Goal: Transaction & Acquisition: Purchase product/service

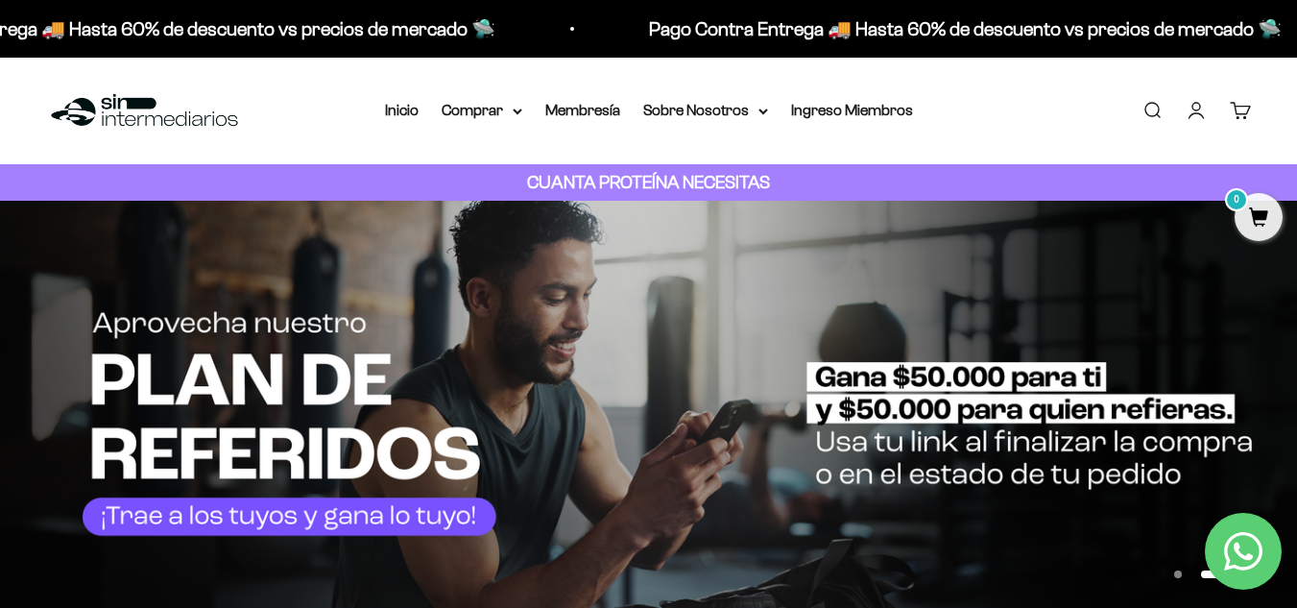
click at [1207, 107] on link "Iniciar sesión" at bounding box center [1196, 110] width 21 height 21
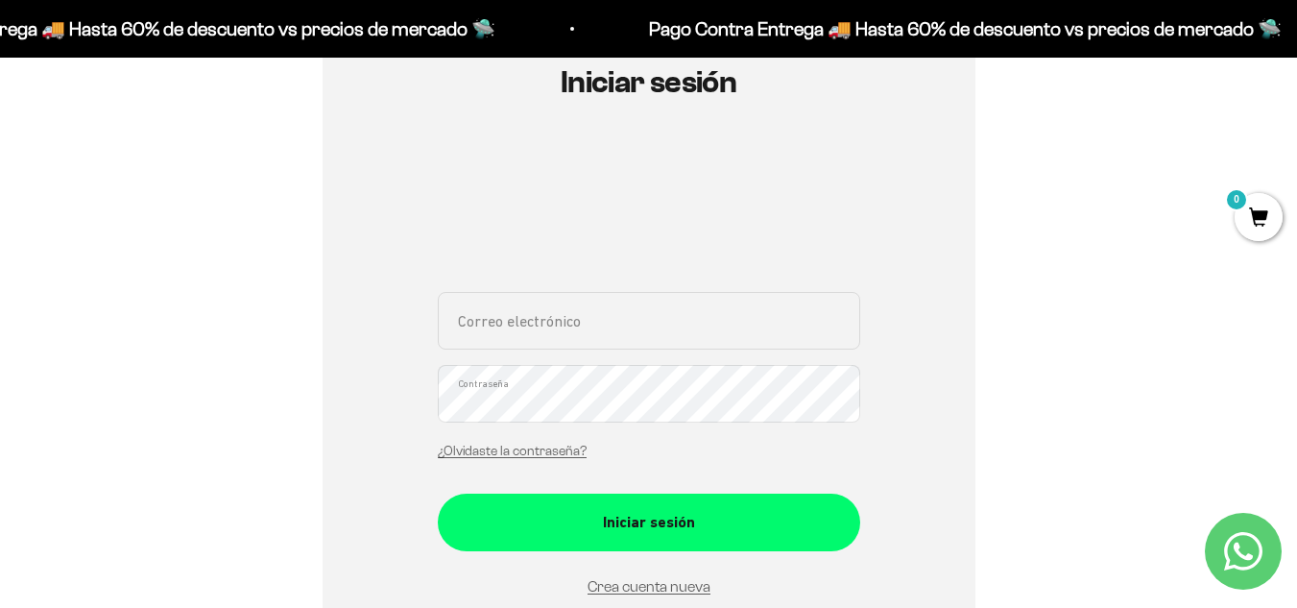
scroll to position [288, 0]
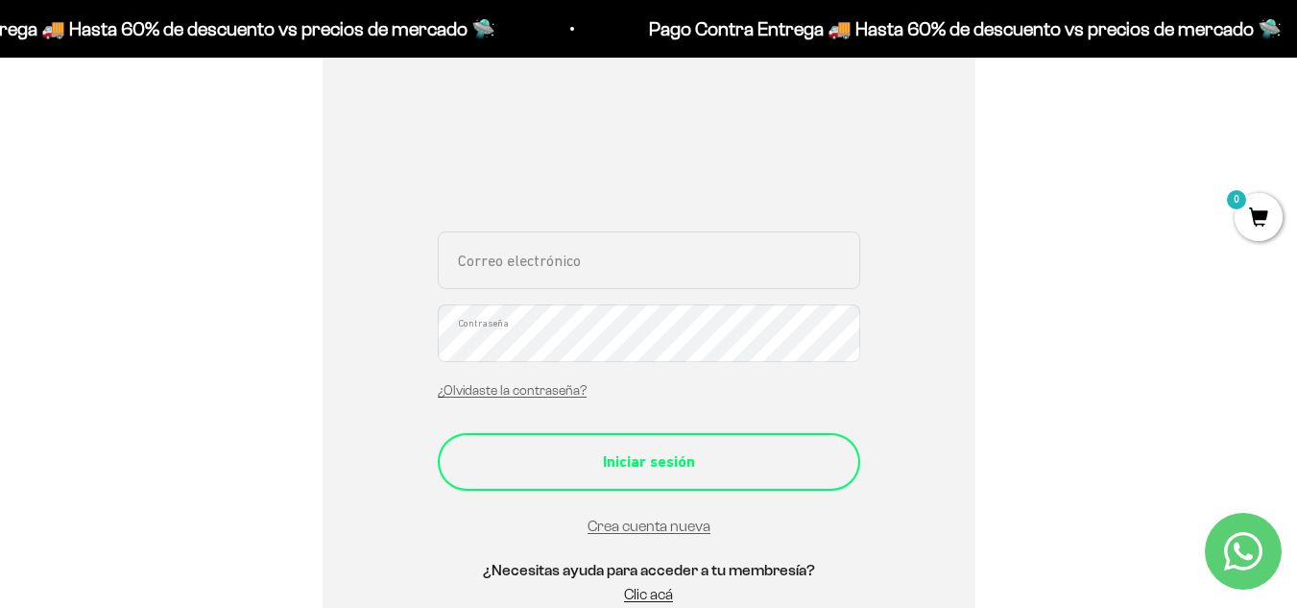
type input "Vanessa.villa.rpo@gmail.com"
click at [665, 464] on div "Iniciar sesión" at bounding box center [649, 461] width 346 height 25
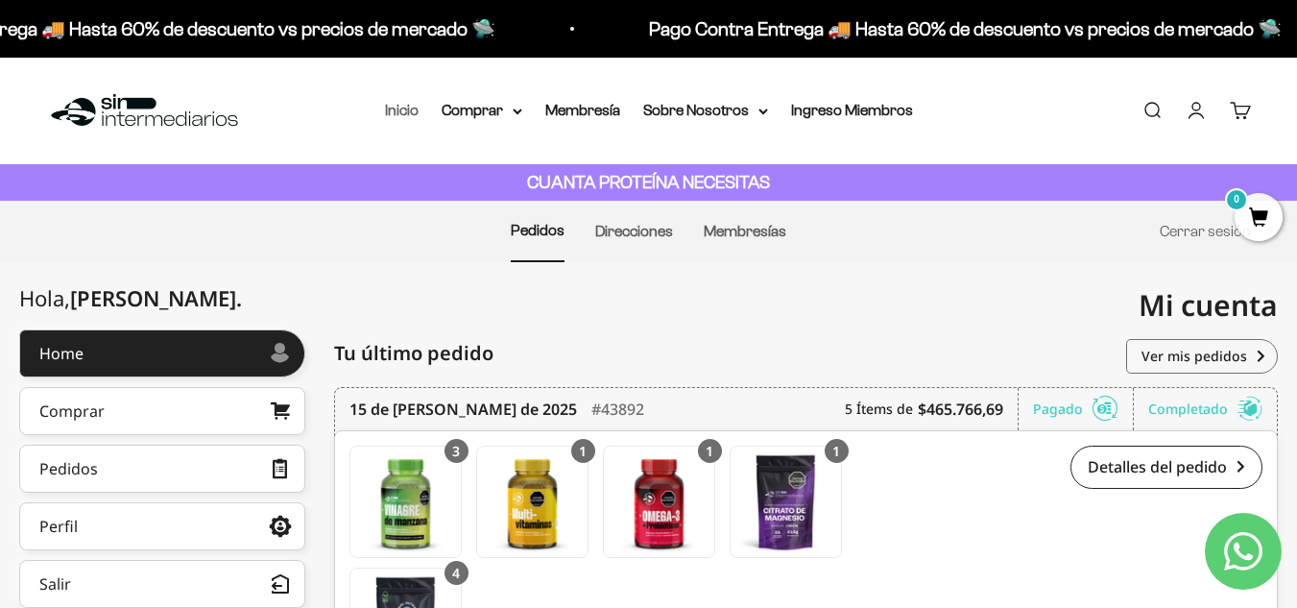
click at [407, 115] on link "Inicio" at bounding box center [402, 110] width 34 height 16
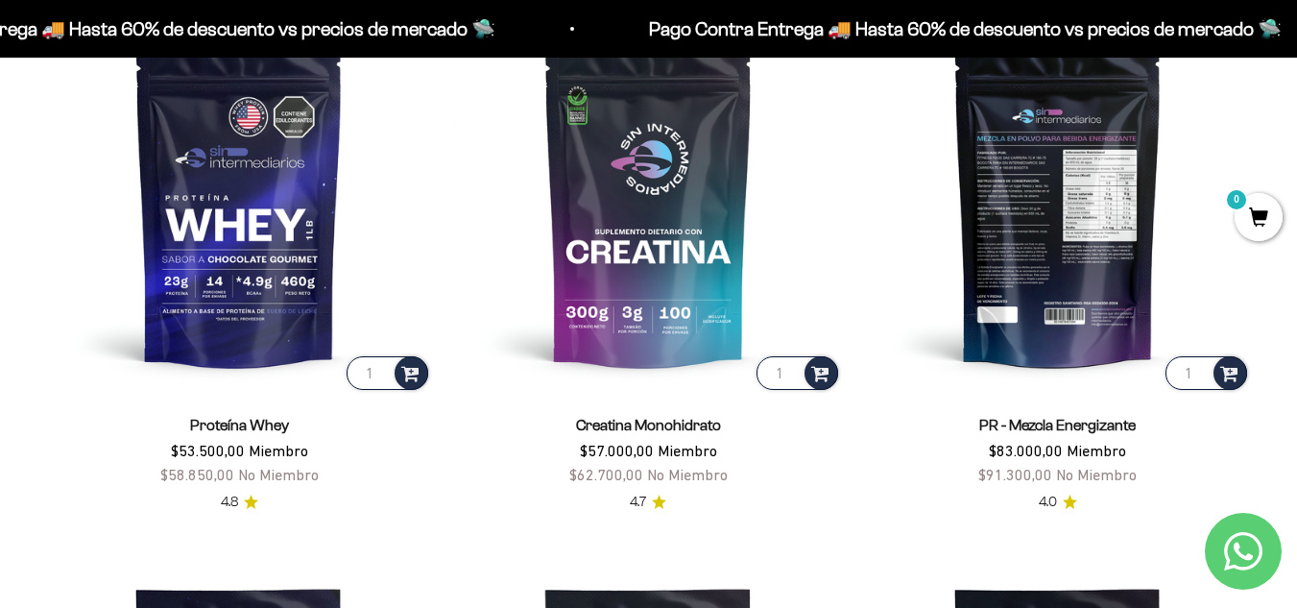
scroll to position [768, 0]
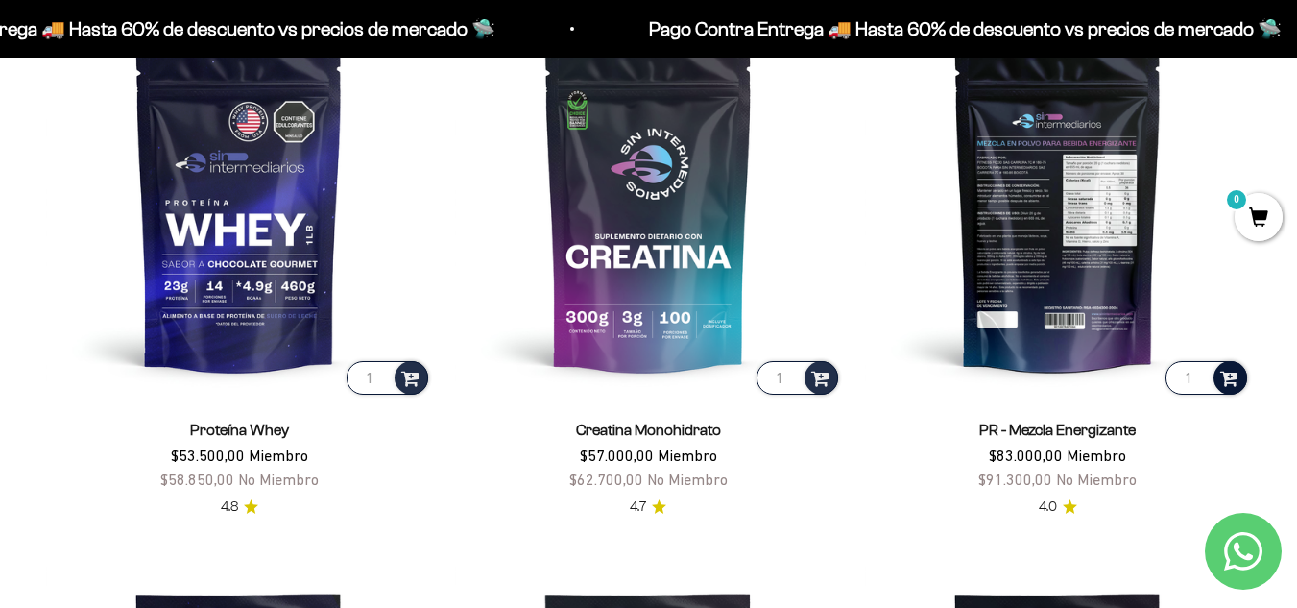
click at [1222, 382] on span at bounding box center [1229, 377] width 18 height 22
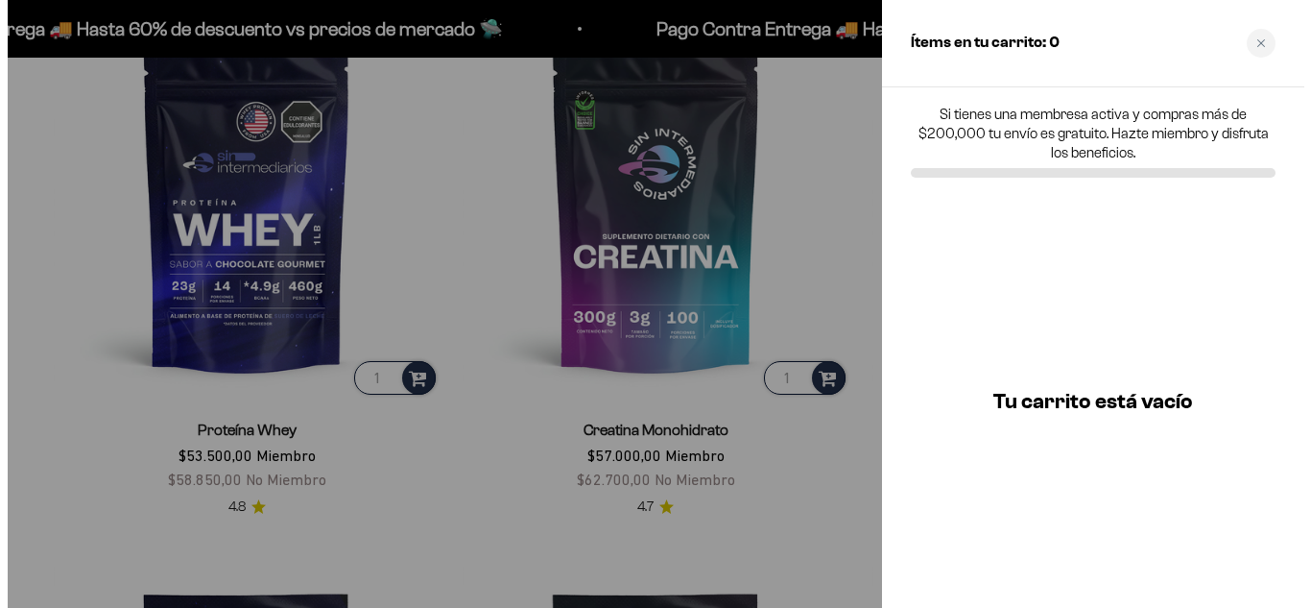
scroll to position [773, 0]
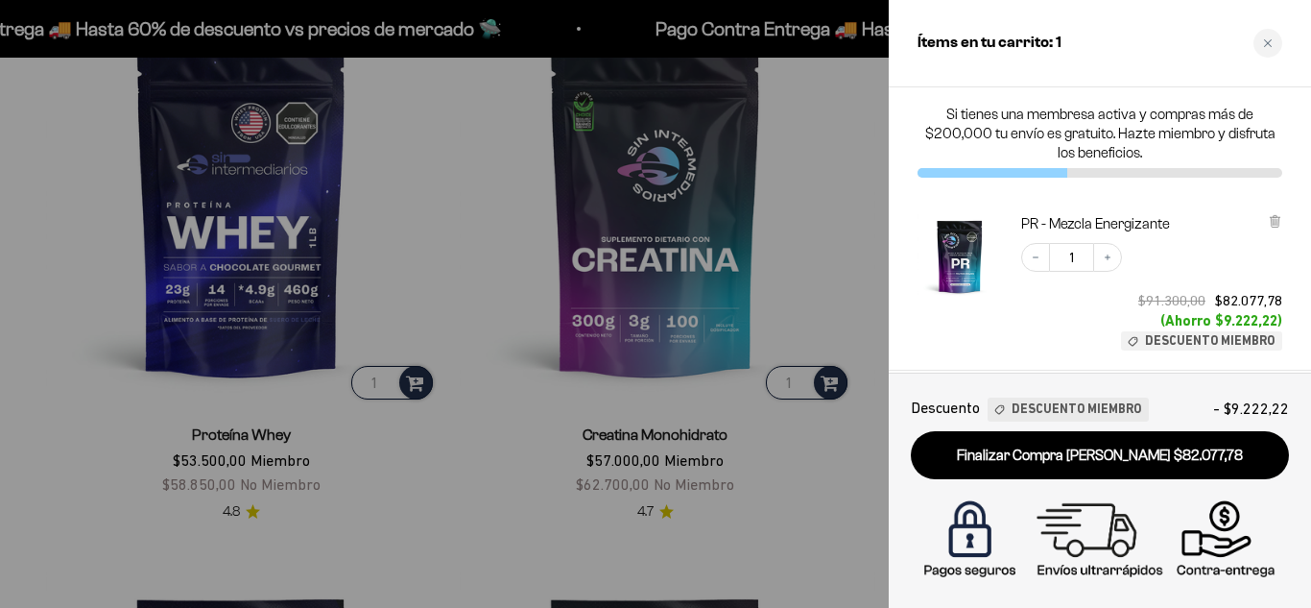
click at [828, 199] on div at bounding box center [655, 304] width 1311 height 608
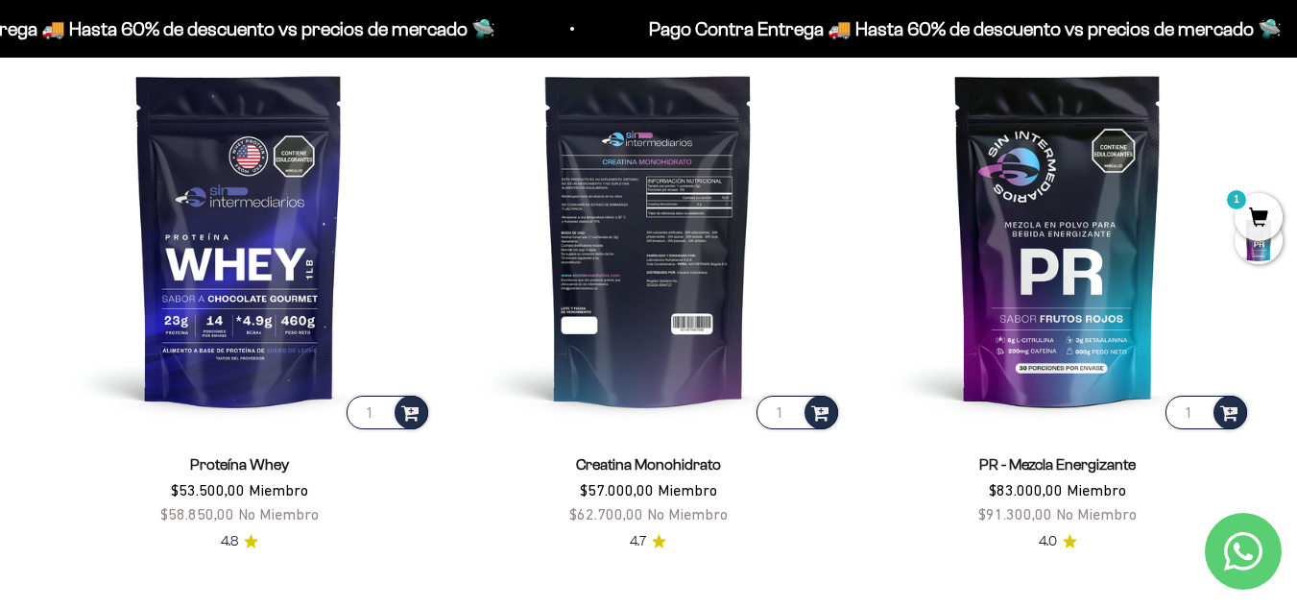
scroll to position [768, 0]
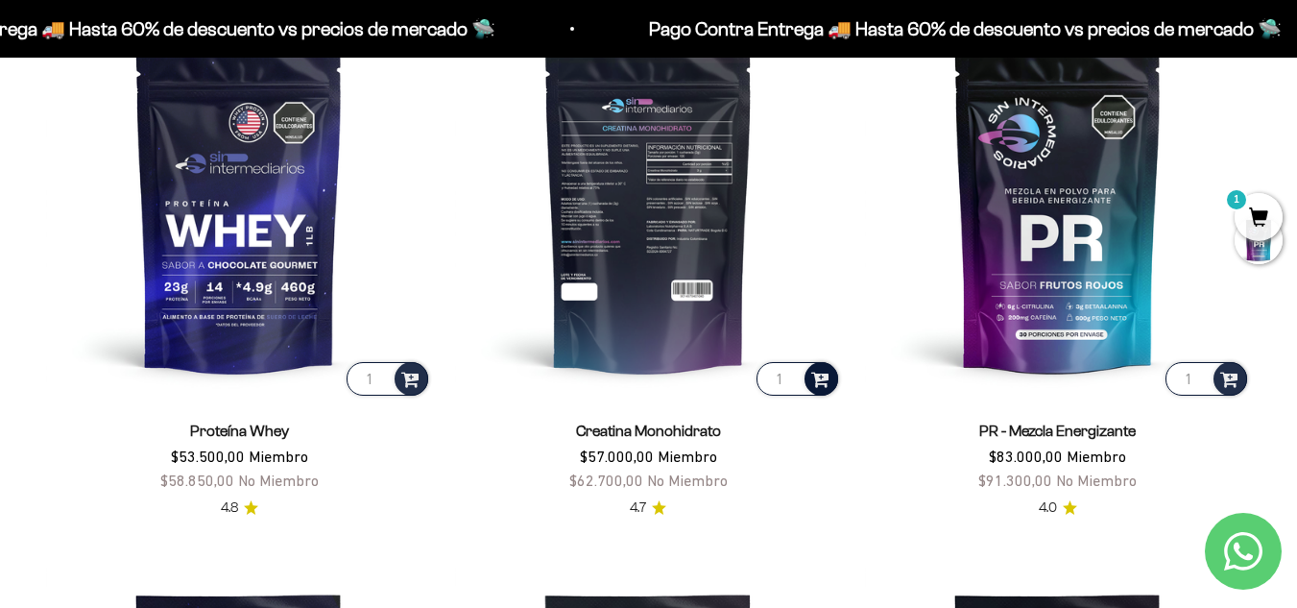
click at [815, 383] on span at bounding box center [820, 378] width 18 height 22
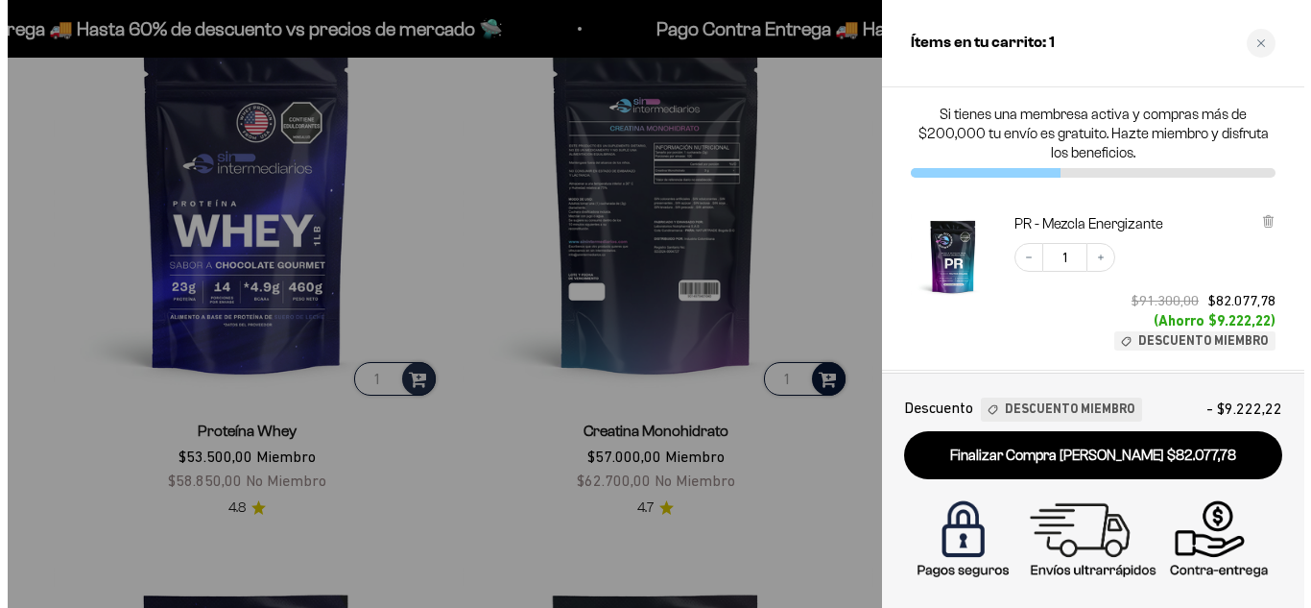
scroll to position [773, 0]
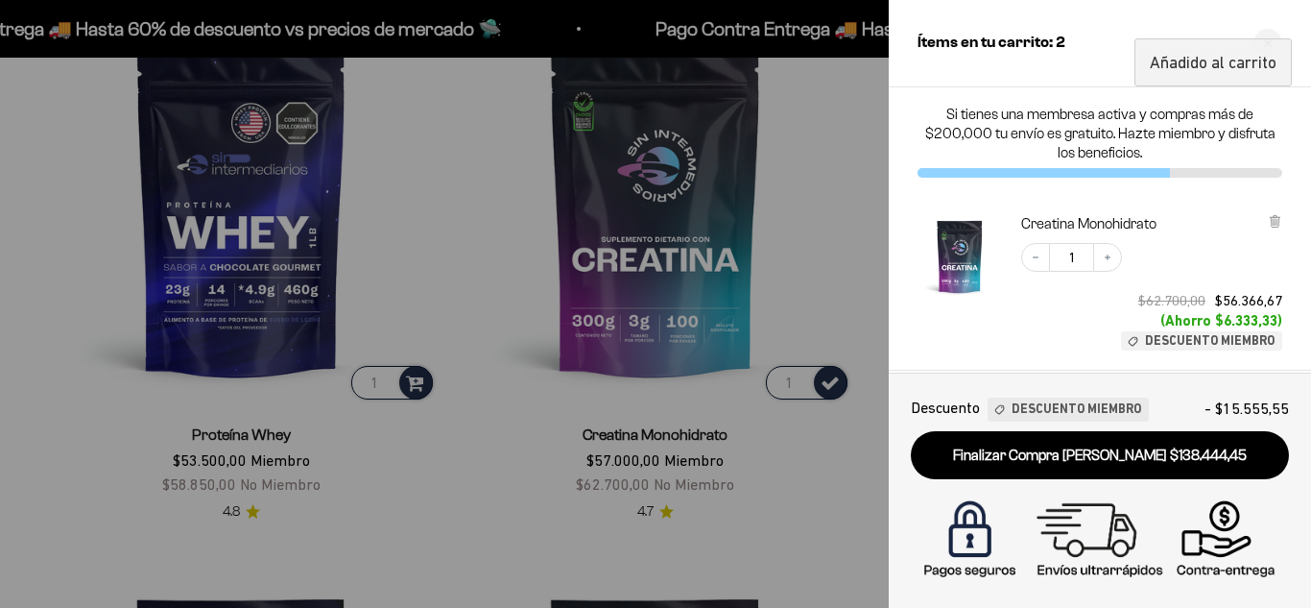
click at [850, 263] on div at bounding box center [655, 304] width 1311 height 608
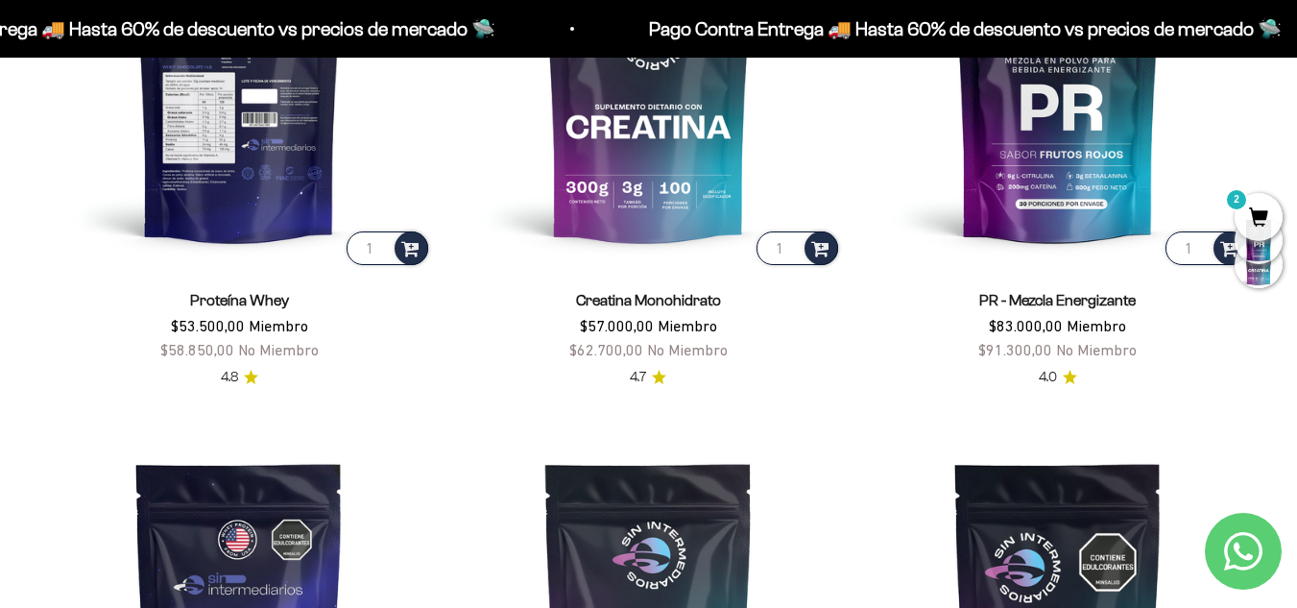
scroll to position [864, 0]
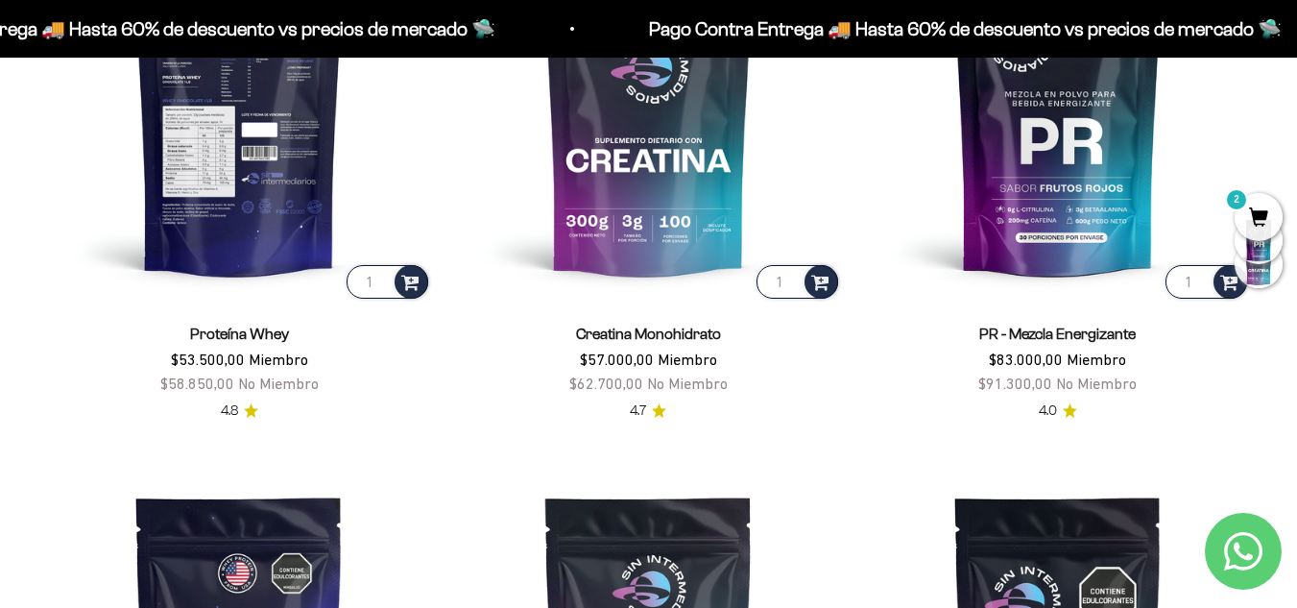
click at [197, 194] on img at bounding box center [239, 109] width 386 height 386
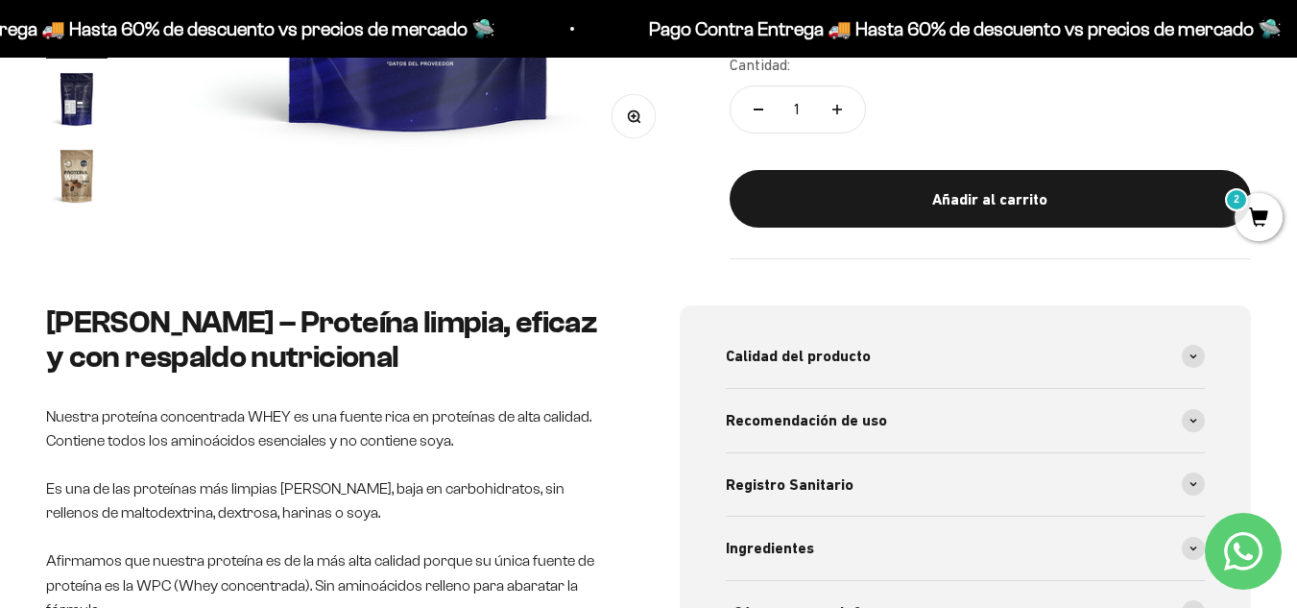
scroll to position [204, 0]
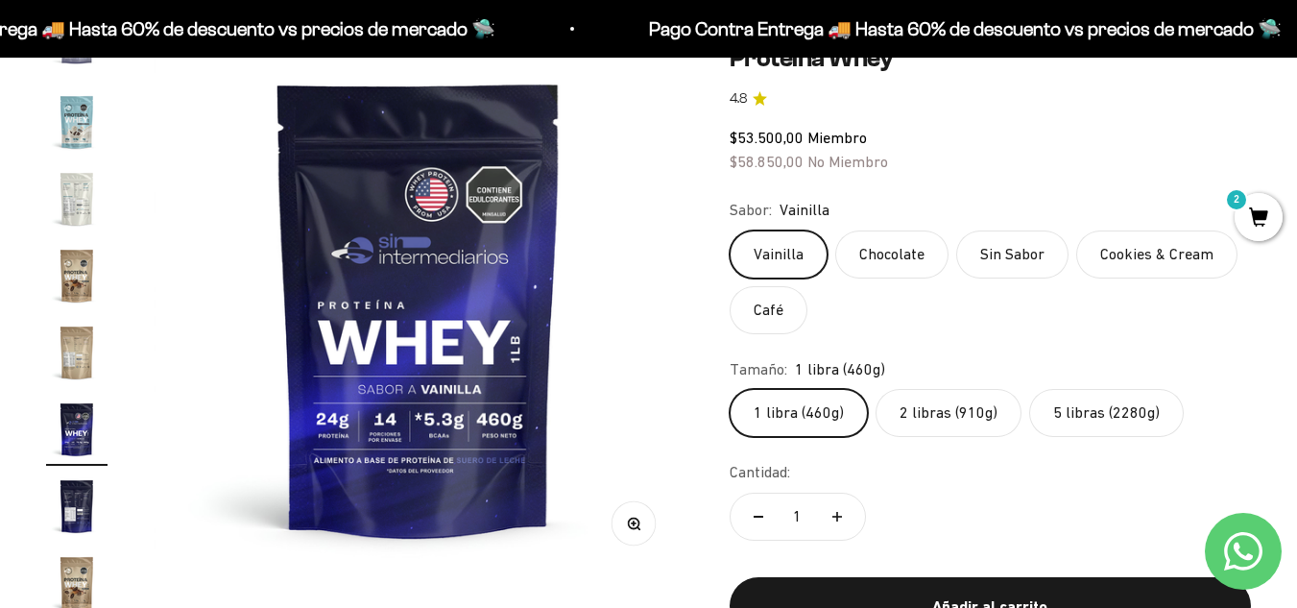
click at [1059, 408] on label "5 libras (2280g)" at bounding box center [1106, 413] width 155 height 48
click at [730, 389] on input "5 libras (2280g)" at bounding box center [729, 388] width 1 height 1
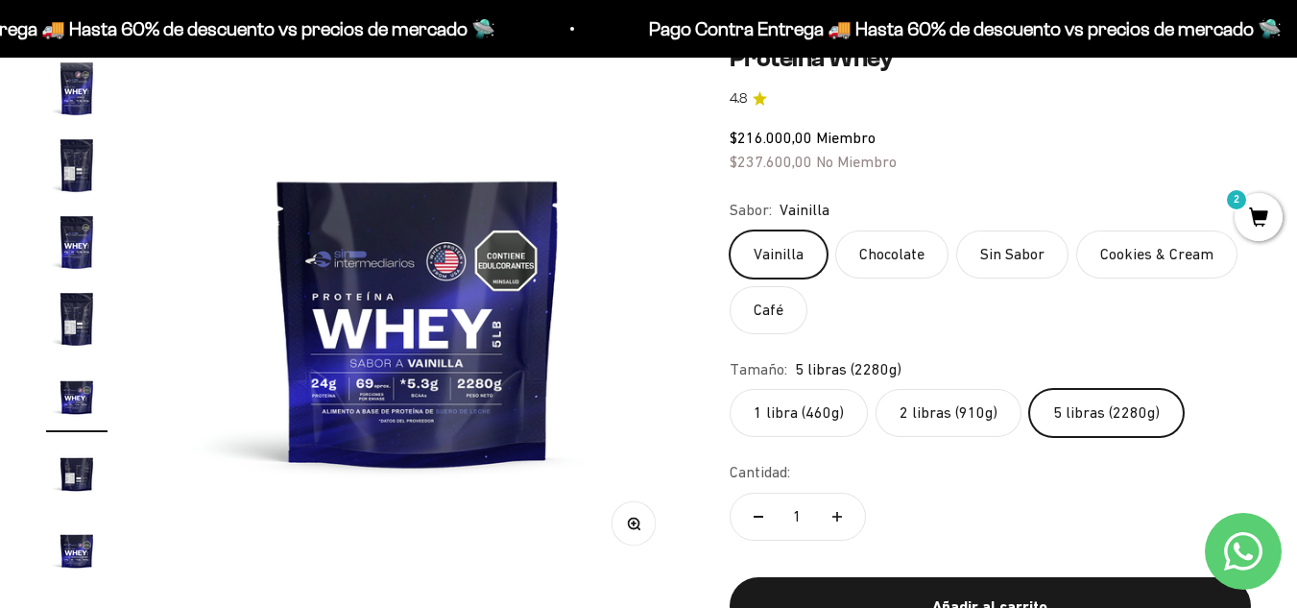
click at [1132, 262] on label "Cookies & Cream" at bounding box center [1156, 254] width 161 height 48
click at [730, 230] on input "Cookies & Cream" at bounding box center [729, 229] width 1 height 1
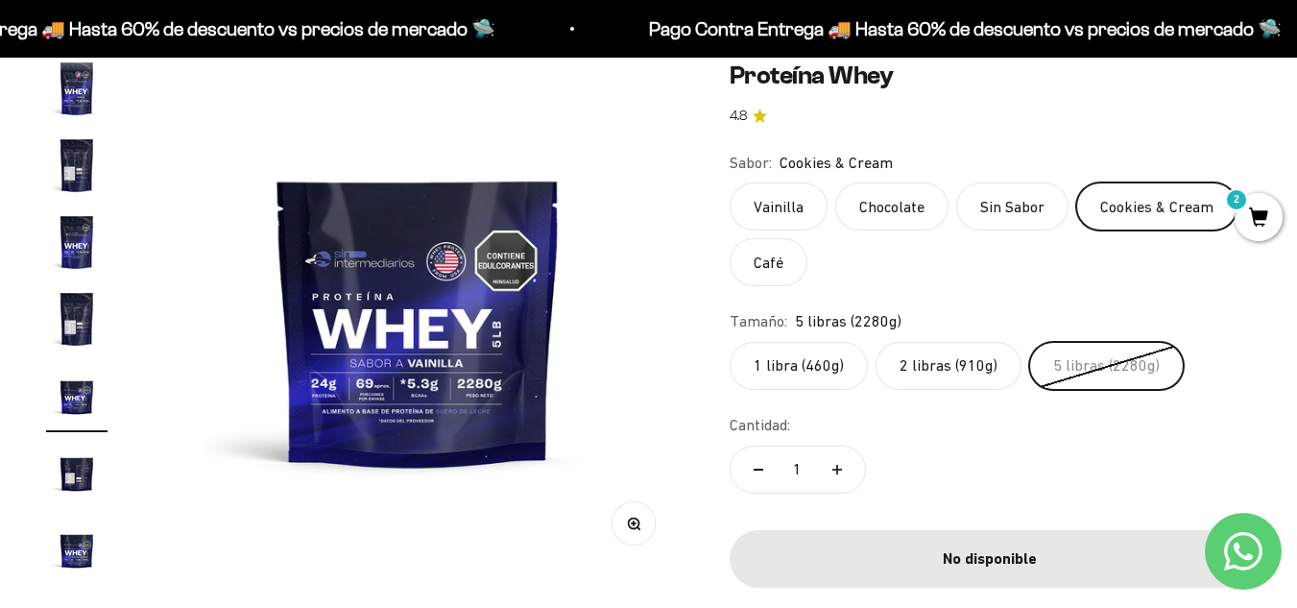
click at [831, 362] on label "1 libra (460g)" at bounding box center [799, 366] width 138 height 48
click at [730, 342] on input "1 libra (460g)" at bounding box center [729, 341] width 1 height 1
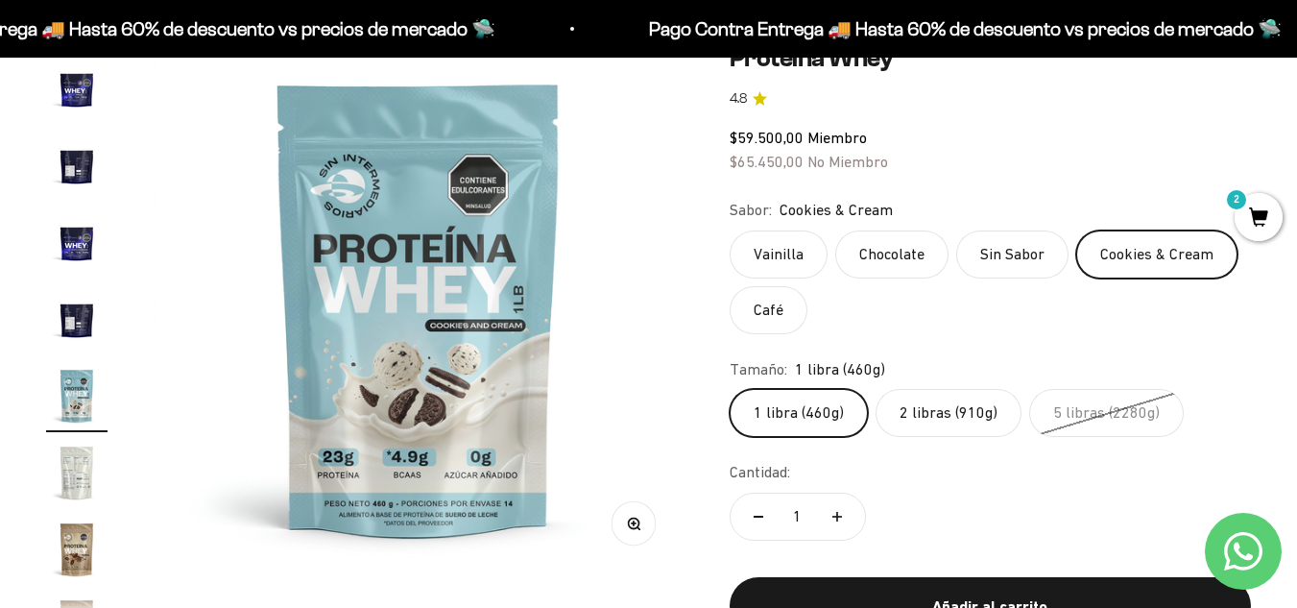
click at [793, 263] on label "Vainilla" at bounding box center [779, 254] width 98 height 48
click at [730, 230] on input "Vainilla" at bounding box center [729, 229] width 1 height 1
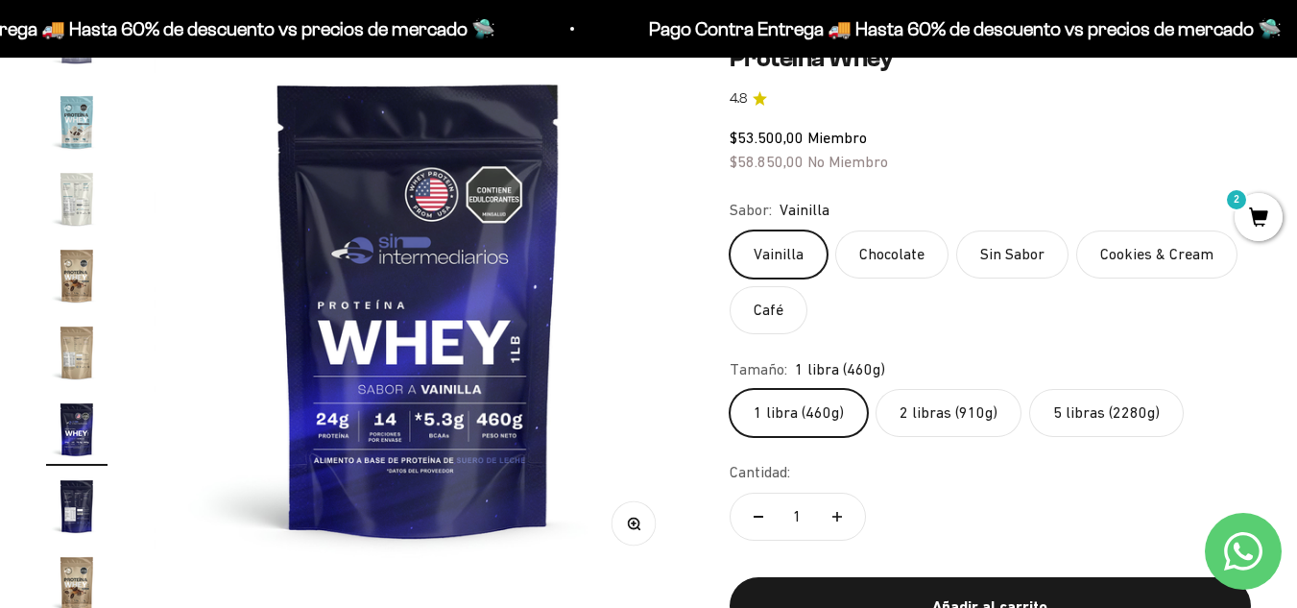
click at [931, 413] on label "2 libras (910g)" at bounding box center [948, 413] width 146 height 48
click at [730, 389] on input "2 libras (910g)" at bounding box center [729, 388] width 1 height 1
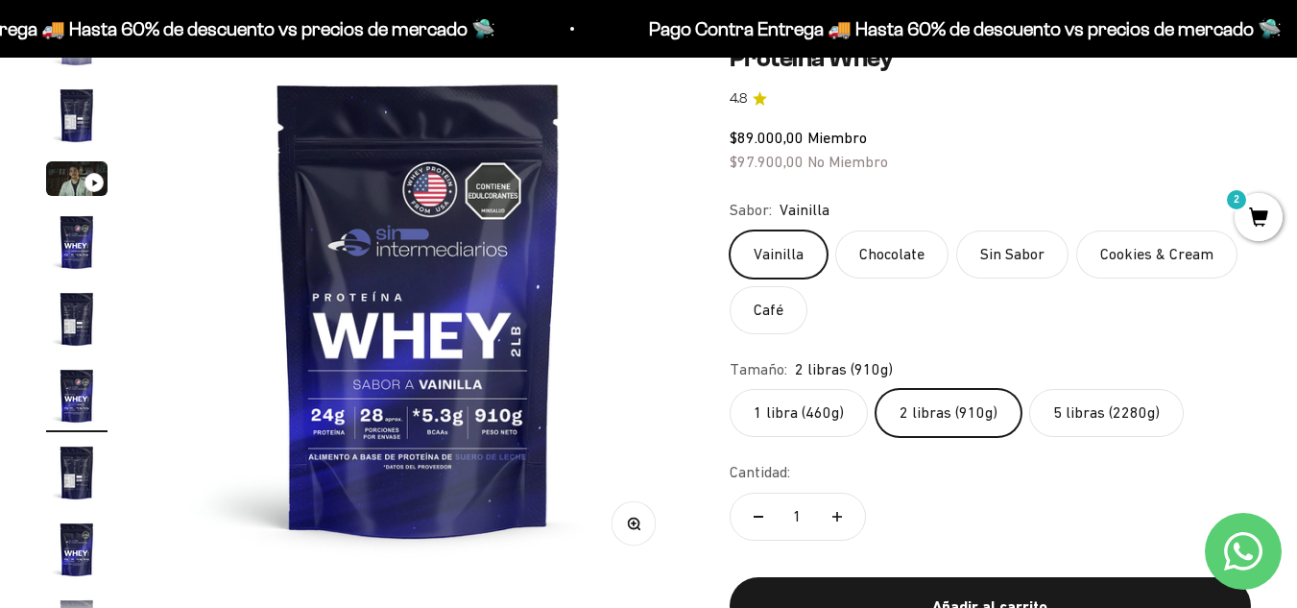
click at [1125, 253] on label "Cookies & Cream" at bounding box center [1156, 254] width 161 height 48
click at [730, 230] on input "Cookies & Cream" at bounding box center [729, 229] width 1 height 1
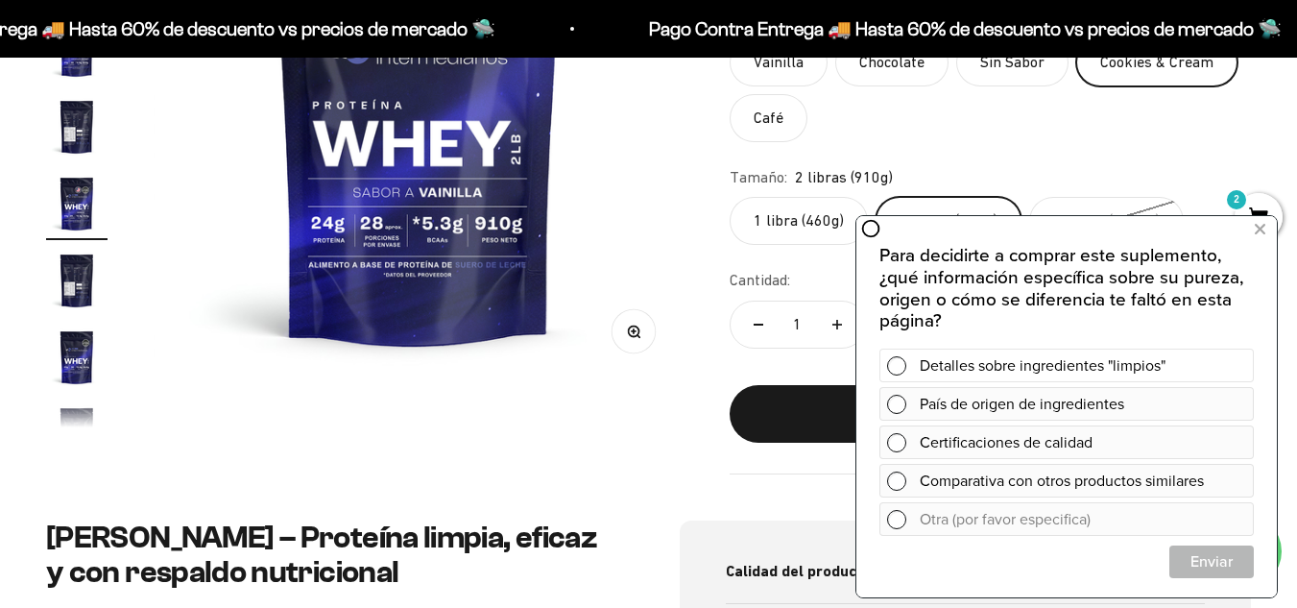
scroll to position [492, 0]
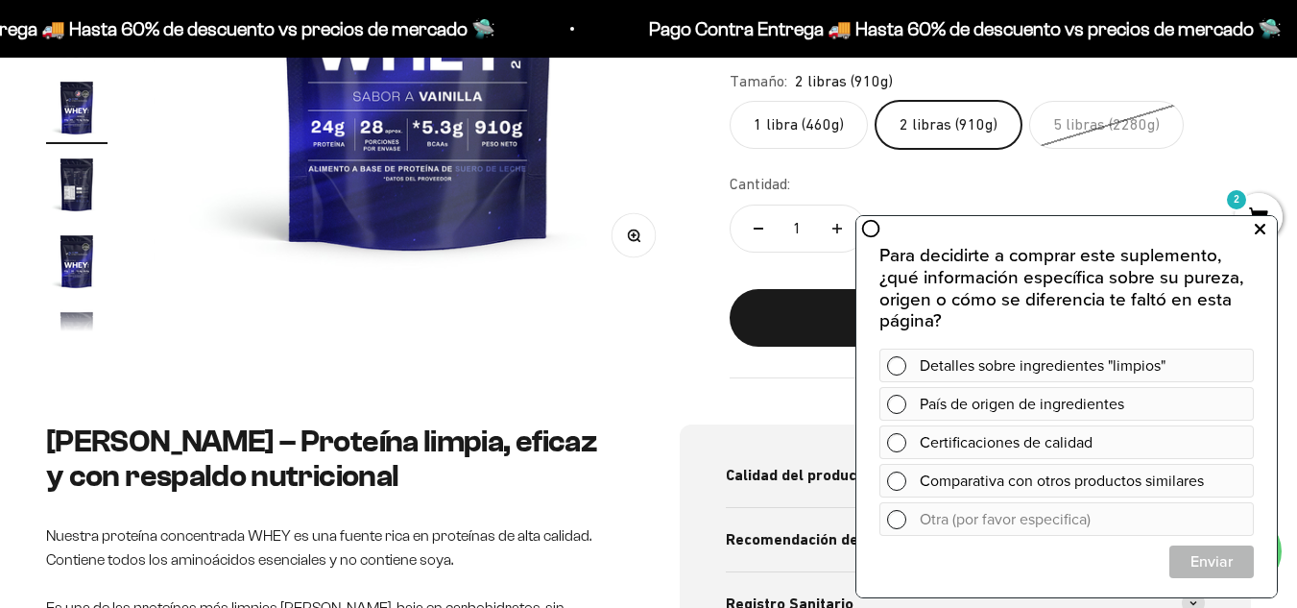
click at [1255, 232] on icon at bounding box center [1260, 229] width 11 height 25
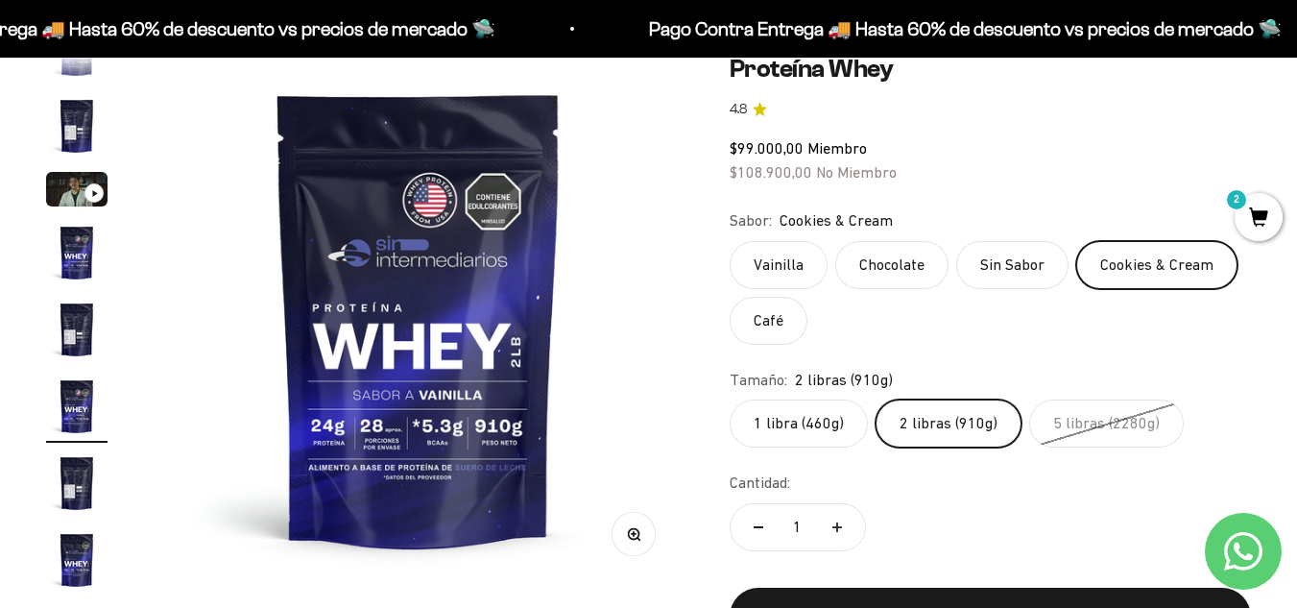
scroll to position [204, 0]
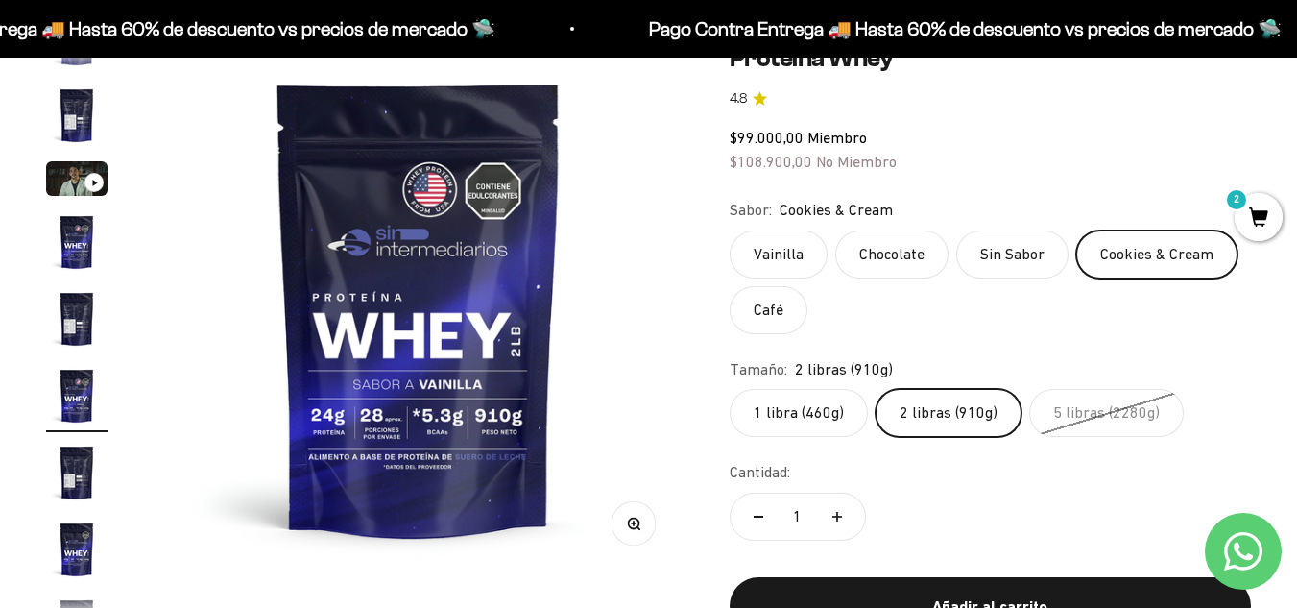
click at [761, 253] on label "Vainilla" at bounding box center [779, 254] width 98 height 48
click at [730, 230] on input "Vainilla" at bounding box center [729, 229] width 1 height 1
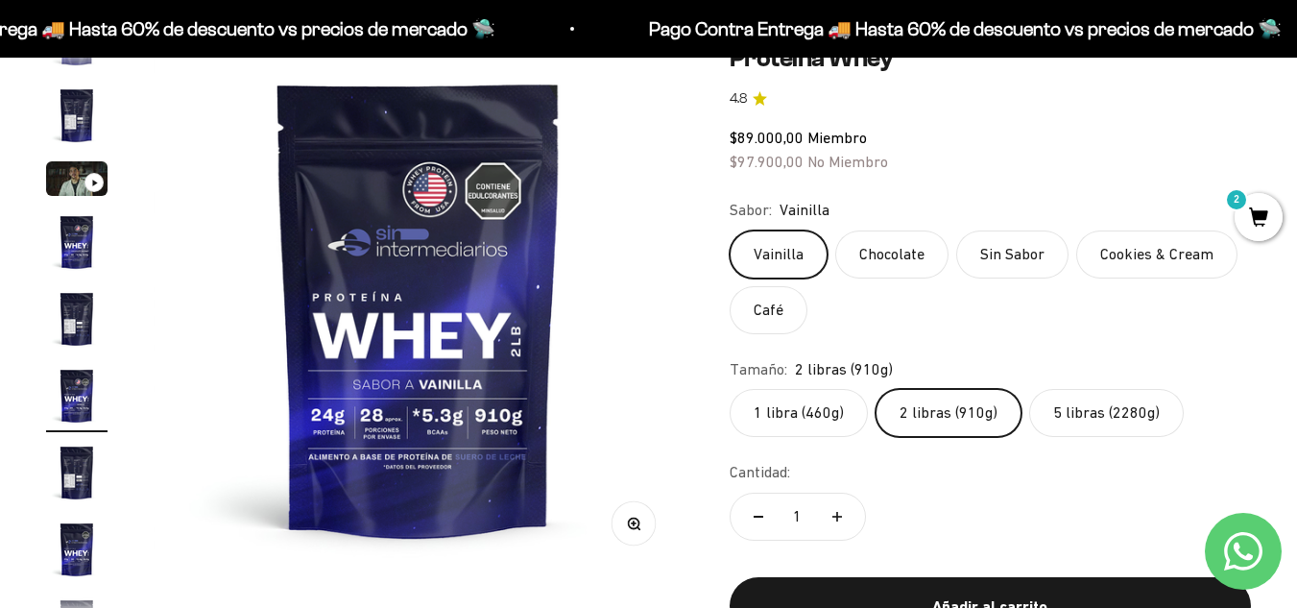
click at [1091, 413] on label "5 libras (2280g)" at bounding box center [1106, 413] width 155 height 48
click at [730, 389] on input "5 libras (2280g)" at bounding box center [729, 388] width 1 height 1
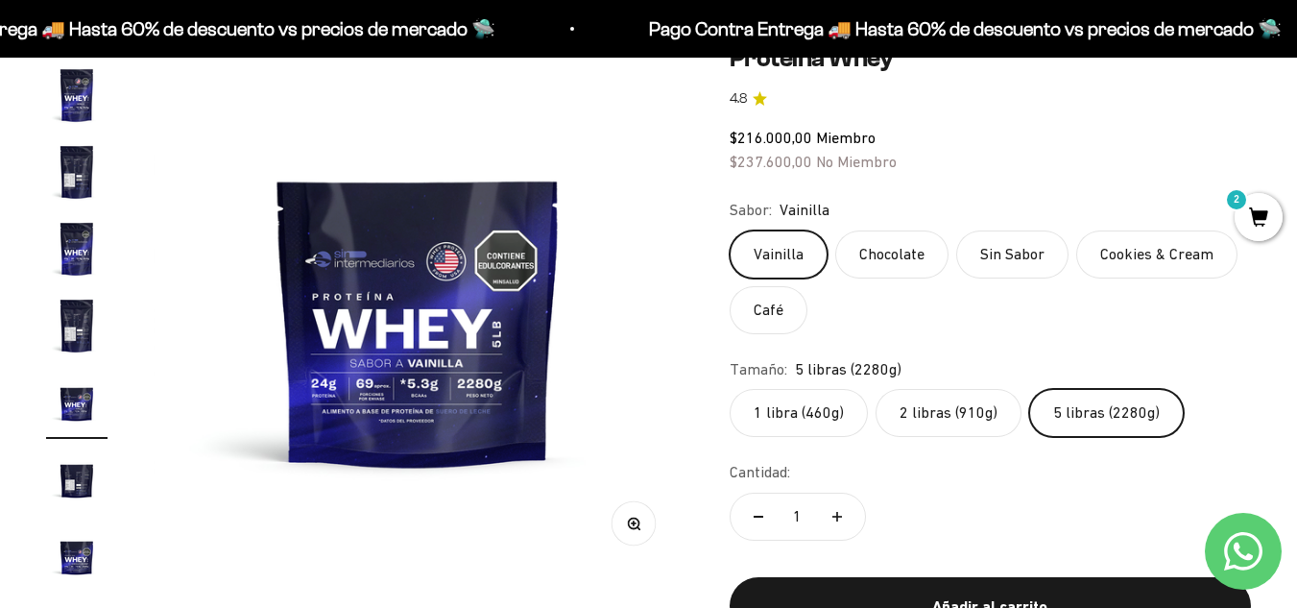
scroll to position [343, 0]
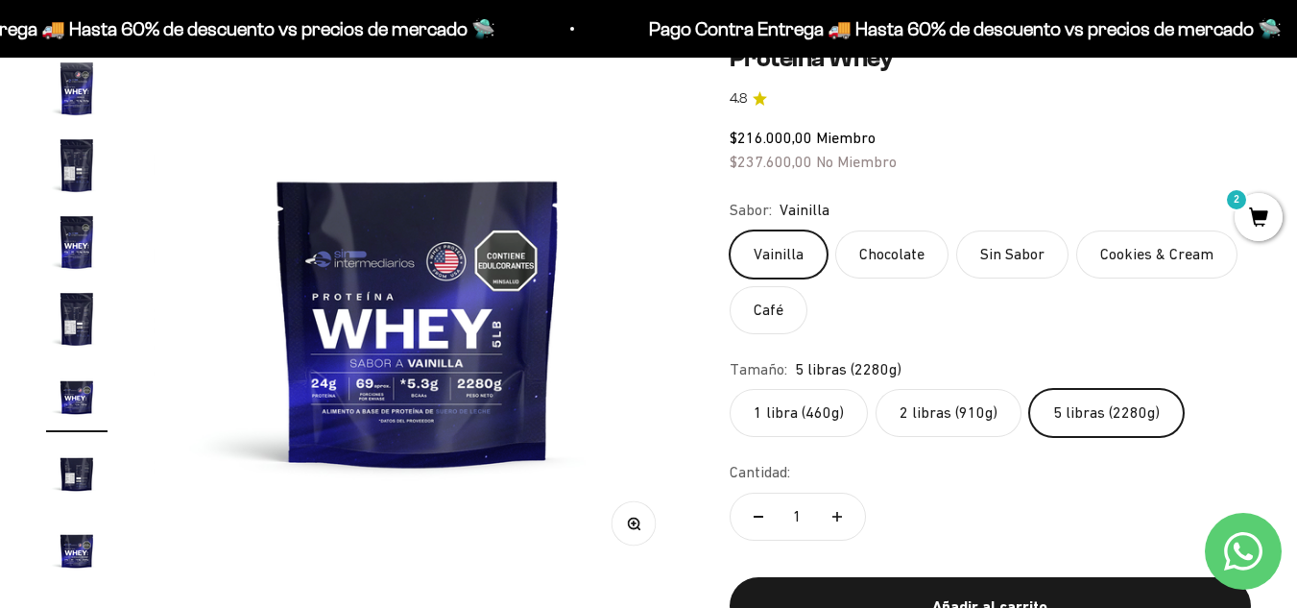
click at [1101, 246] on label "Cookies & Cream" at bounding box center [1156, 254] width 161 height 48
click at [730, 230] on input "Cookies & Cream" at bounding box center [729, 229] width 1 height 1
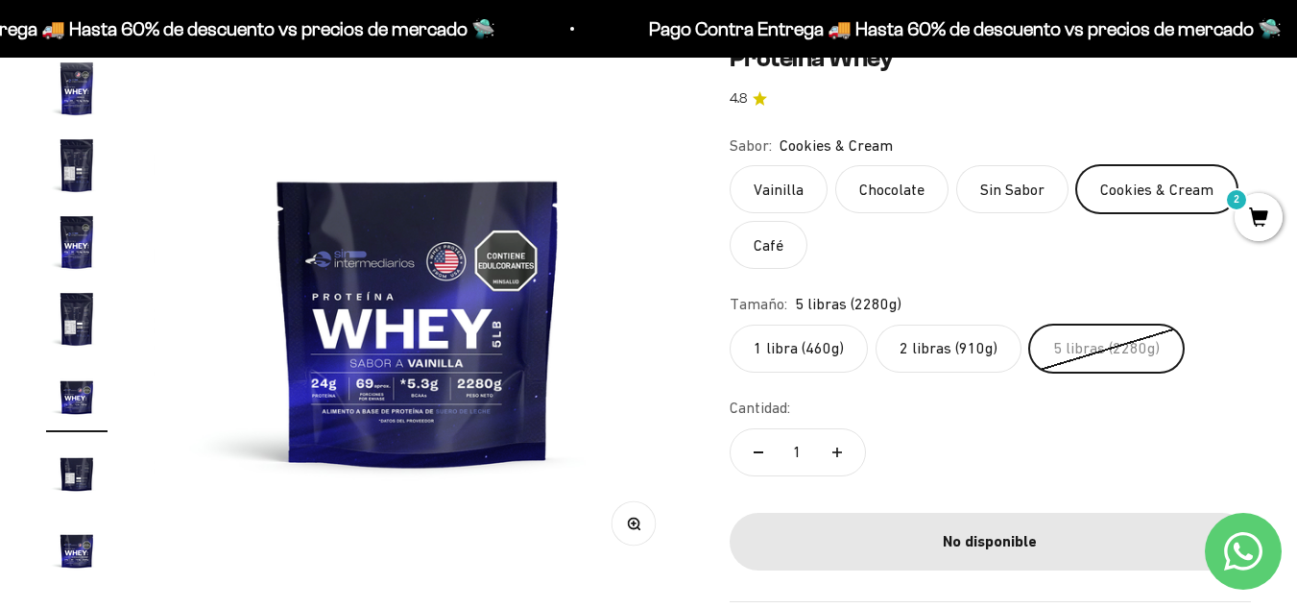
click at [938, 344] on label "2 libras (910g)" at bounding box center [948, 348] width 146 height 48
click at [730, 324] on input "2 libras (910g)" at bounding box center [729, 324] width 1 height 1
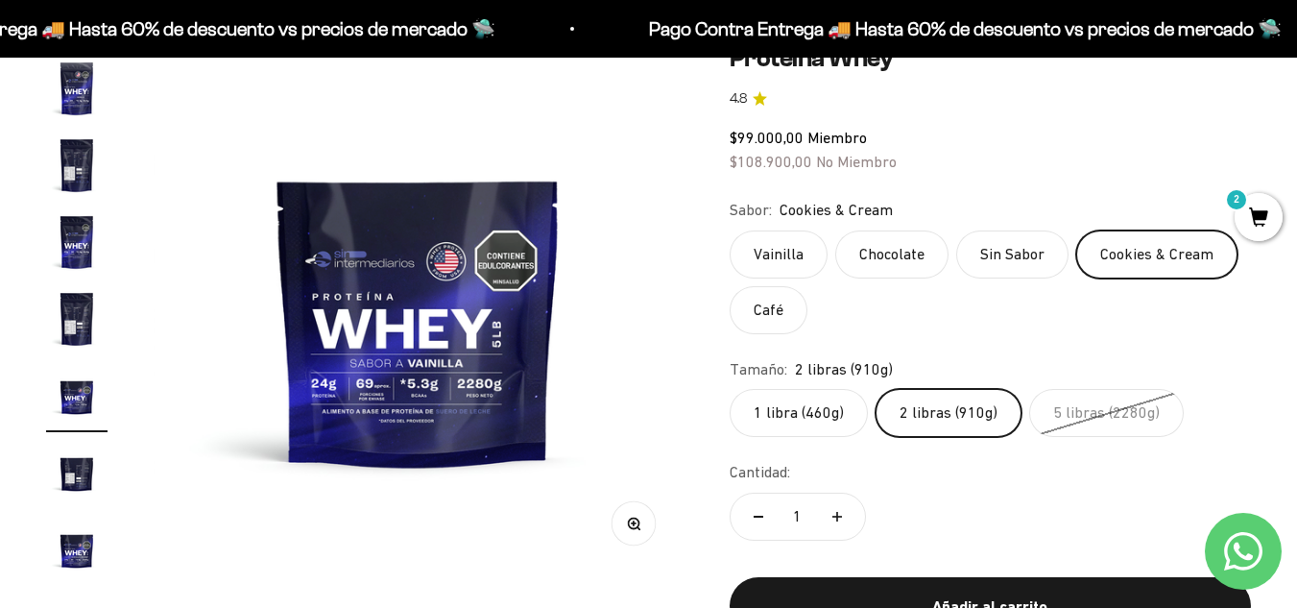
click at [832, 413] on label "1 libra (460g)" at bounding box center [799, 413] width 138 height 48
click at [730, 389] on input "1 libra (460g)" at bounding box center [729, 388] width 1 height 1
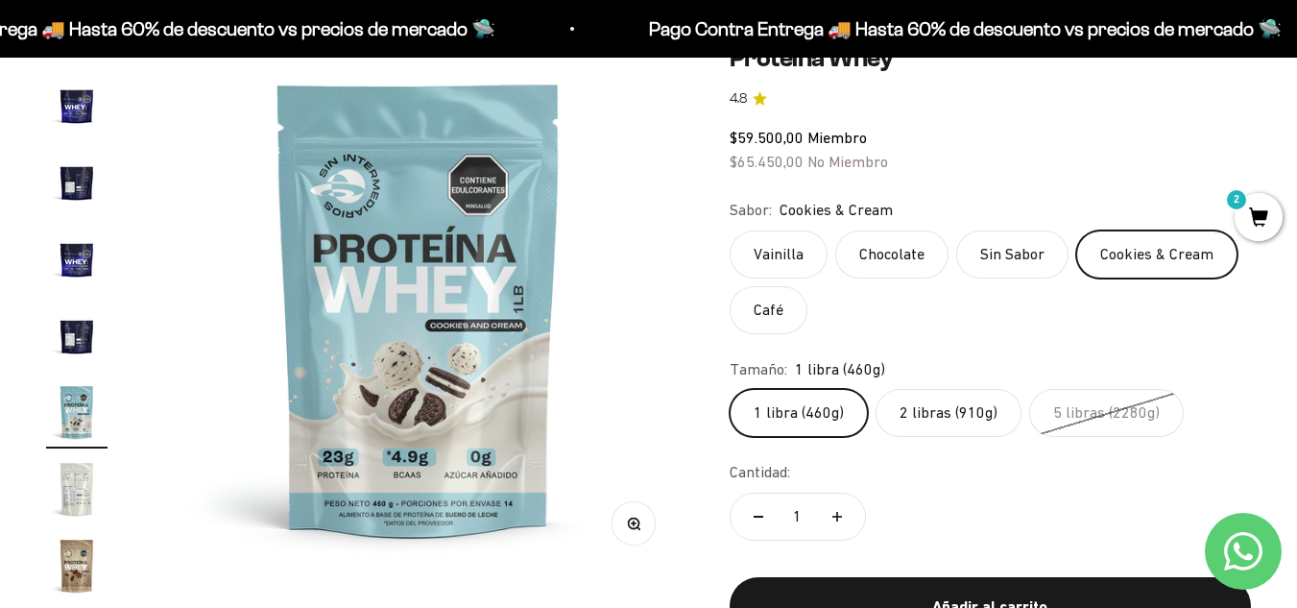
scroll to position [650, 0]
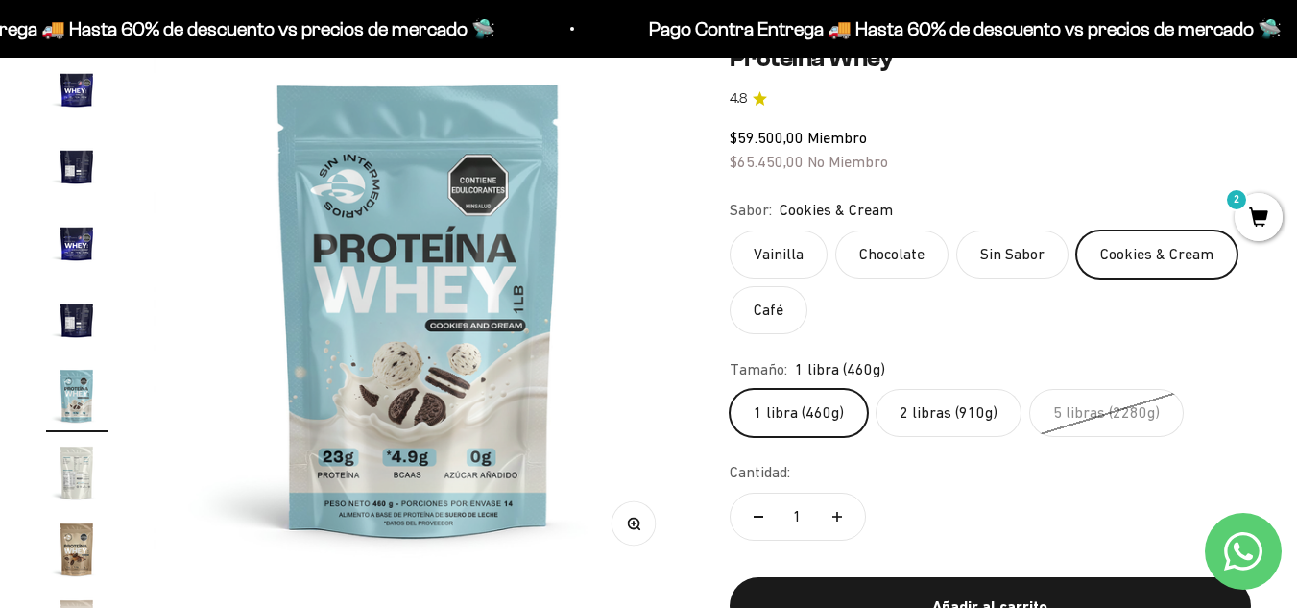
click at [933, 405] on label "2 libras (910g)" at bounding box center [948, 413] width 146 height 48
click at [730, 389] on input "2 libras (910g)" at bounding box center [729, 388] width 1 height 1
click at [796, 246] on label "Vainilla" at bounding box center [779, 254] width 98 height 48
click at [730, 230] on input "Vainilla" at bounding box center [729, 229] width 1 height 1
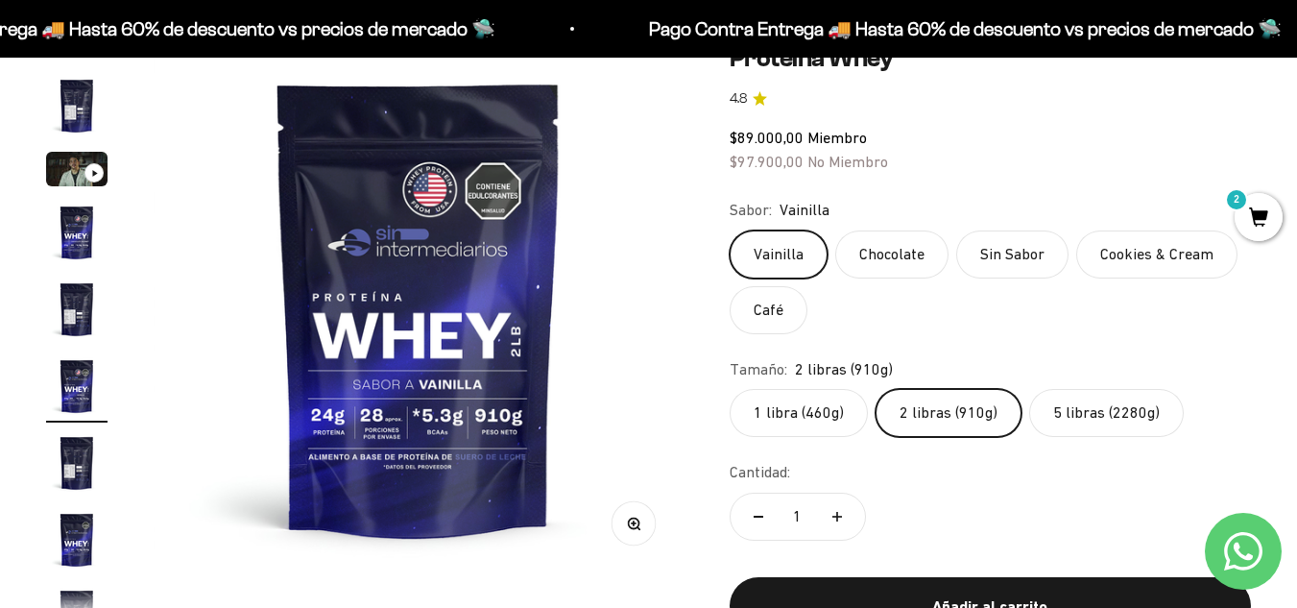
scroll to position [36, 0]
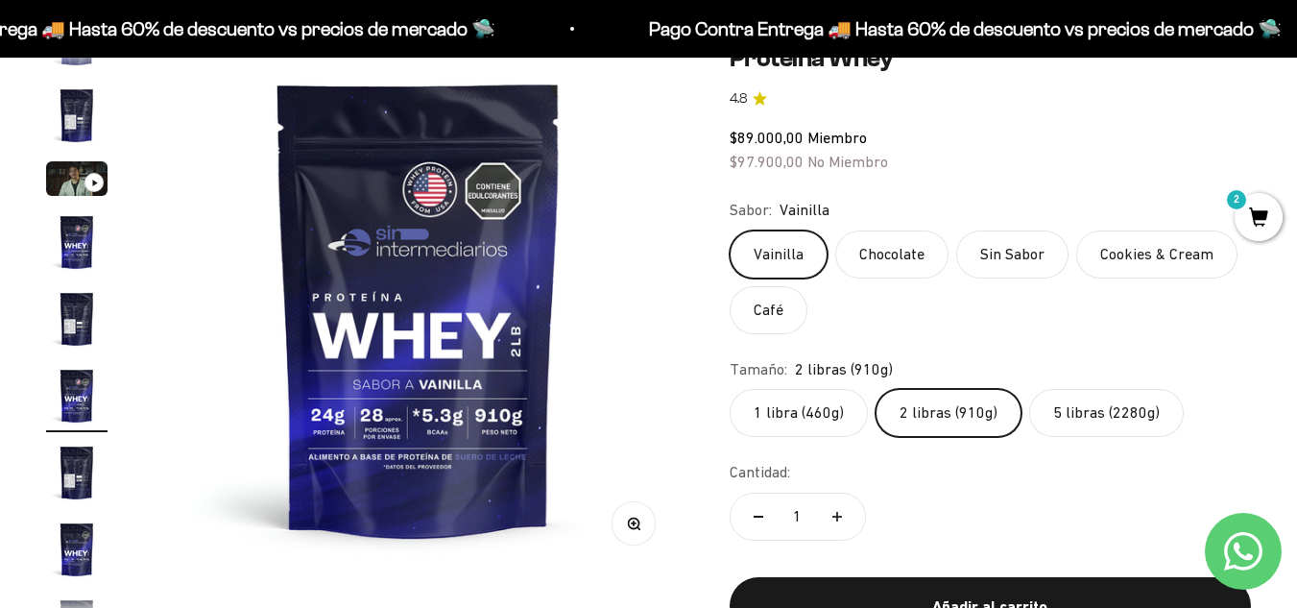
click at [1102, 259] on label "Cookies & Cream" at bounding box center [1156, 254] width 161 height 48
click at [730, 230] on input "Cookies & Cream" at bounding box center [729, 229] width 1 height 1
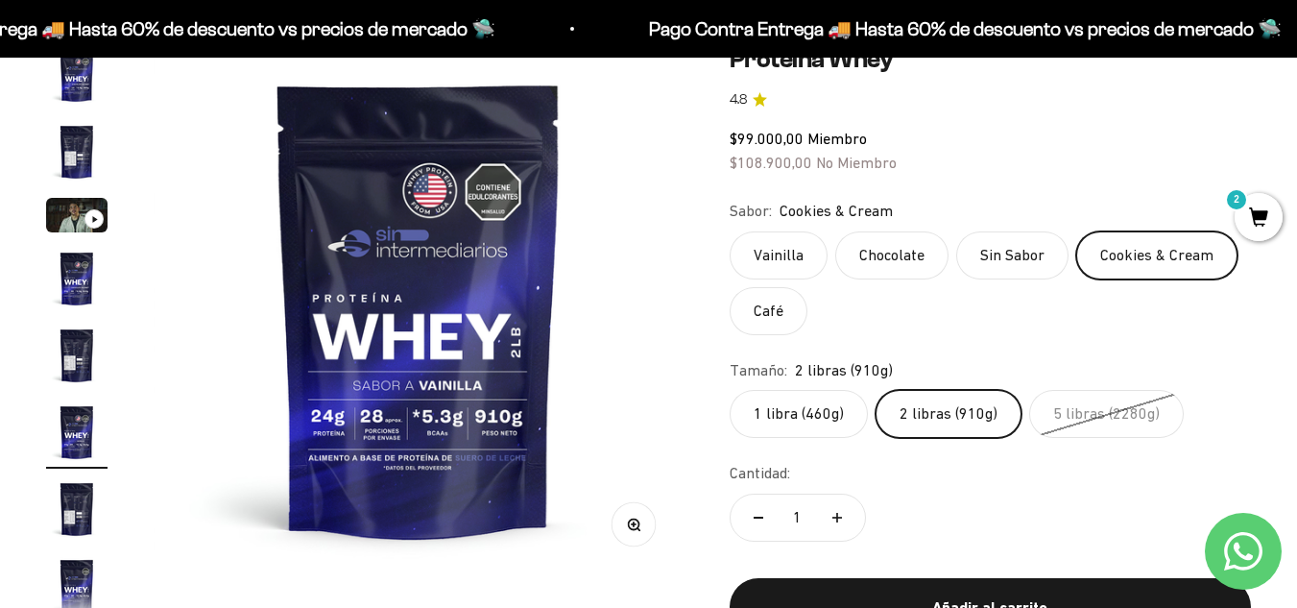
scroll to position [204, 0]
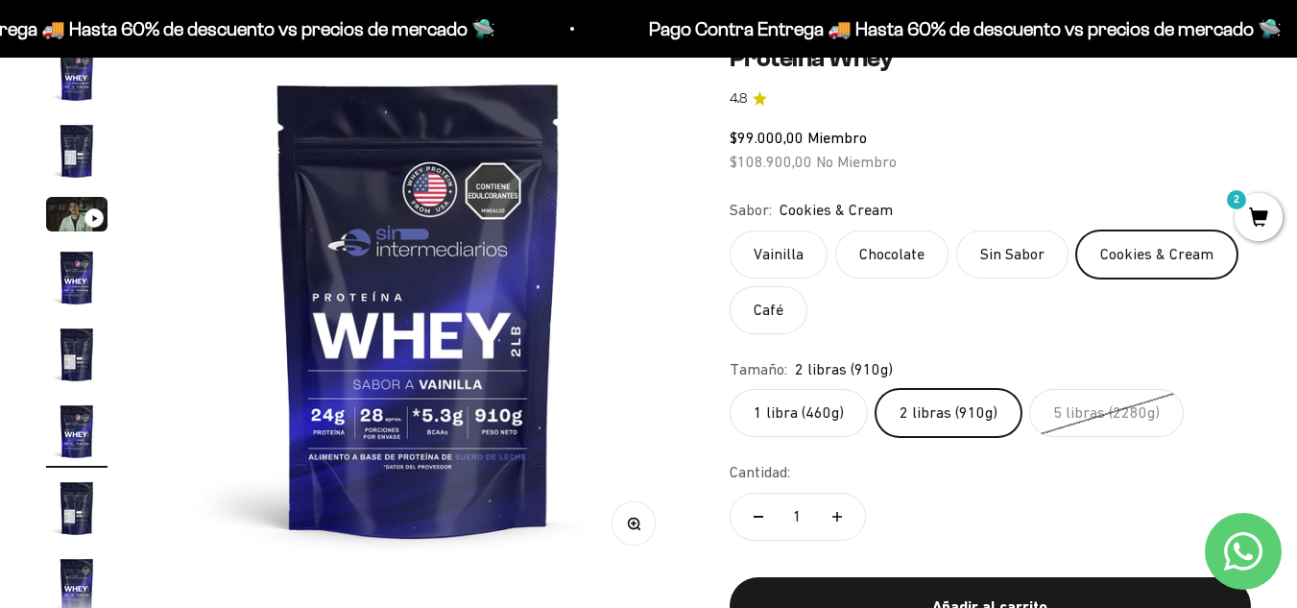
click at [983, 255] on label "Sin Sabor" at bounding box center [1012, 254] width 112 height 48
click at [730, 230] on input "Sin Sabor" at bounding box center [729, 229] width 1 height 1
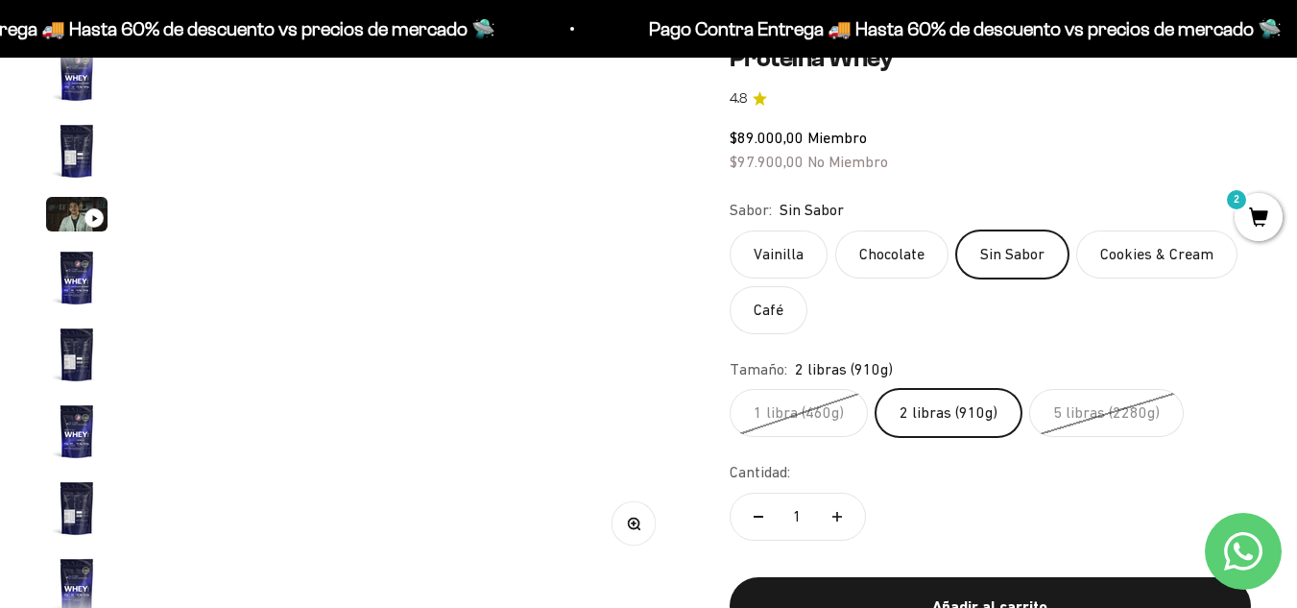
scroll to position [189, 0]
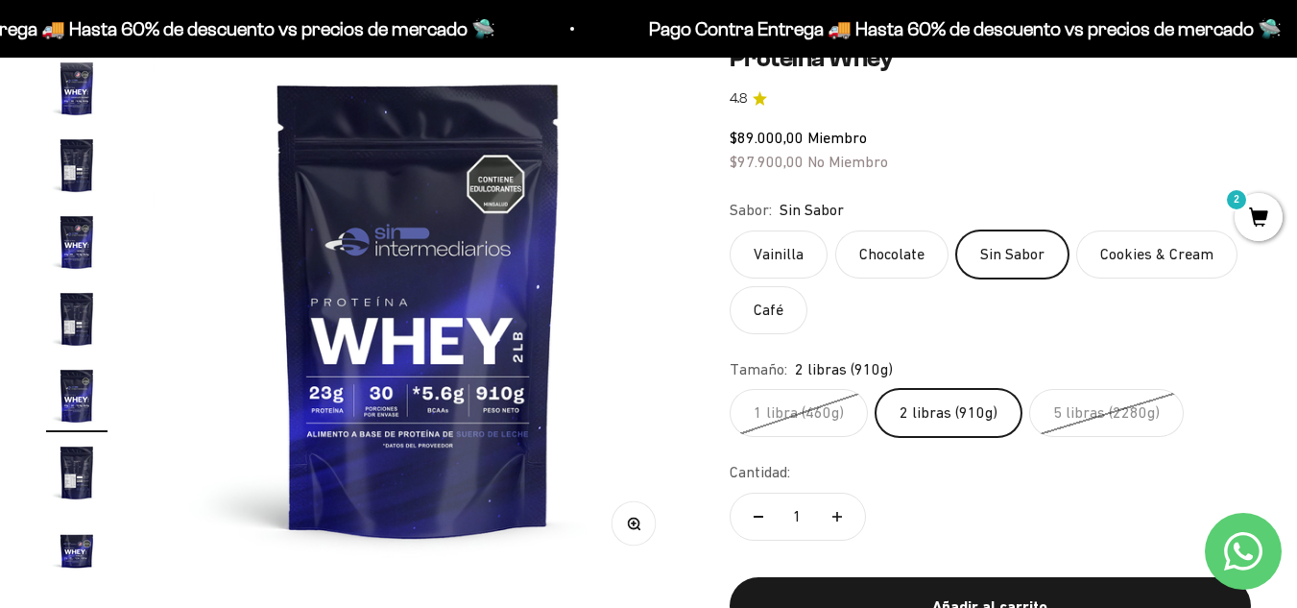
click at [1159, 261] on label "Cookies & Cream" at bounding box center [1156, 254] width 161 height 48
click at [730, 230] on input "Cookies & Cream" at bounding box center [729, 229] width 1 height 1
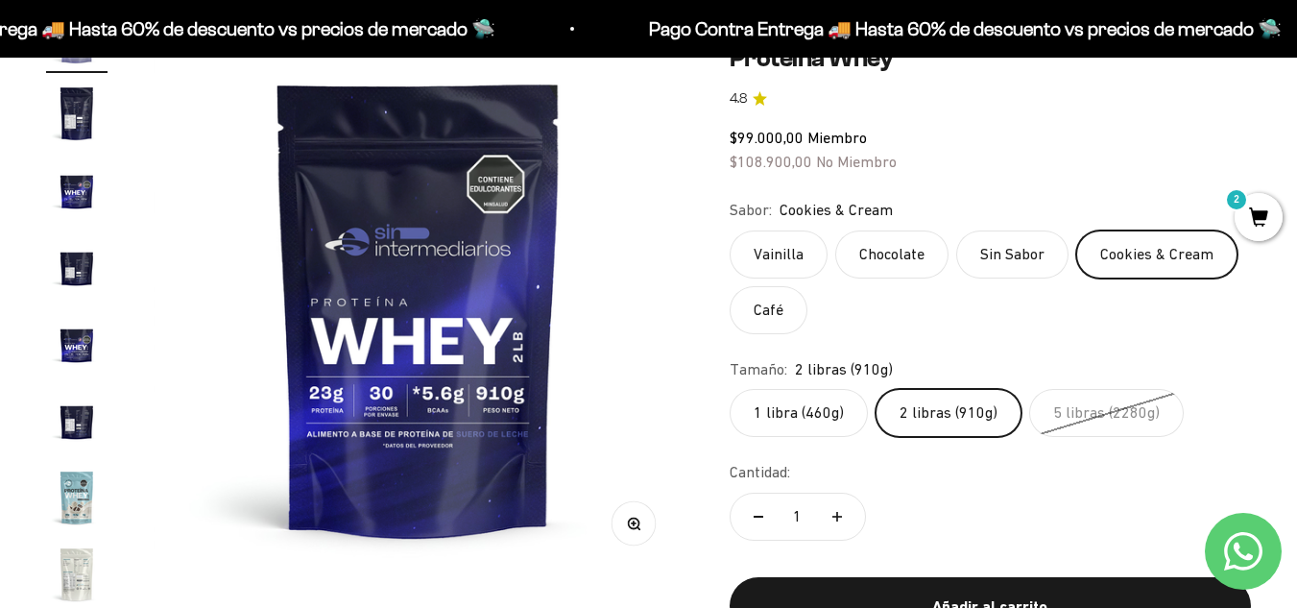
scroll to position [669, 0]
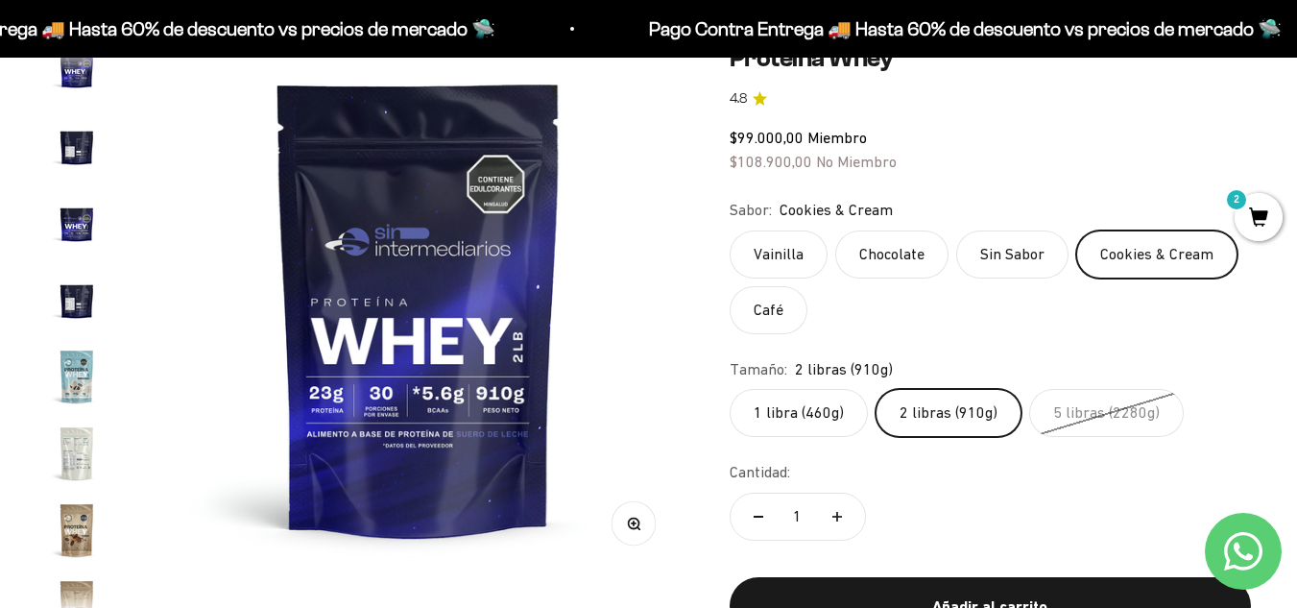
click at [76, 372] on img "Ir al artículo 14" at bounding box center [76, 376] width 61 height 61
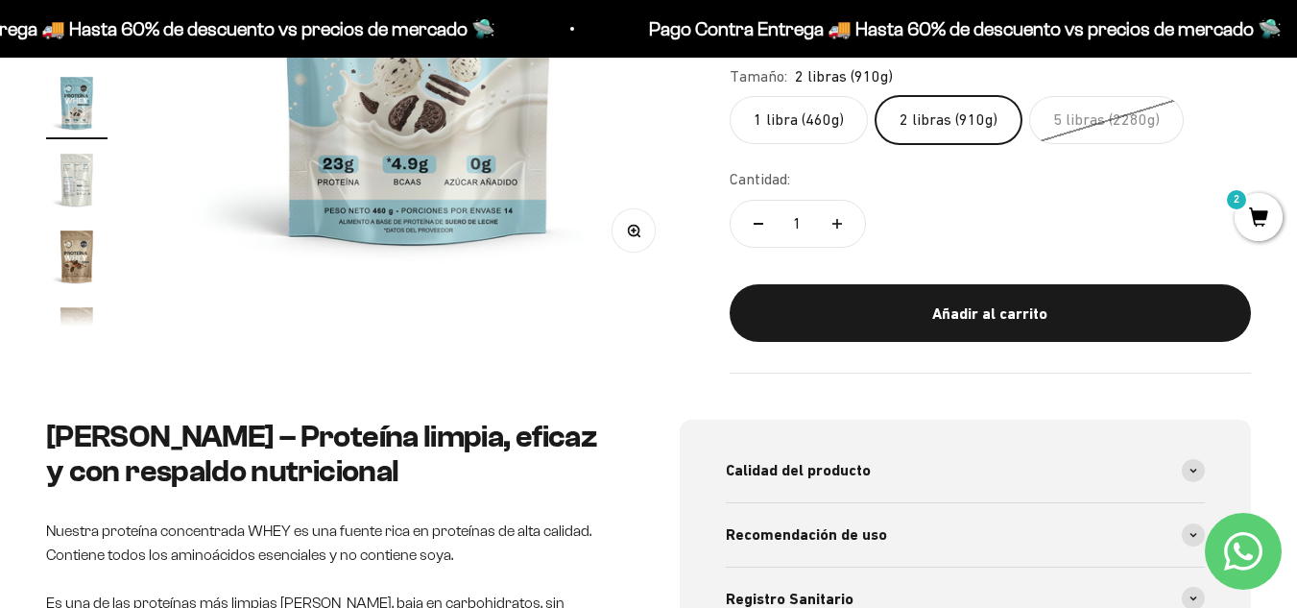
scroll to position [587, 0]
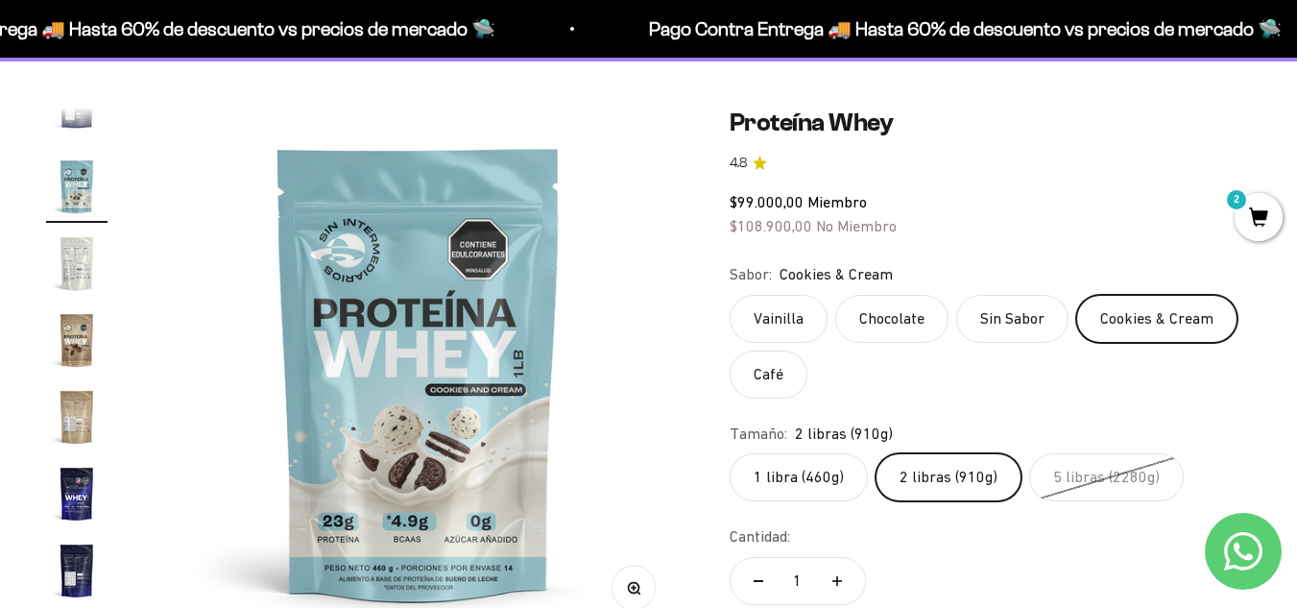
scroll to position [204, 0]
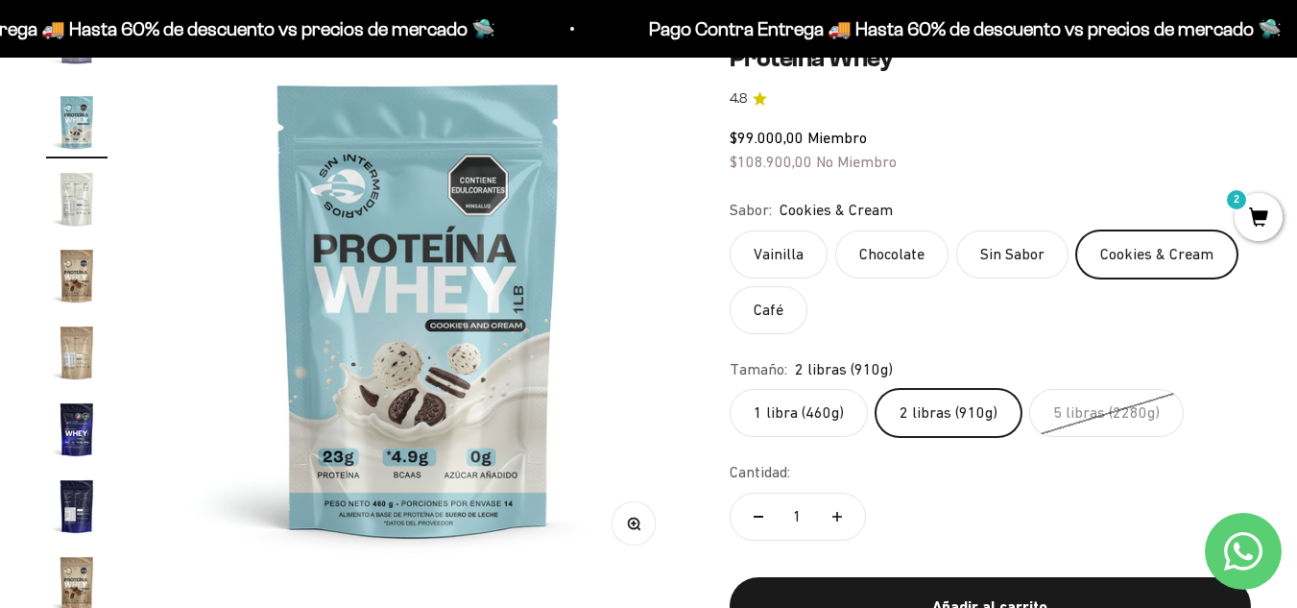
click at [79, 196] on img "Ir al artículo 15" at bounding box center [76, 198] width 61 height 61
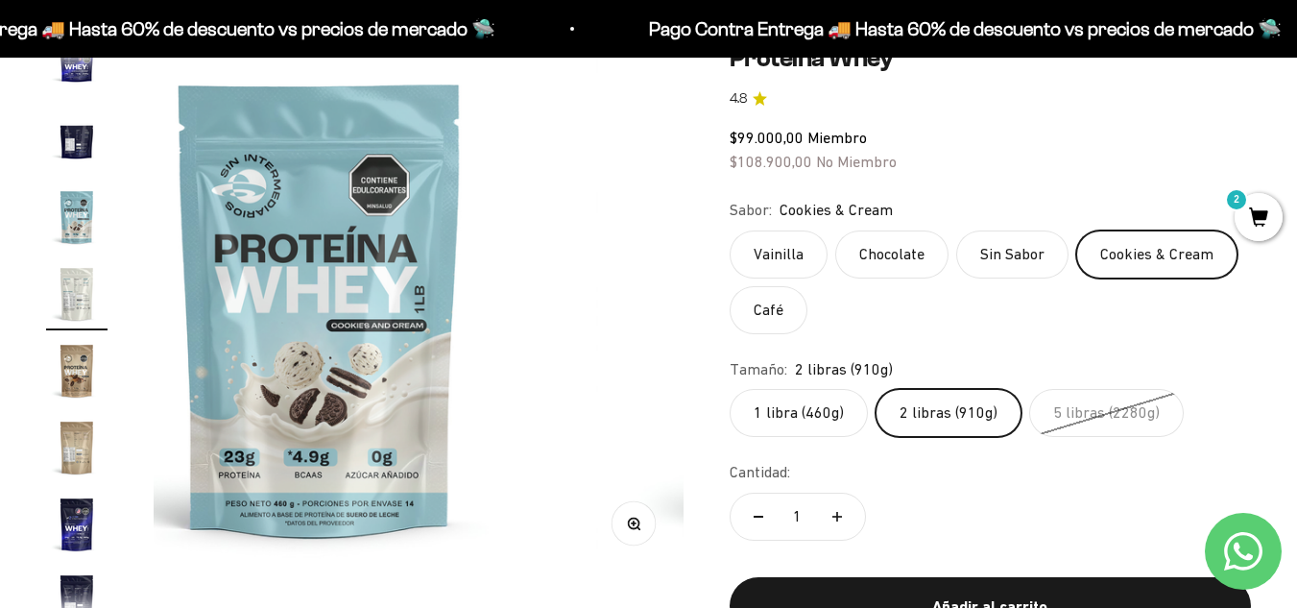
scroll to position [727, 0]
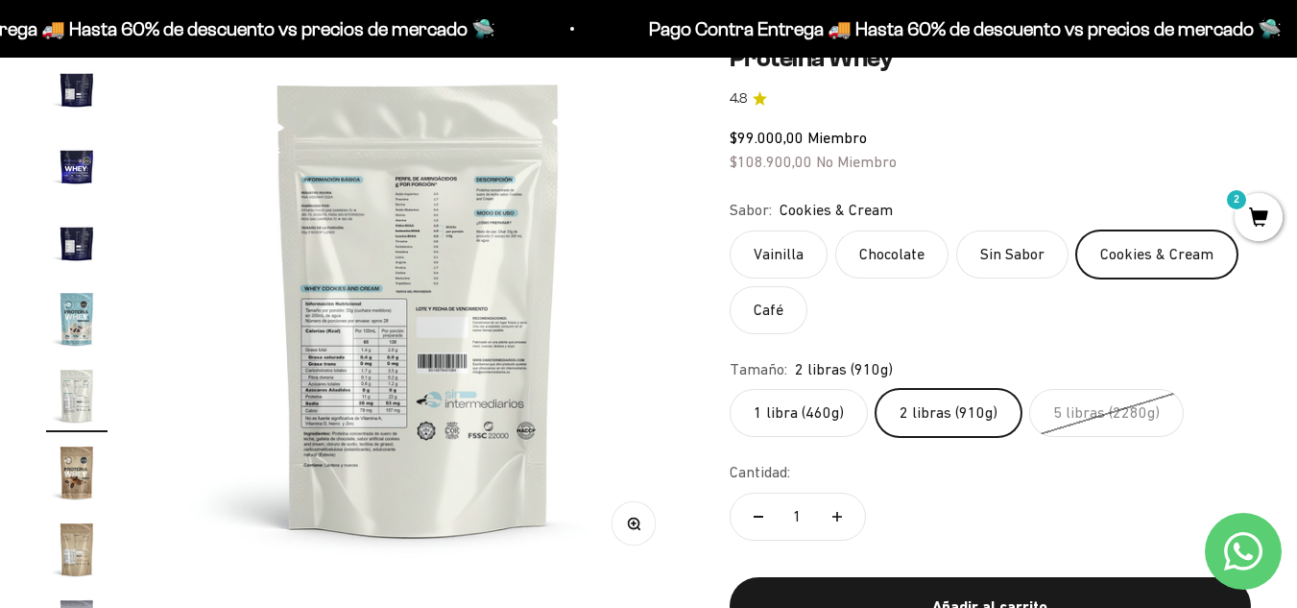
click at [636, 524] on icon "button" at bounding box center [633, 522] width 13 height 13
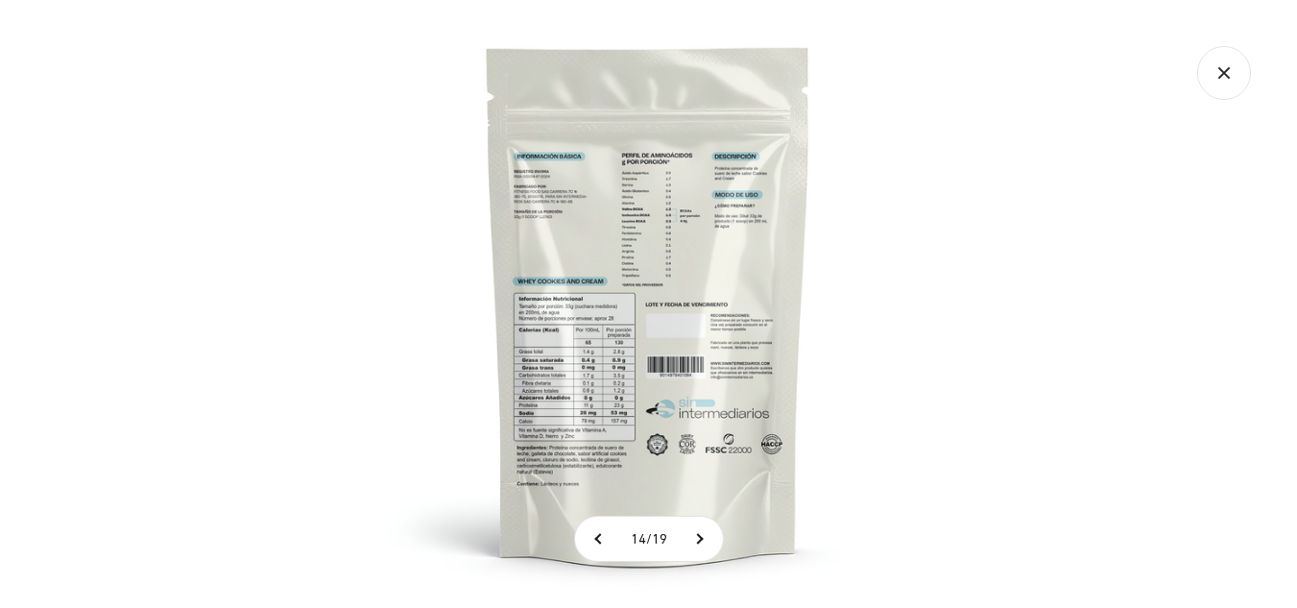
click at [606, 340] on img at bounding box center [649, 304] width 608 height 608
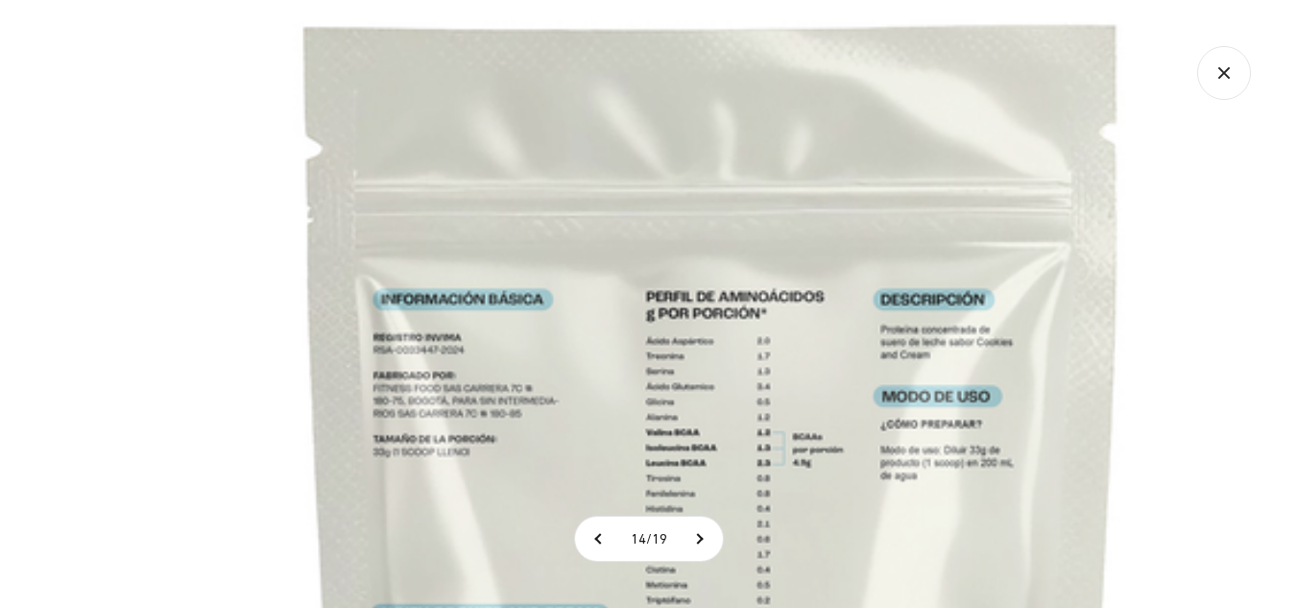
click at [1239, 84] on icon "Cerrar galería" at bounding box center [1224, 73] width 54 height 54
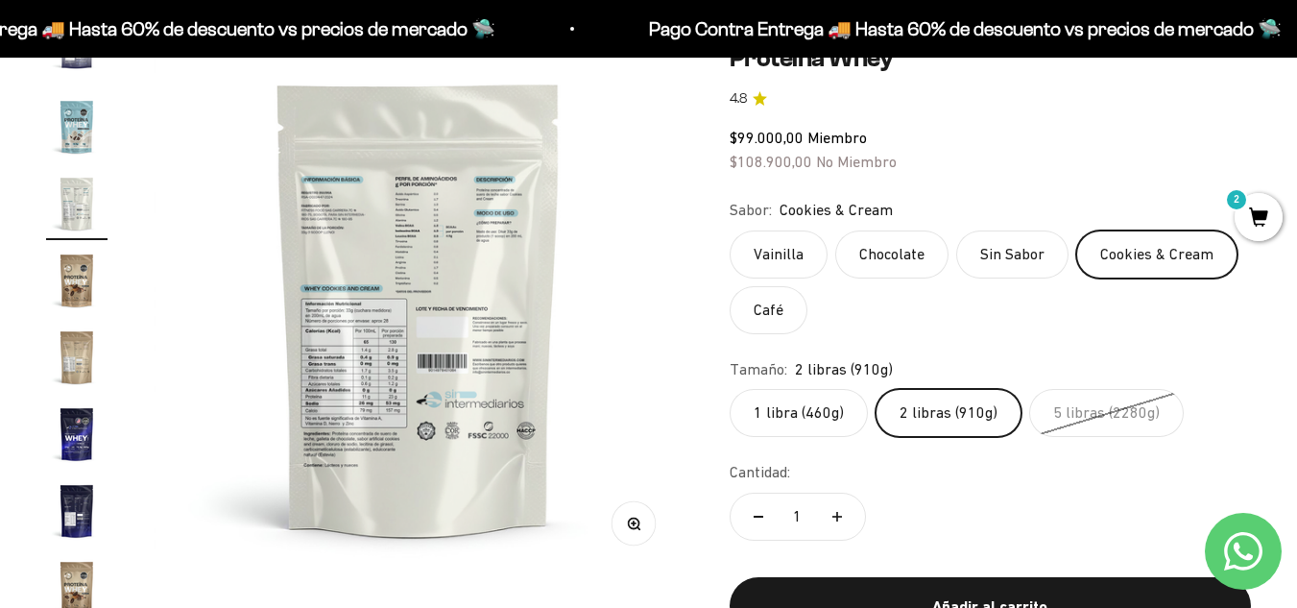
scroll to position [923, 0]
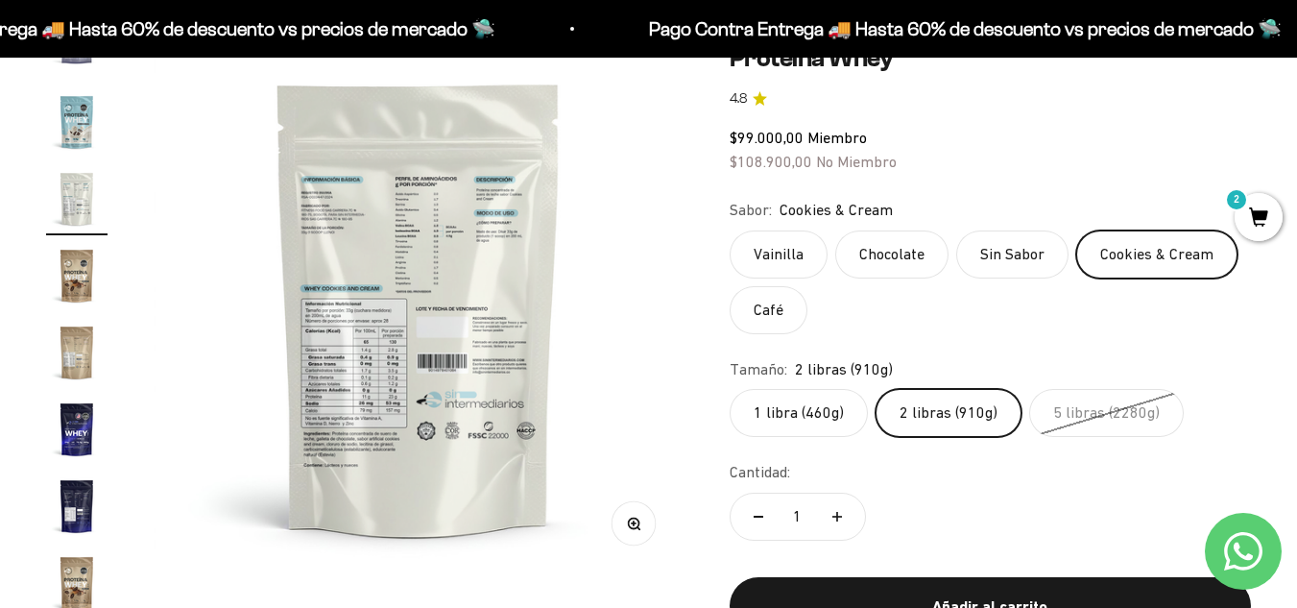
click at [83, 494] on img "Ir al artículo 19" at bounding box center [76, 505] width 61 height 61
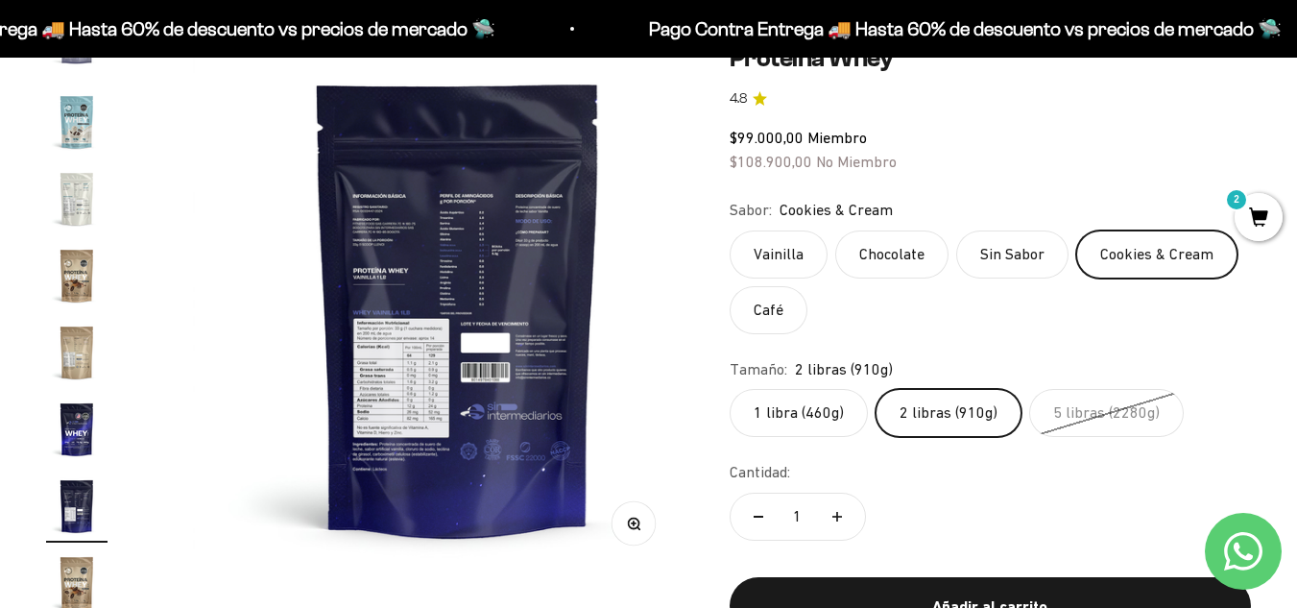
scroll to position [0, 9743]
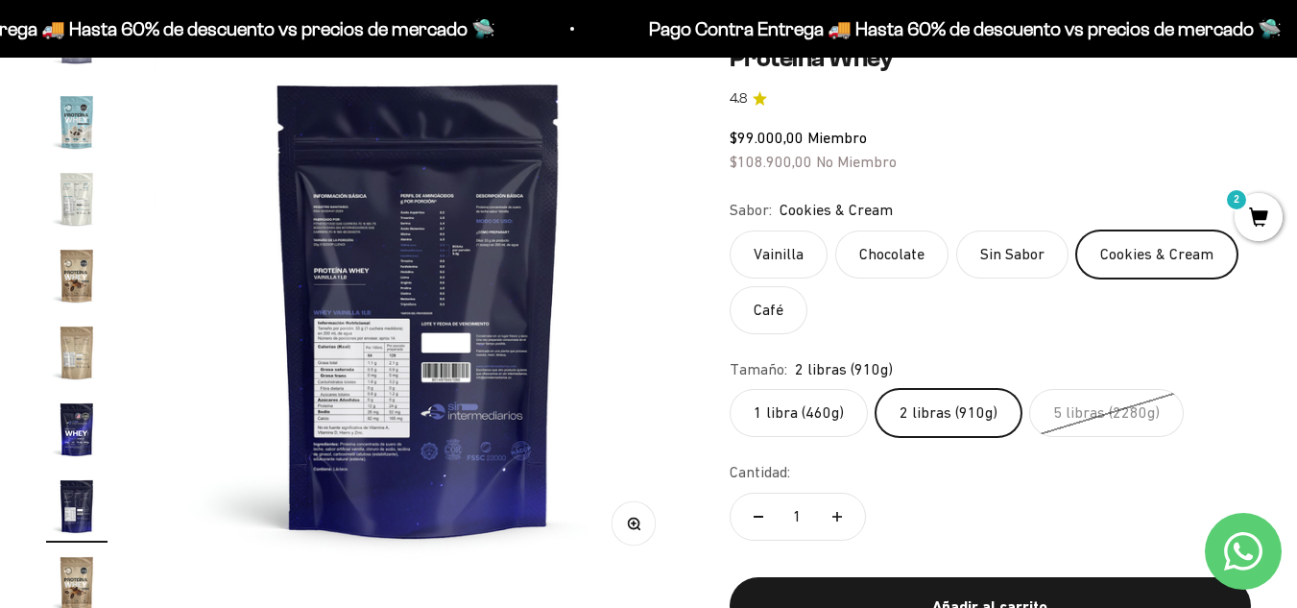
click at [396, 290] on img at bounding box center [419, 308] width 530 height 530
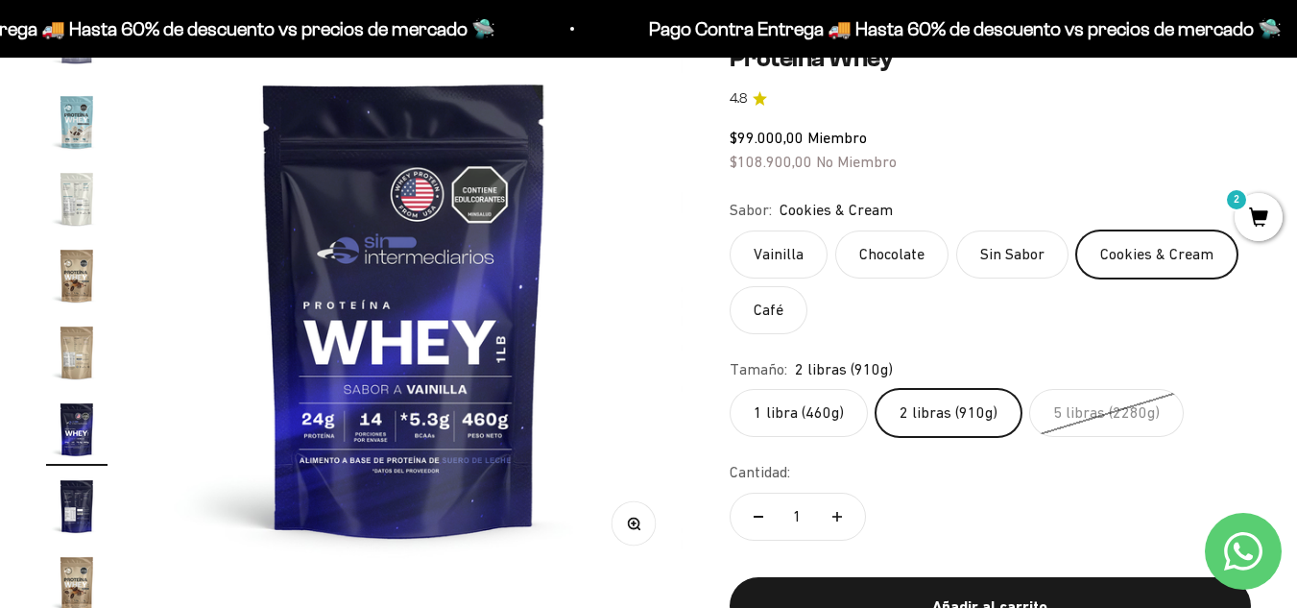
scroll to position [0, 9201]
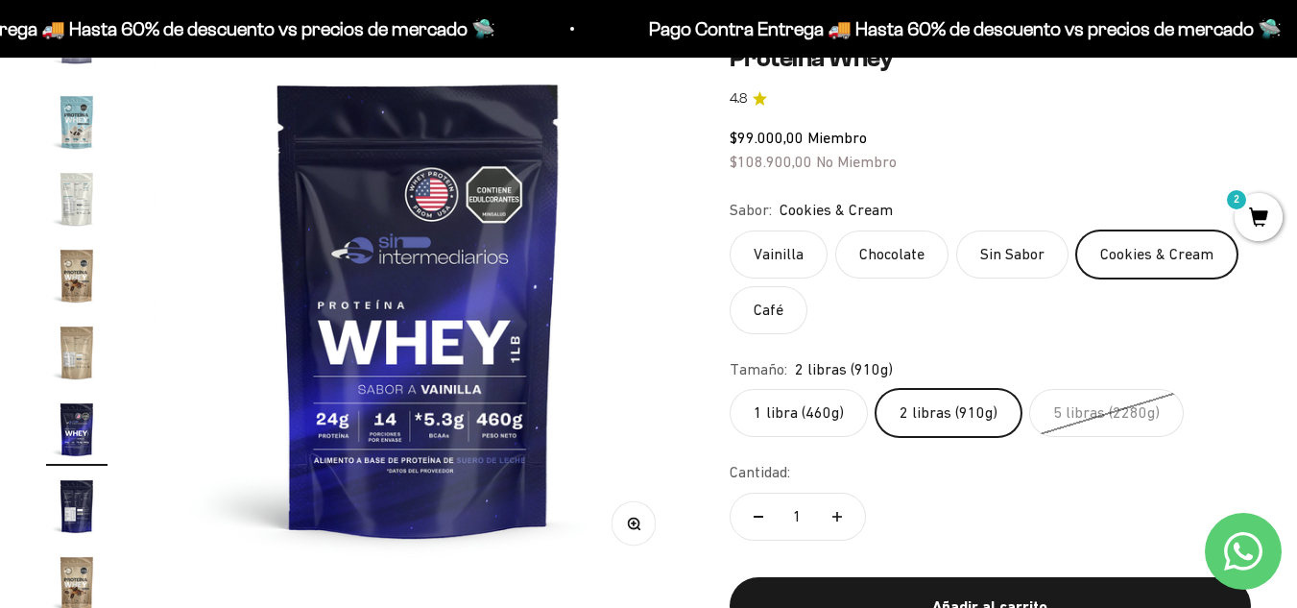
click at [80, 507] on img "Ir al artículo 19" at bounding box center [76, 505] width 61 height 61
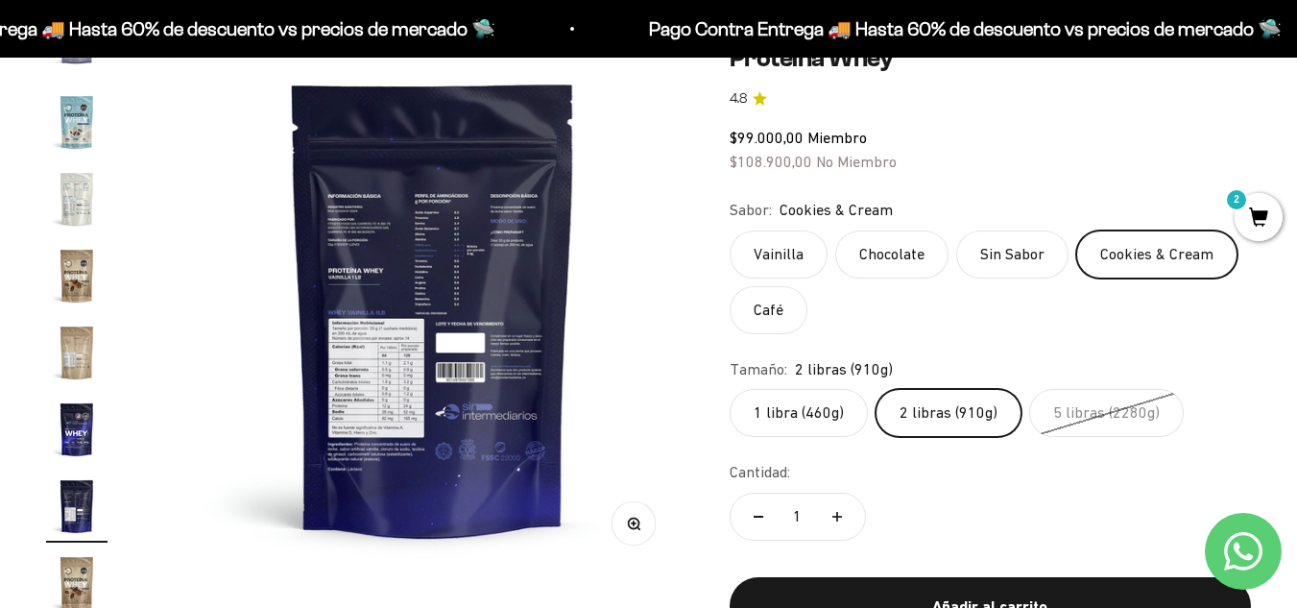
scroll to position [0, 9743]
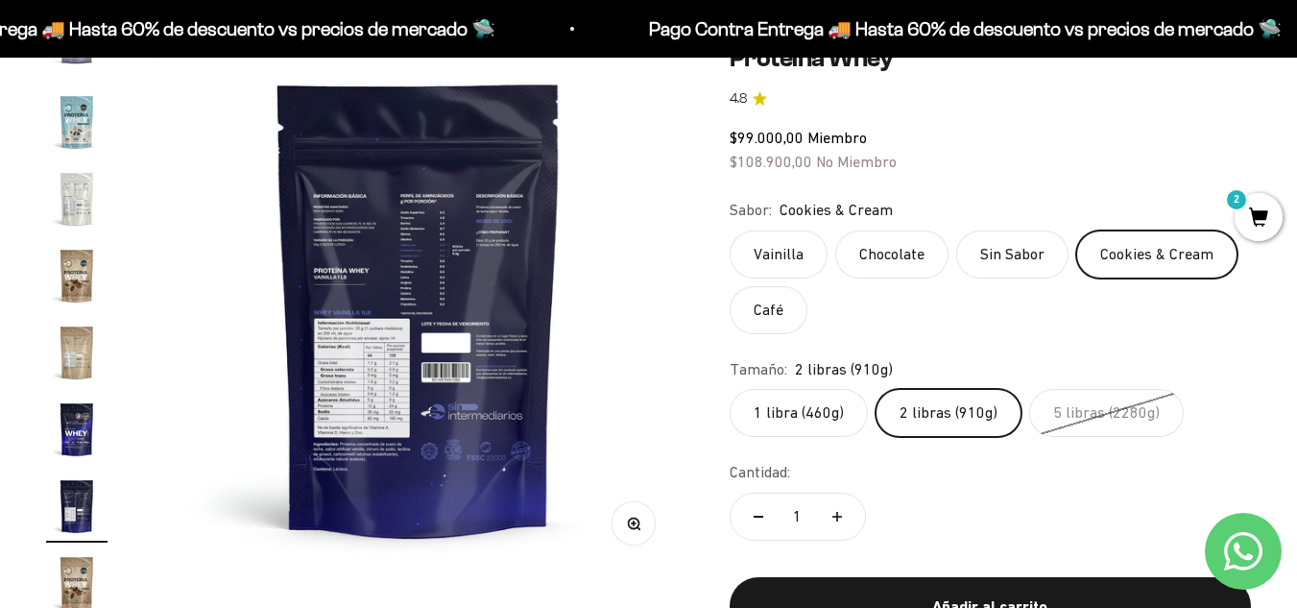
click at [632, 528] on circle "button" at bounding box center [633, 522] width 11 height 11
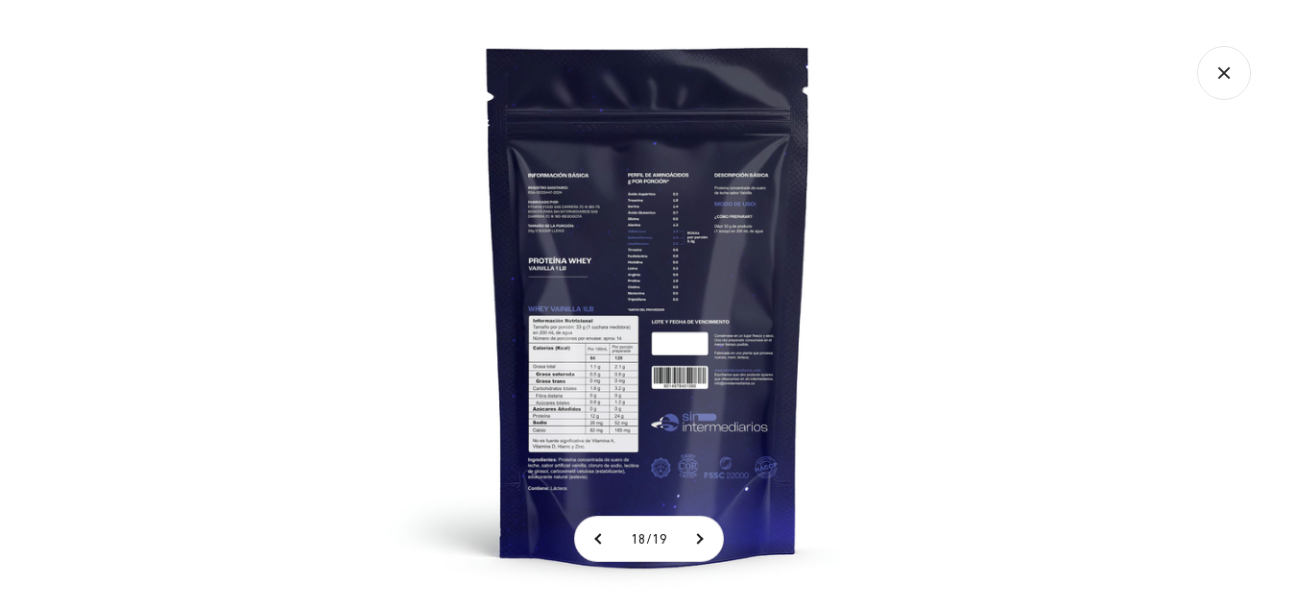
click at [610, 375] on img at bounding box center [649, 304] width 608 height 608
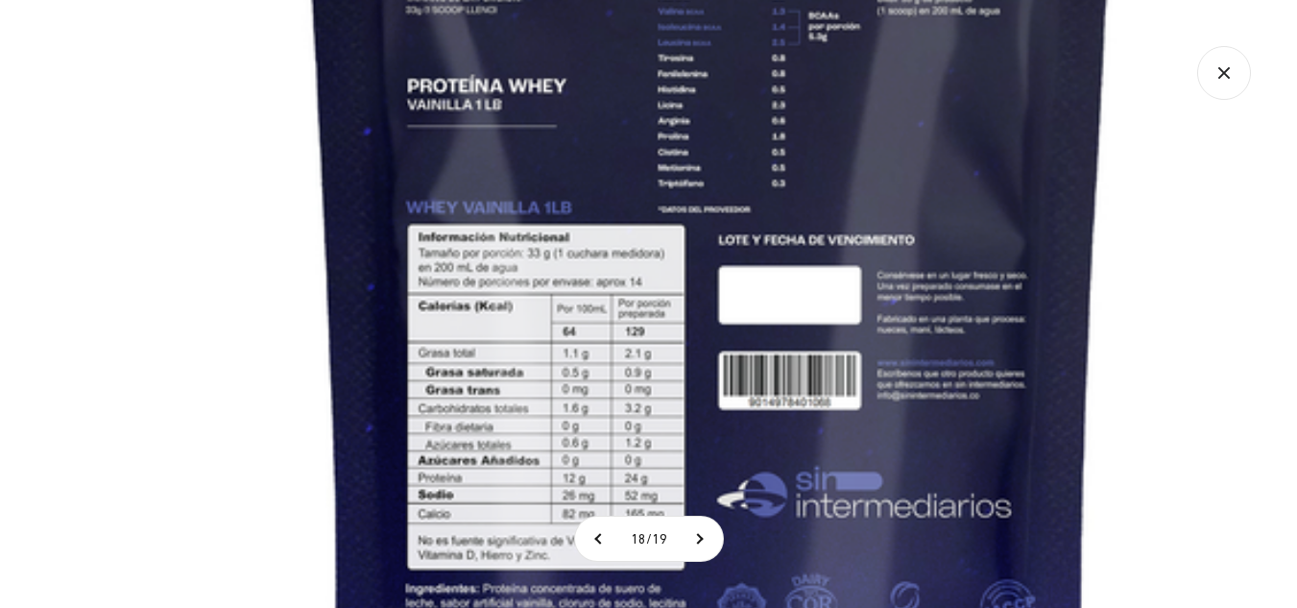
click at [1227, 79] on icon "Cerrar galería" at bounding box center [1224, 73] width 54 height 54
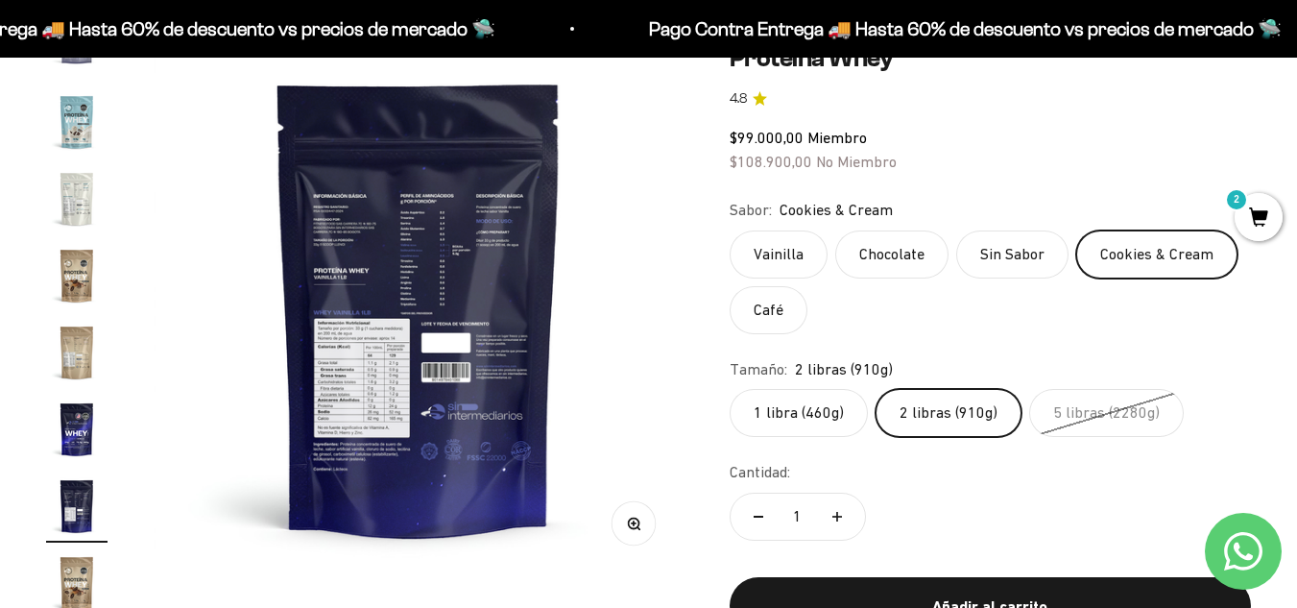
click at [1113, 259] on label "Cookies & Cream" at bounding box center [1156, 254] width 161 height 48
click at [730, 230] on input "Cookies & Cream" at bounding box center [729, 229] width 1 height 1
click at [1124, 253] on label "Cookies & Cream" at bounding box center [1156, 254] width 161 height 48
click at [730, 230] on input "Cookies & Cream" at bounding box center [729, 229] width 1 height 1
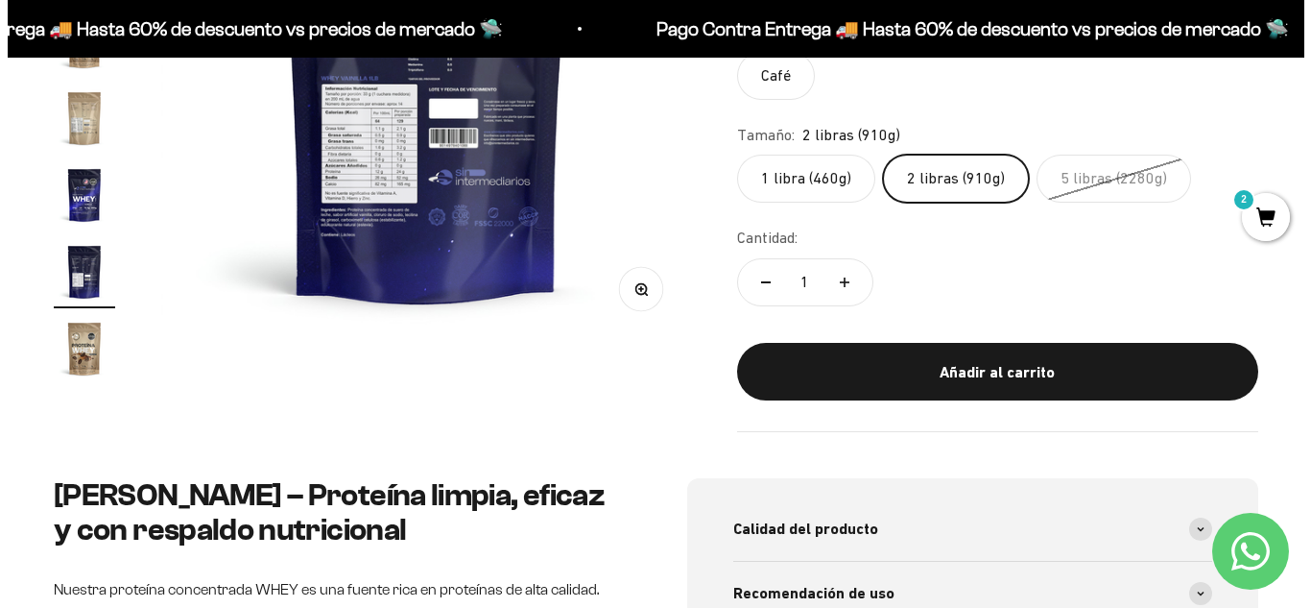
scroll to position [492, 0]
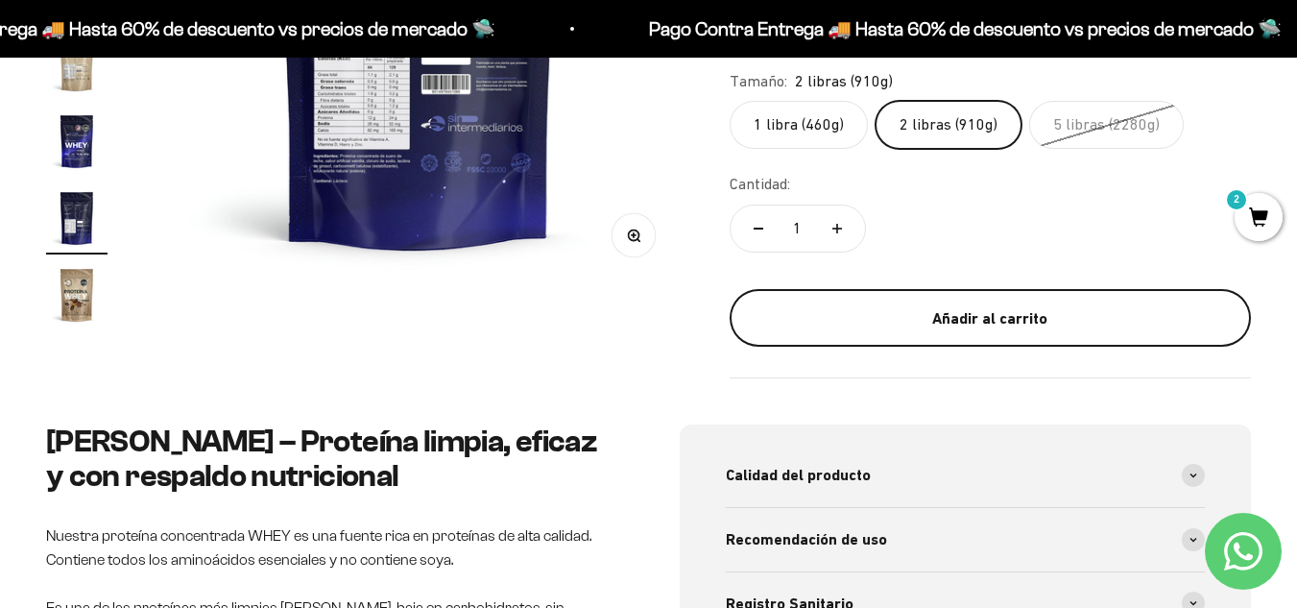
click at [1008, 308] on div "Añadir al carrito" at bounding box center [990, 318] width 444 height 25
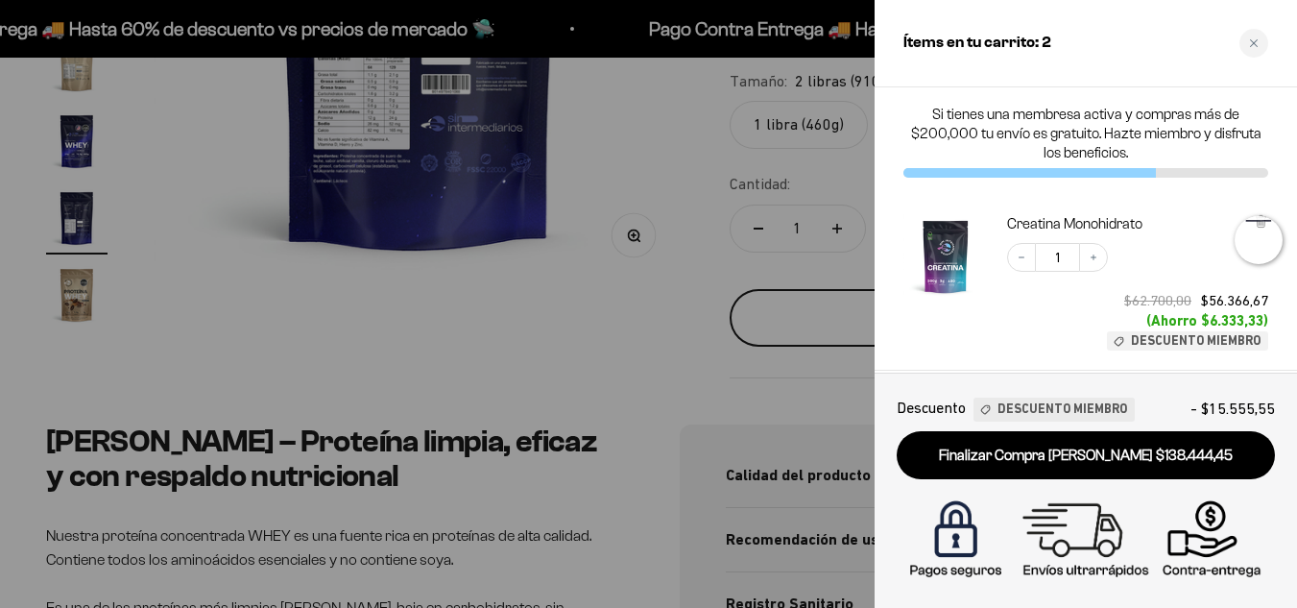
scroll to position [0, 9886]
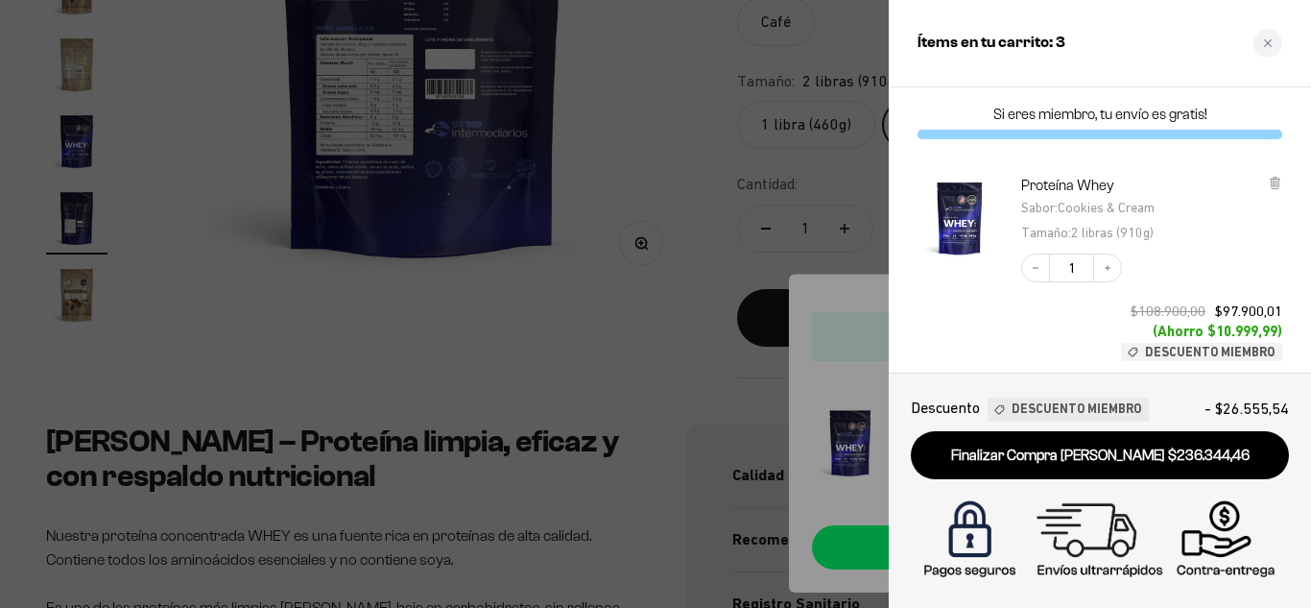
click at [723, 282] on div at bounding box center [655, 304] width 1311 height 608
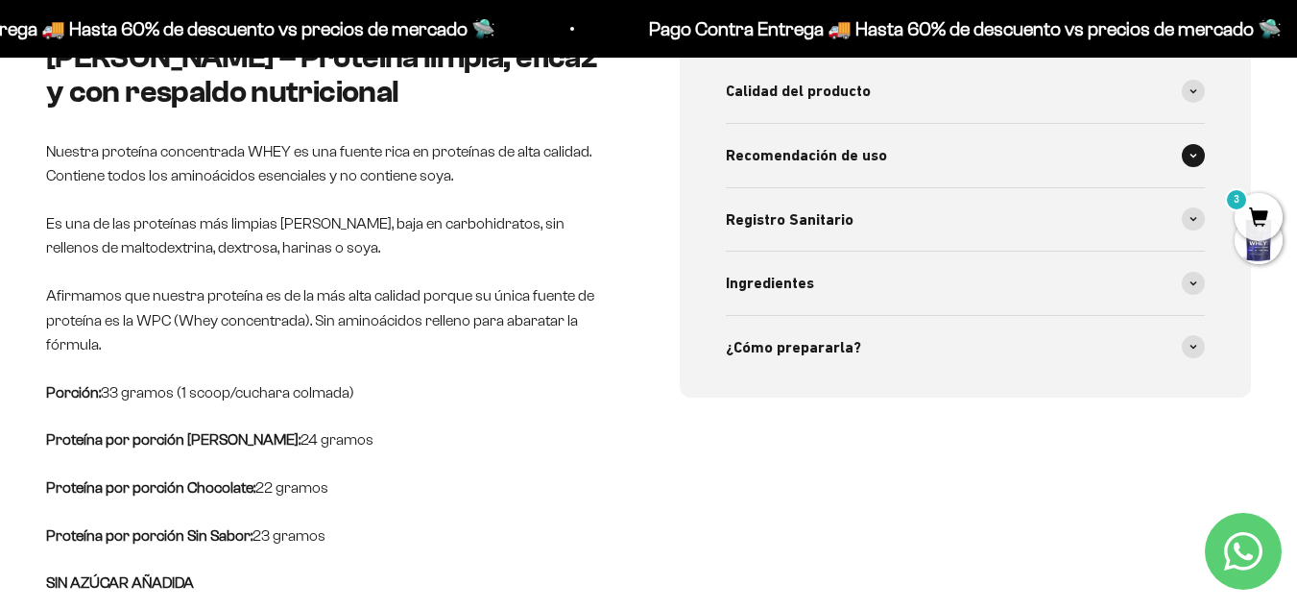
scroll to position [971, 0]
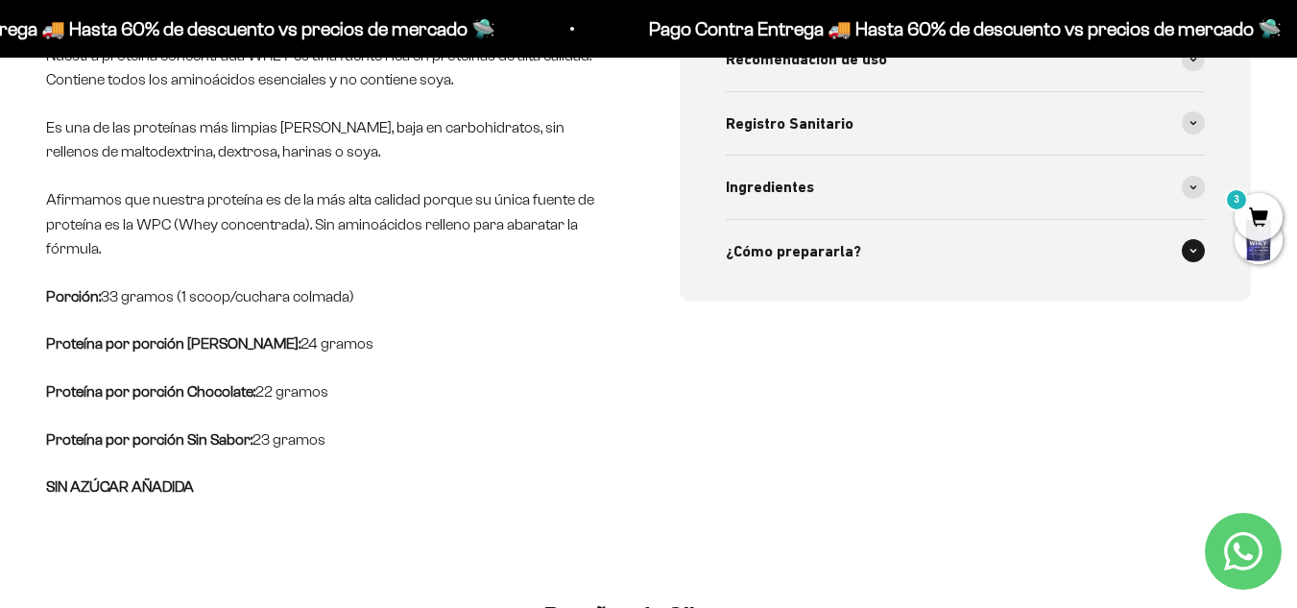
click at [964, 262] on div "¿Cómo prepararla?" at bounding box center [966, 251] width 480 height 63
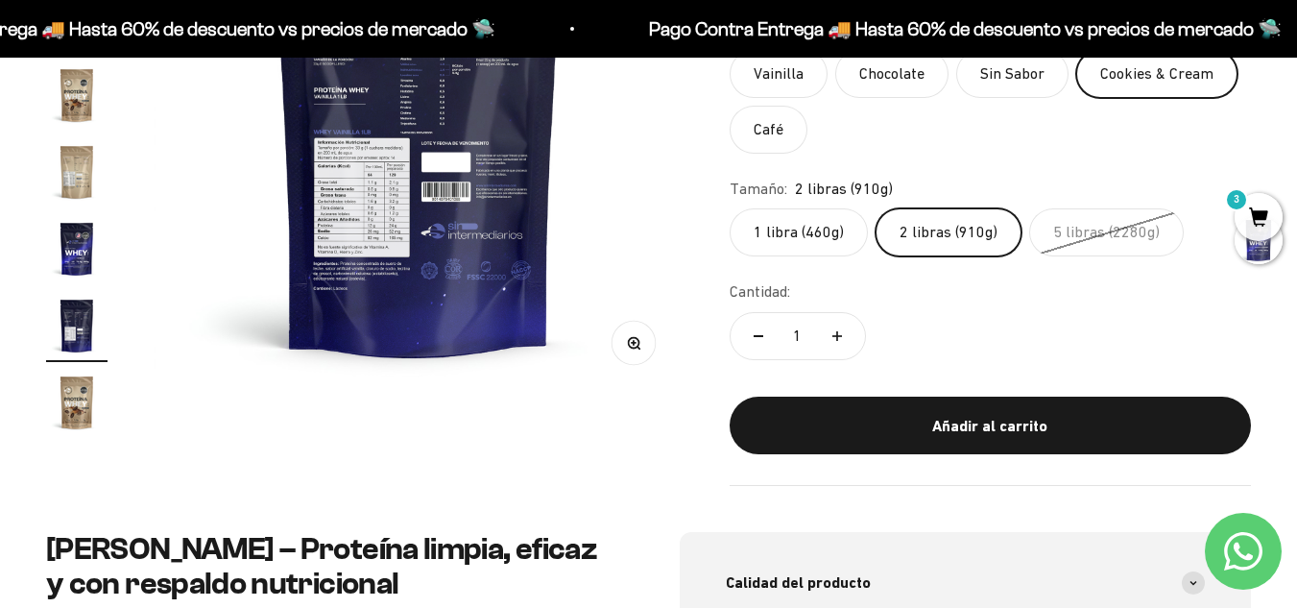
scroll to position [0, 0]
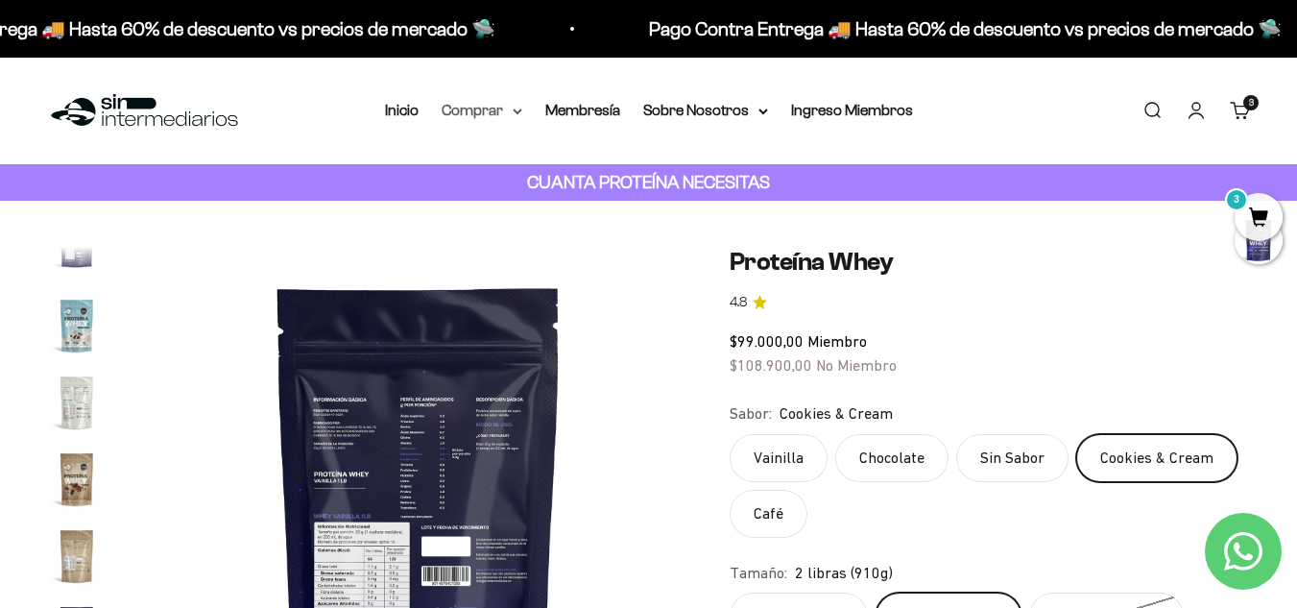
click at [490, 102] on summary "Comprar" at bounding box center [482, 110] width 81 height 25
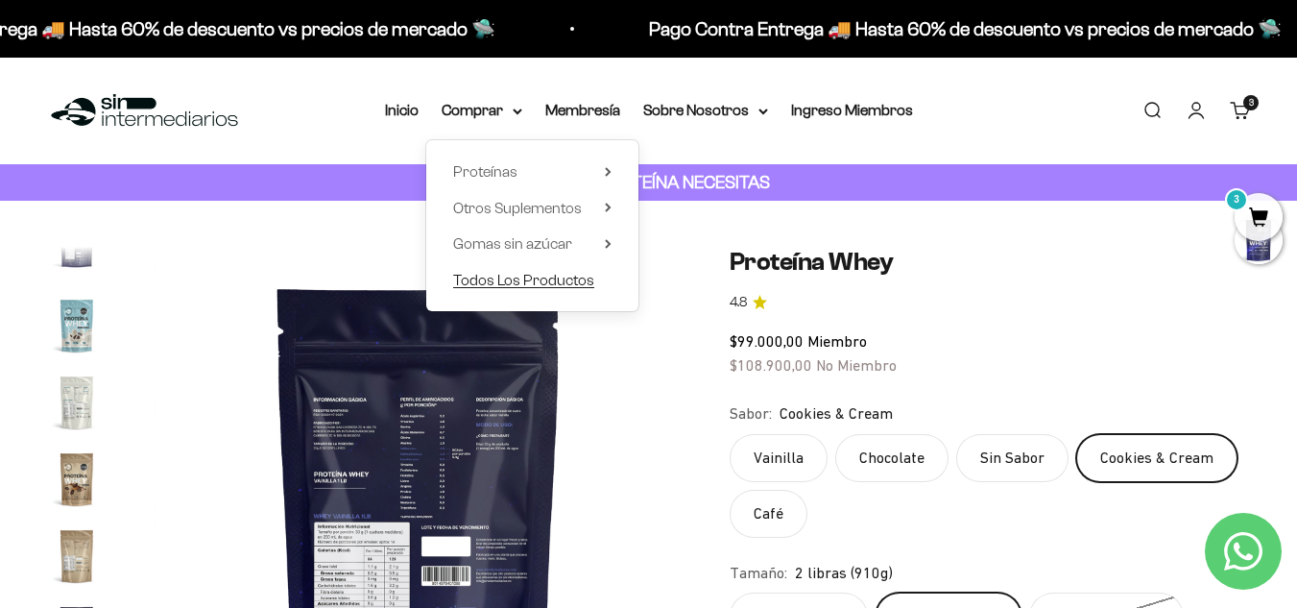
click at [517, 281] on span "Todos Los Productos" at bounding box center [523, 280] width 141 height 16
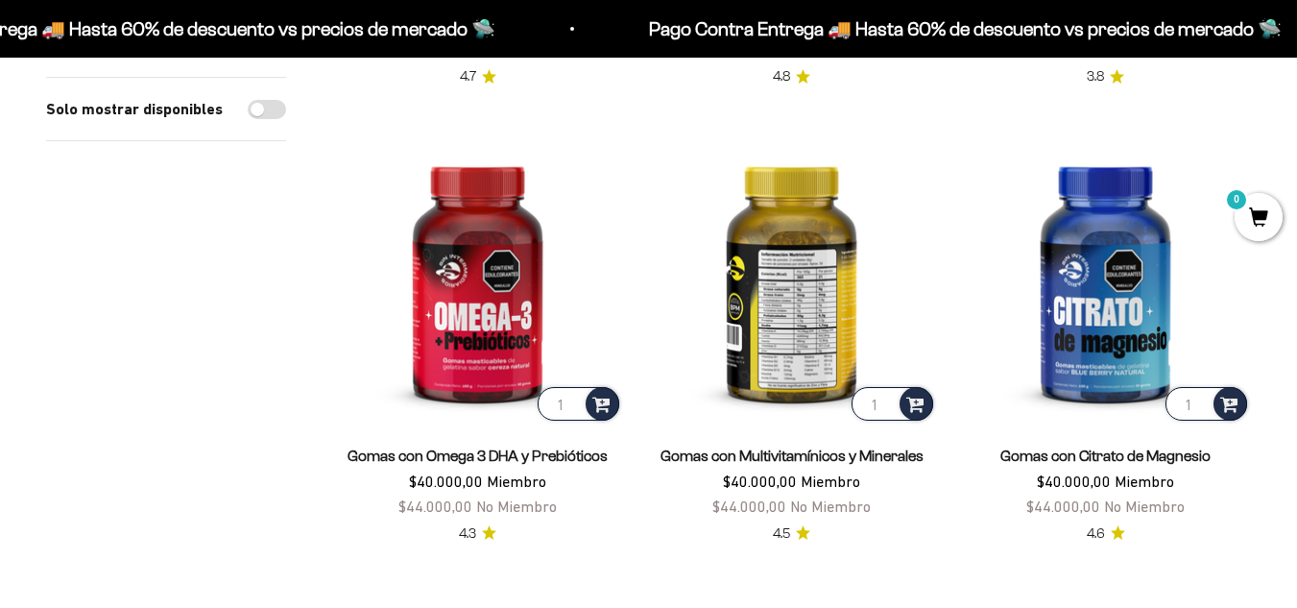
scroll to position [672, 0]
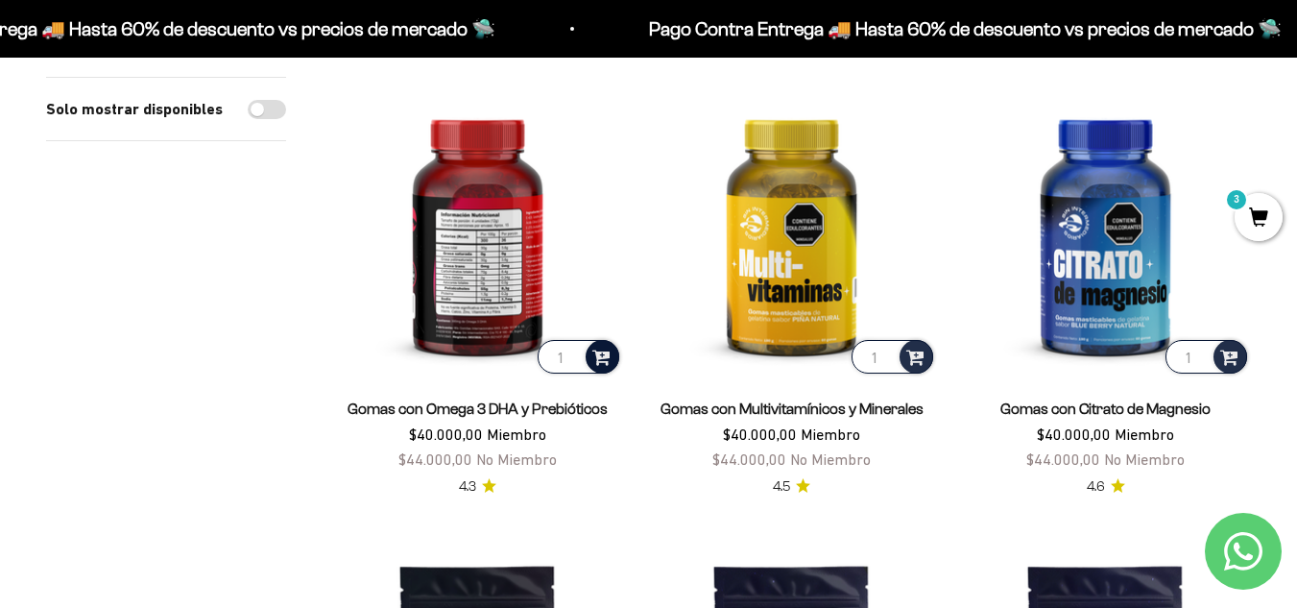
click at [607, 351] on span at bounding box center [601, 356] width 18 height 22
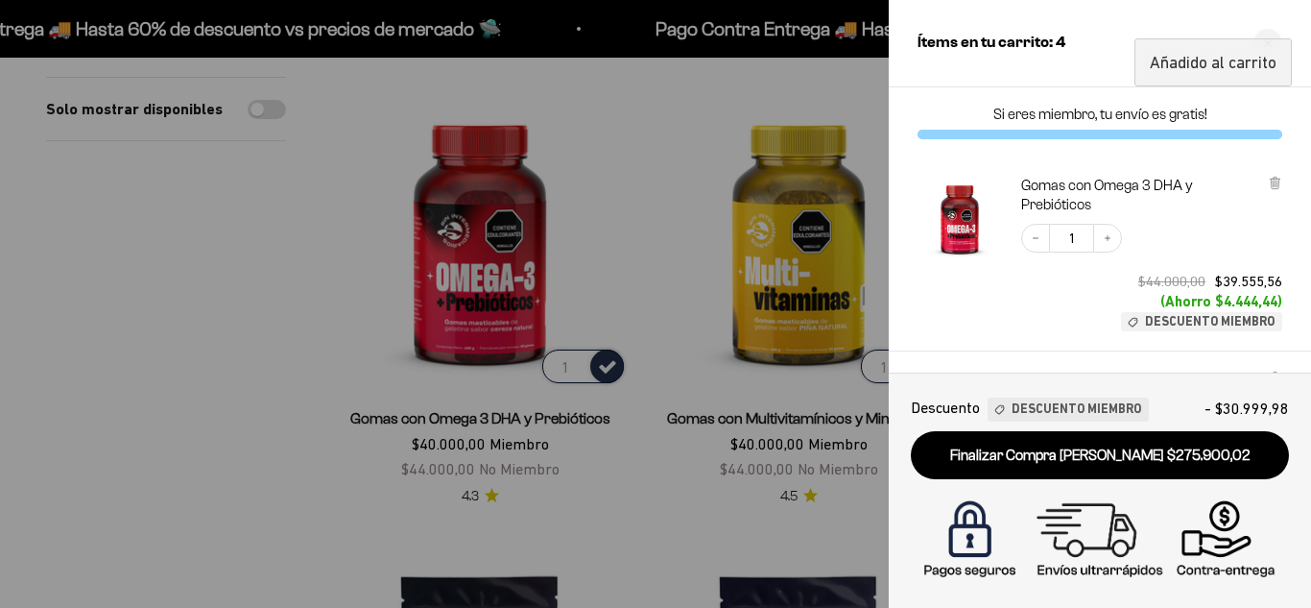
click at [318, 280] on div at bounding box center [655, 304] width 1311 height 608
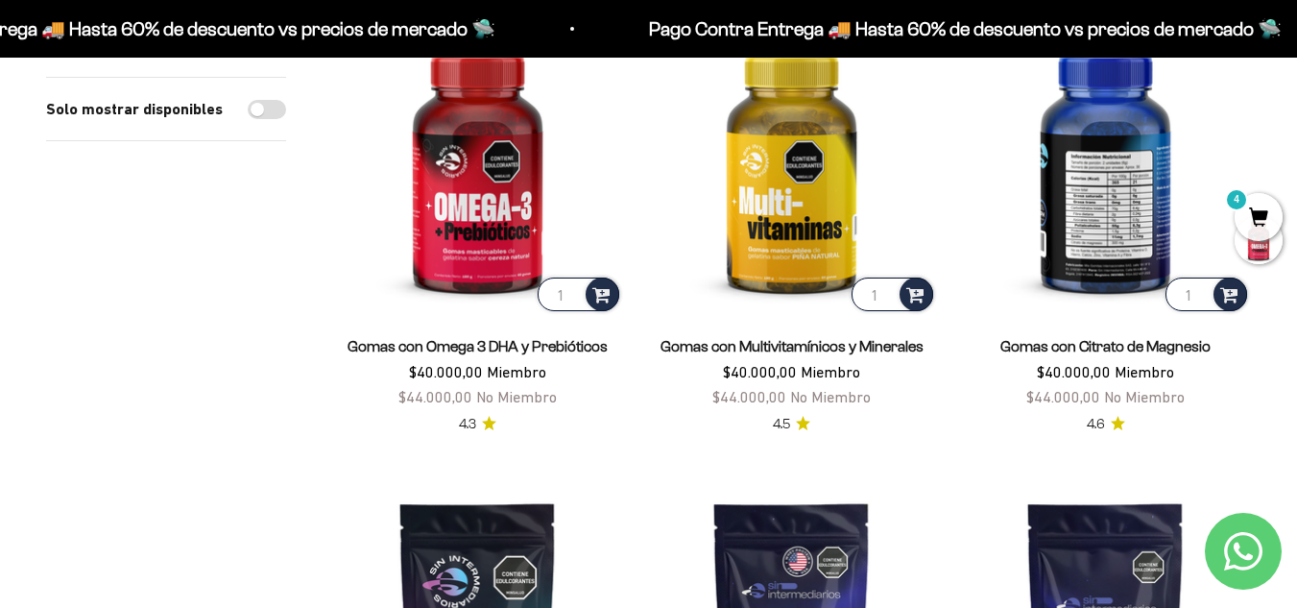
scroll to position [768, 0]
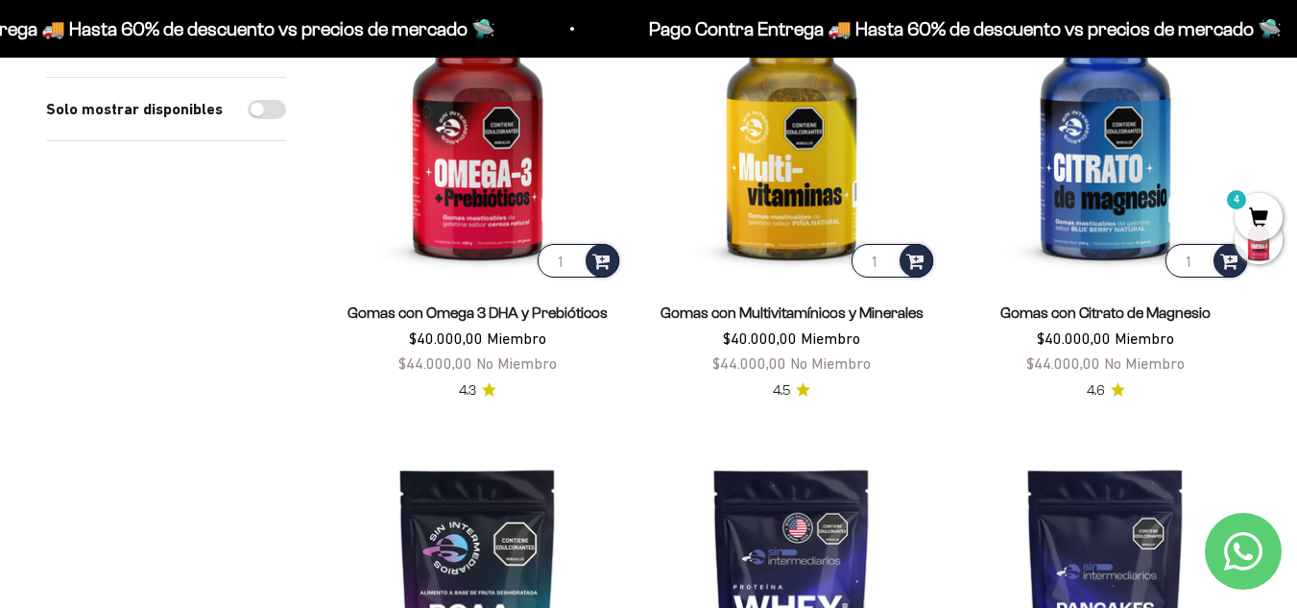
click at [1235, 266] on div "4" at bounding box center [1259, 240] width 48 height 96
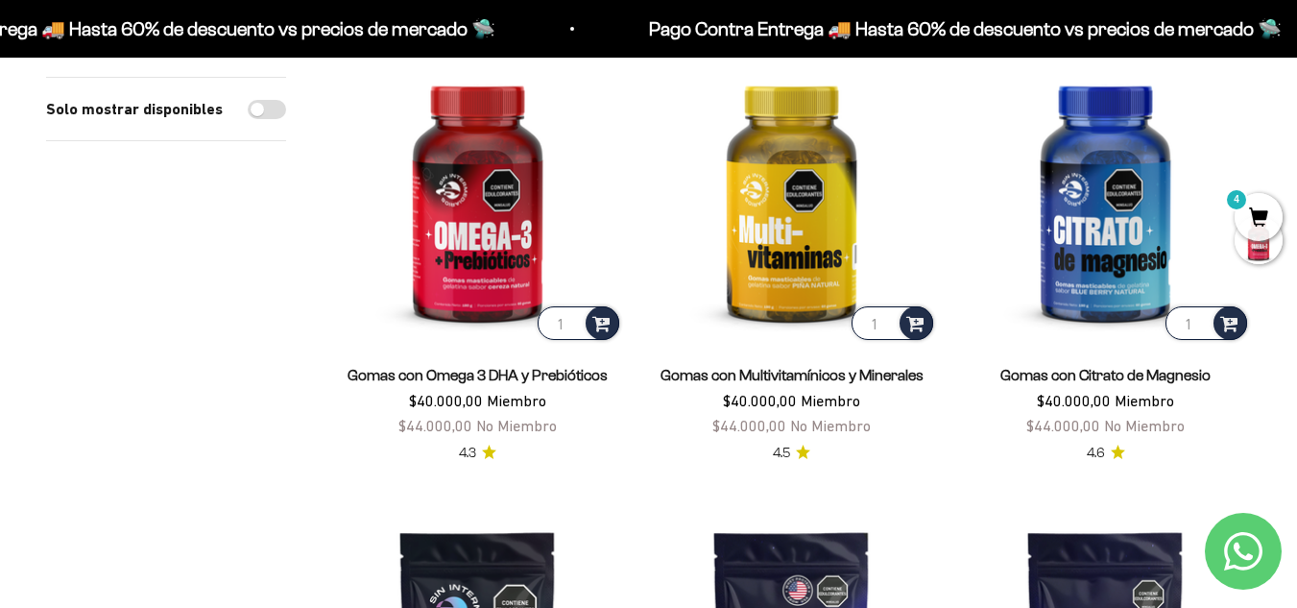
scroll to position [672, 0]
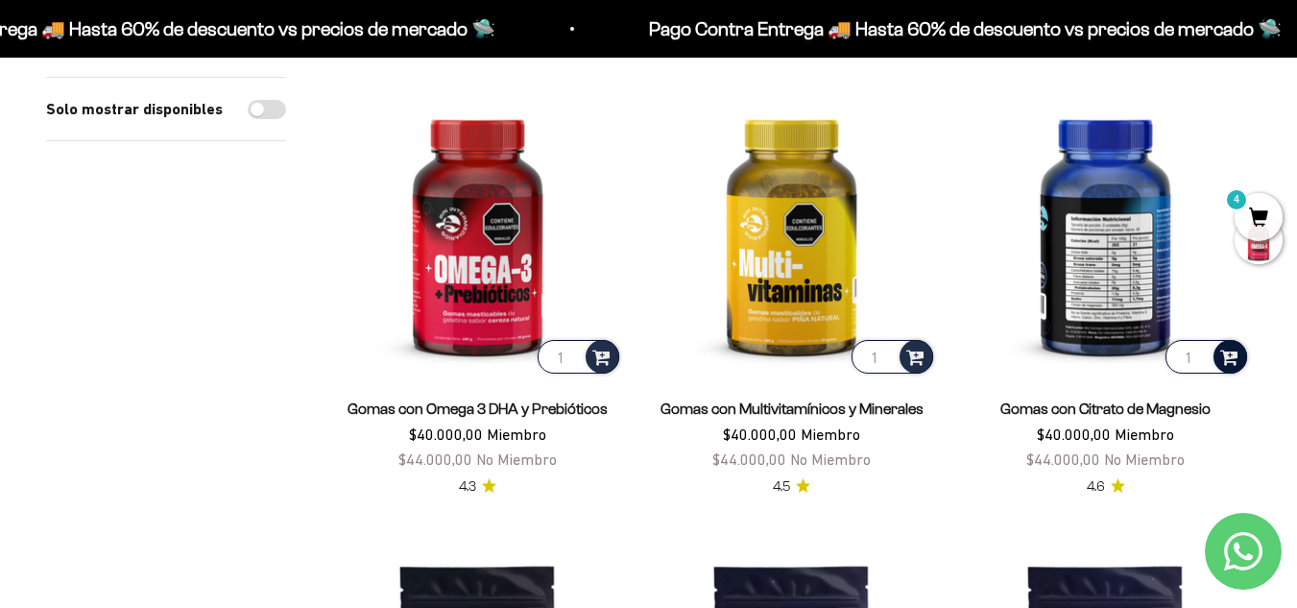
click at [1239, 353] on div at bounding box center [1230, 357] width 34 height 34
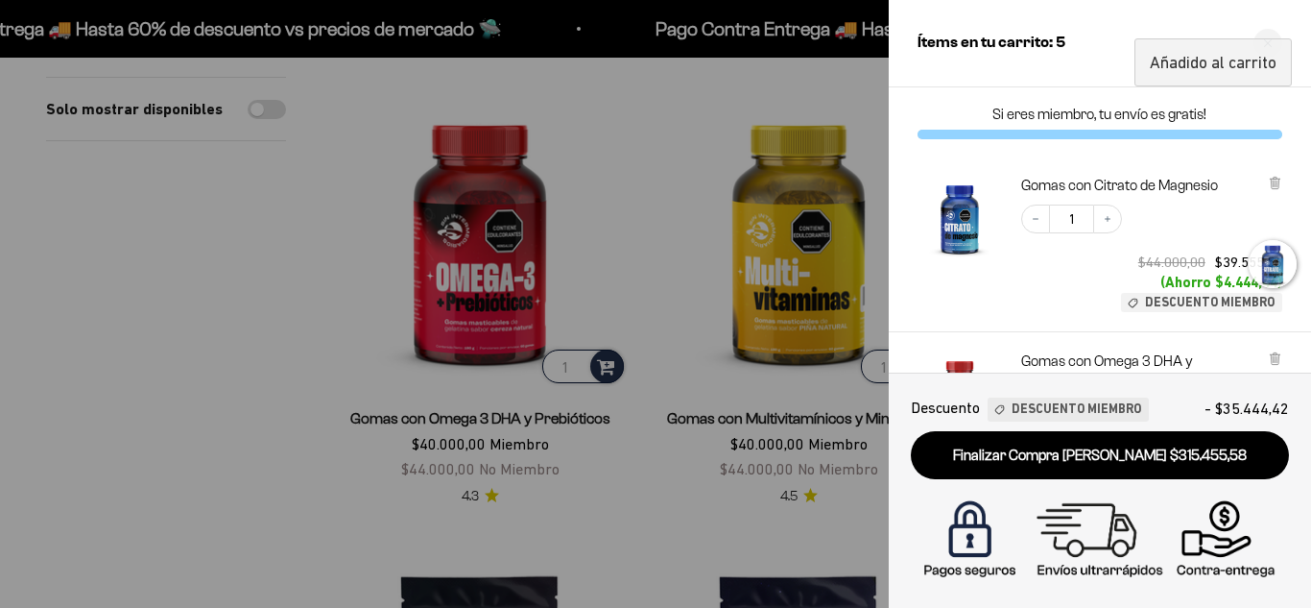
click at [251, 364] on div at bounding box center [655, 304] width 1311 height 608
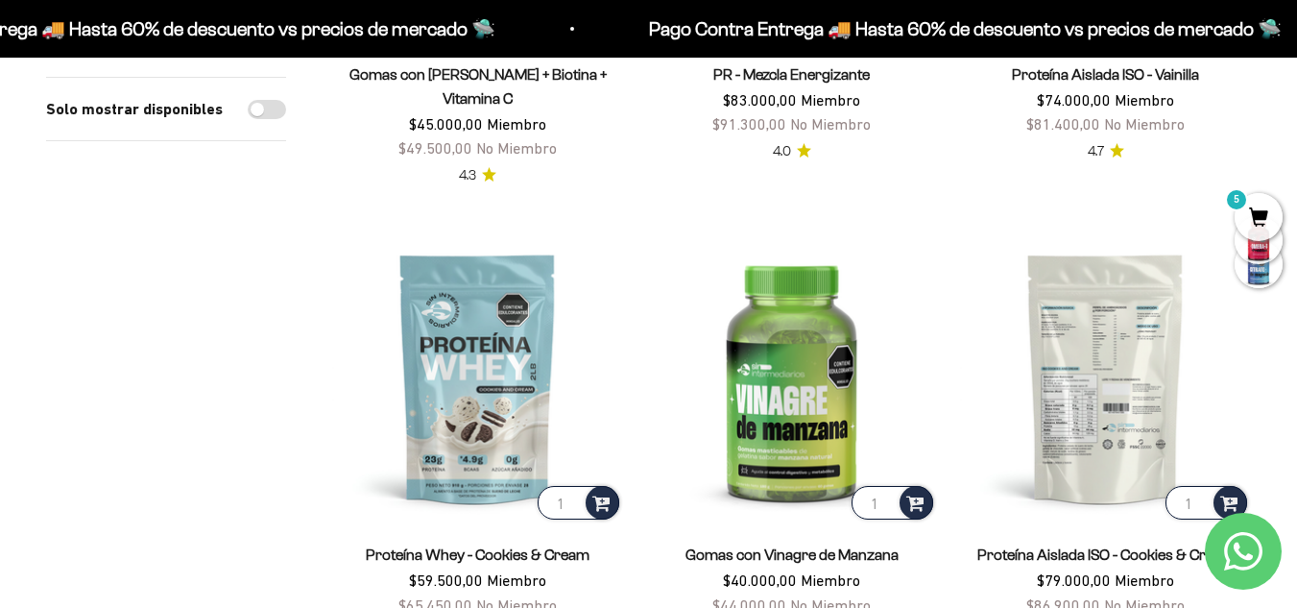
scroll to position [2016, 0]
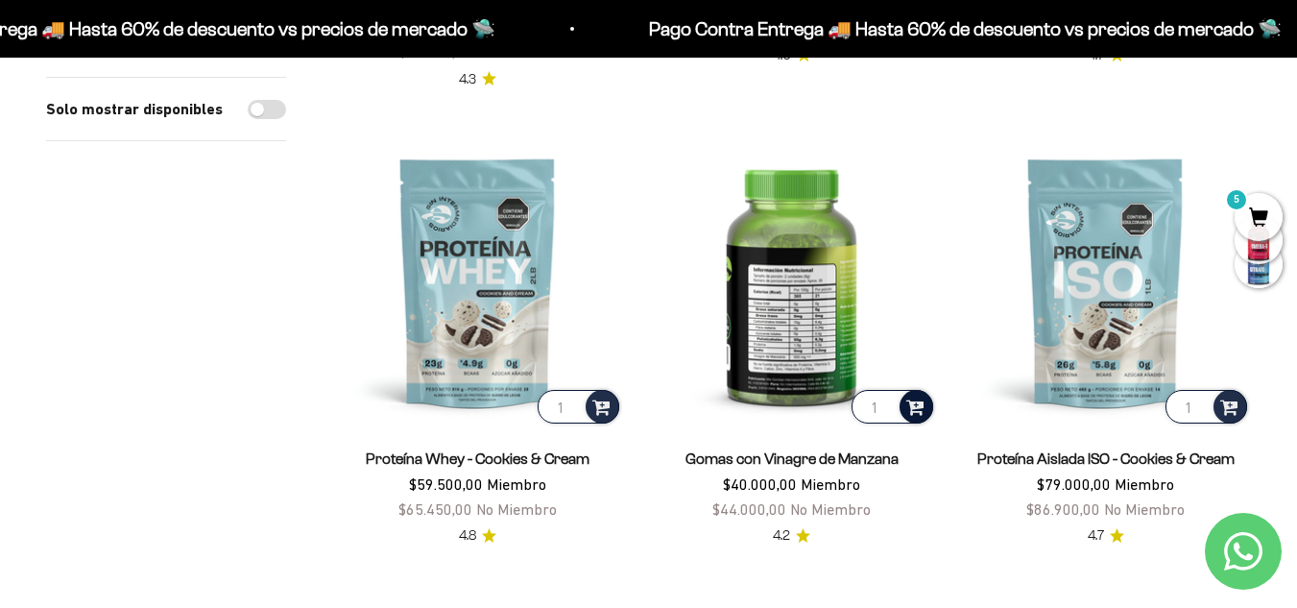
click at [908, 395] on span at bounding box center [915, 406] width 18 height 22
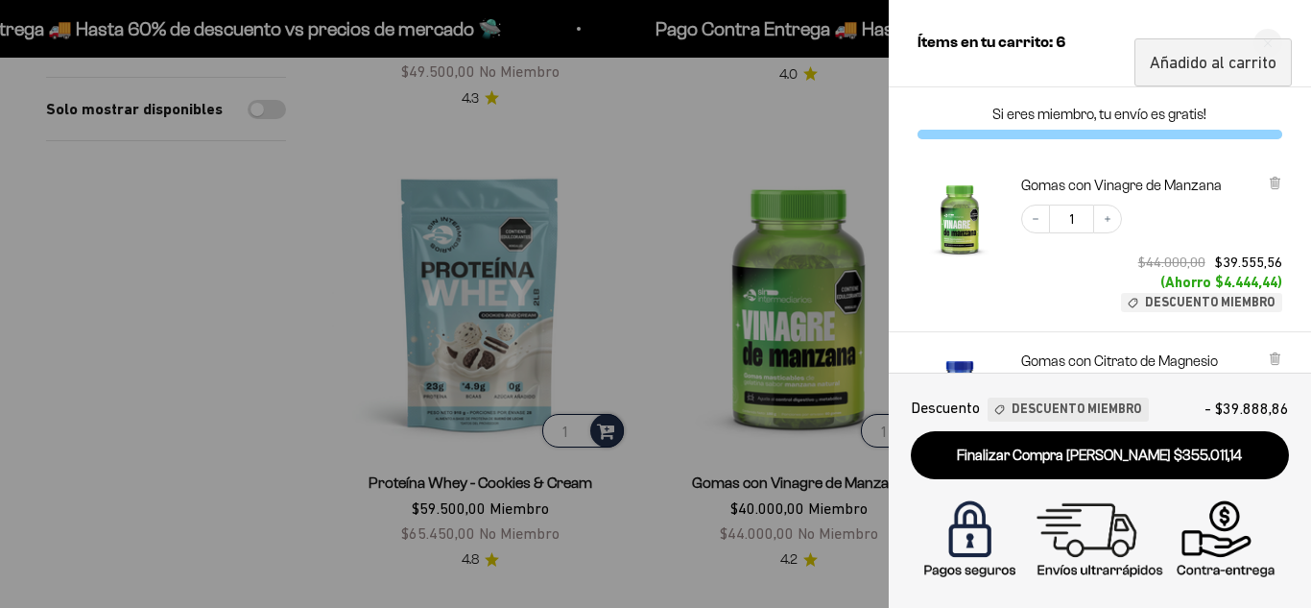
click at [131, 271] on div at bounding box center [655, 304] width 1311 height 608
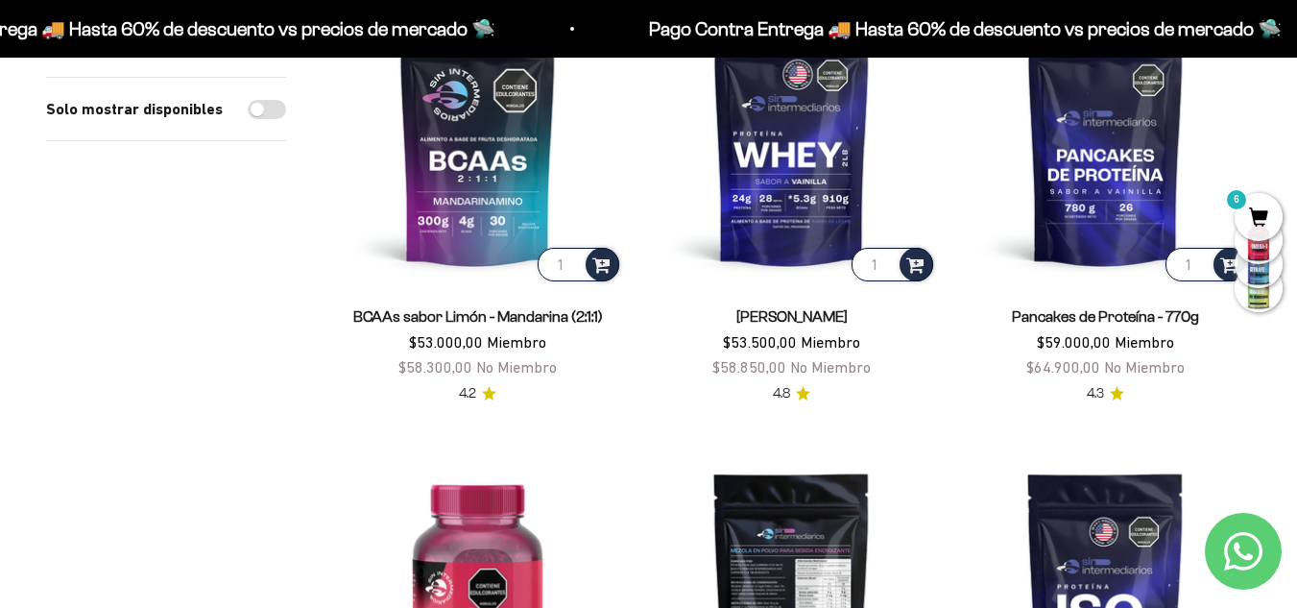
scroll to position [1056, 0]
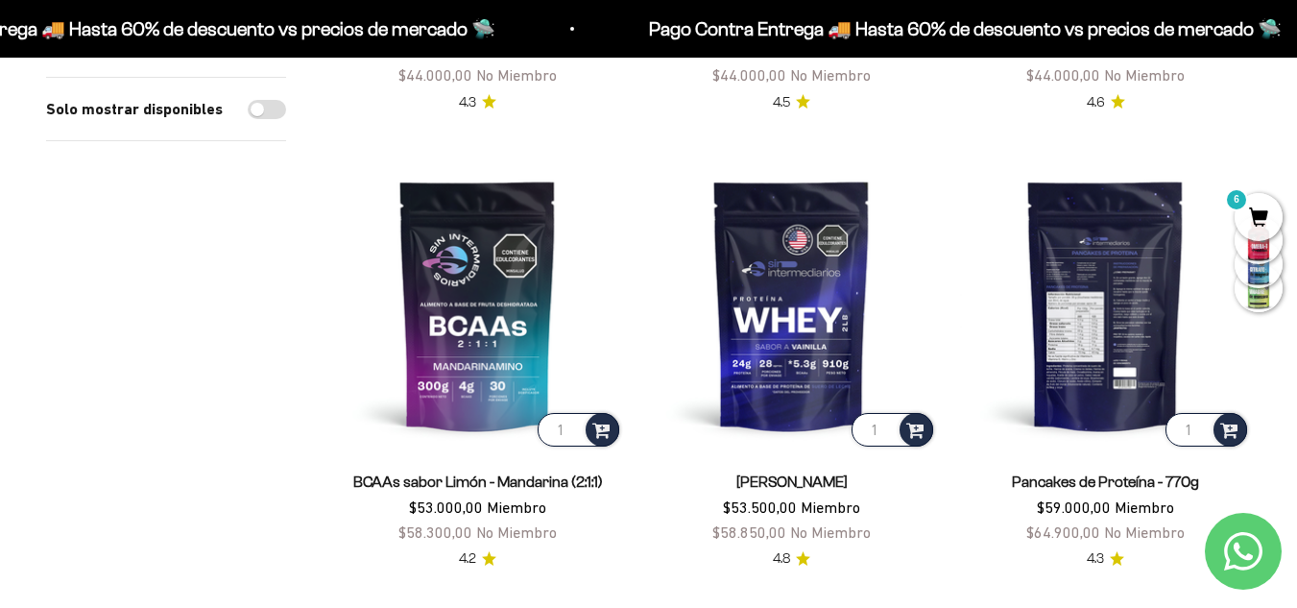
click at [1106, 317] on img at bounding box center [1105, 304] width 291 height 291
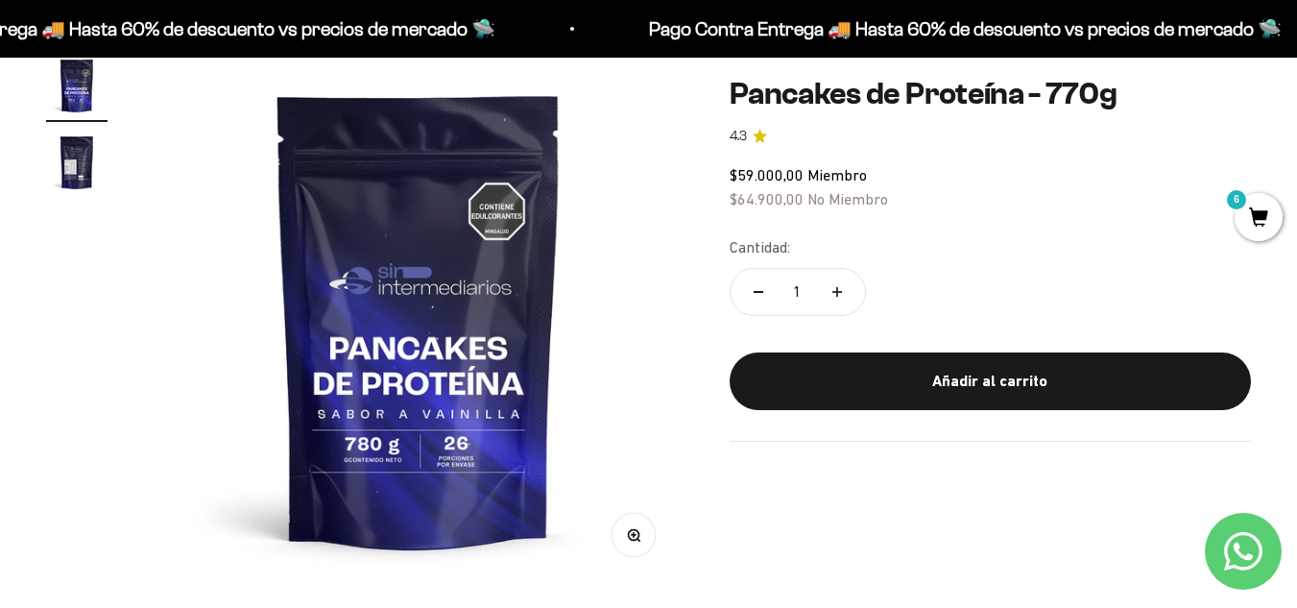
click at [69, 172] on img "Ir al artículo 2" at bounding box center [76, 162] width 61 height 61
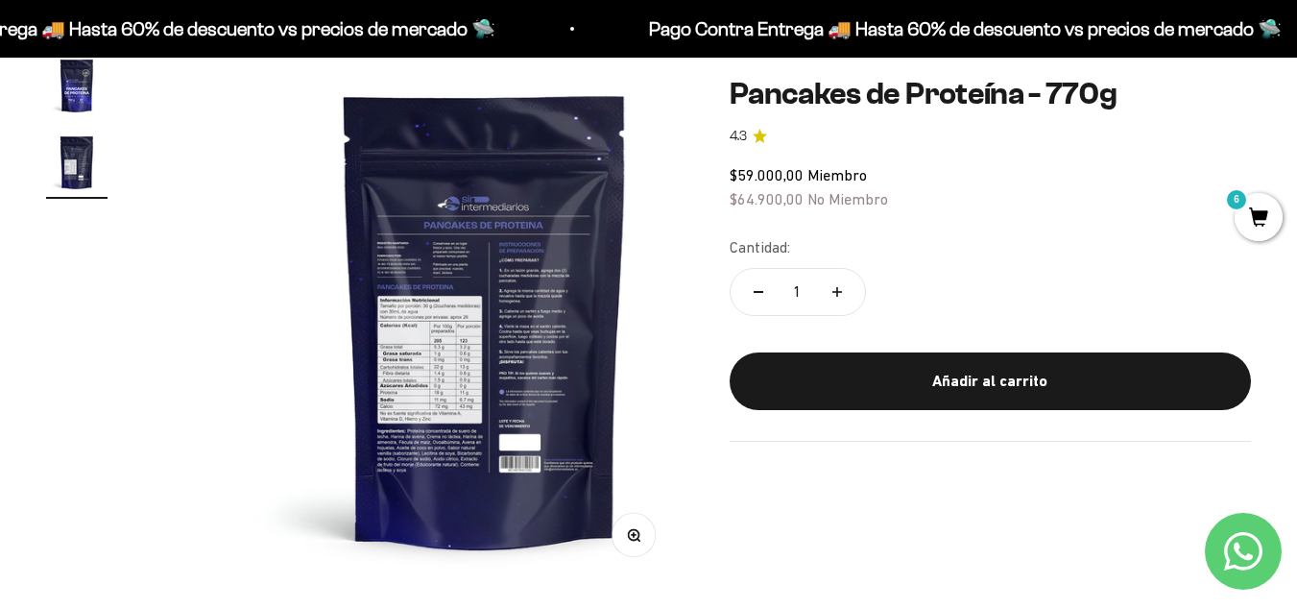
scroll to position [0, 541]
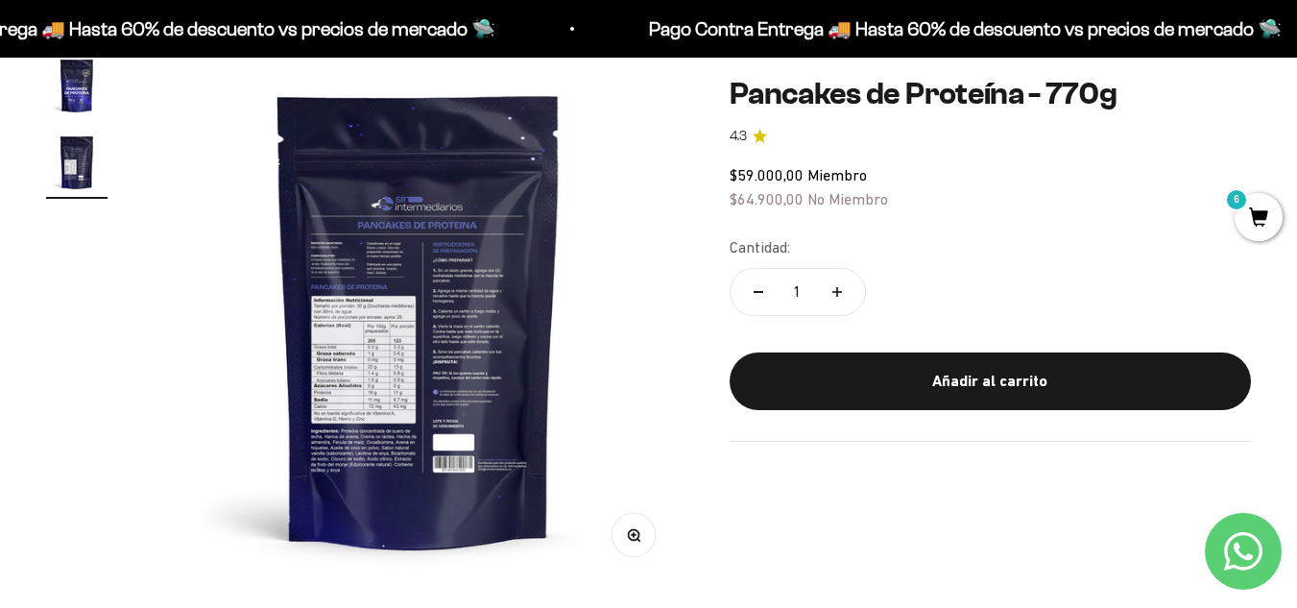
click at [411, 312] on img at bounding box center [419, 320] width 530 height 530
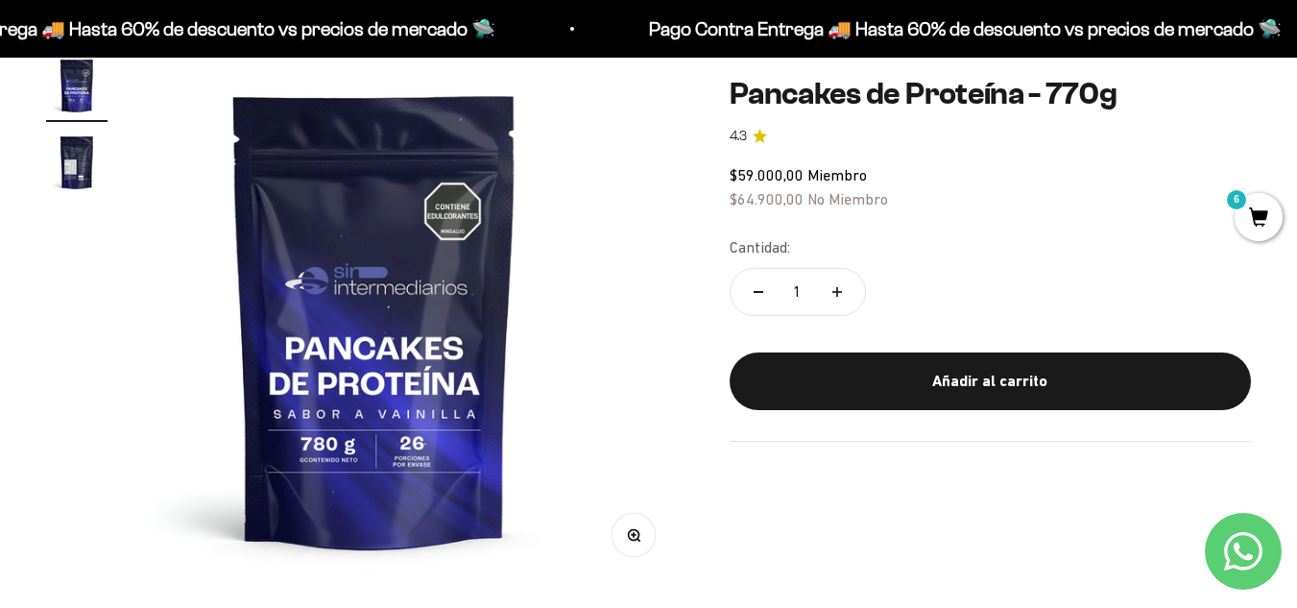
scroll to position [0, 0]
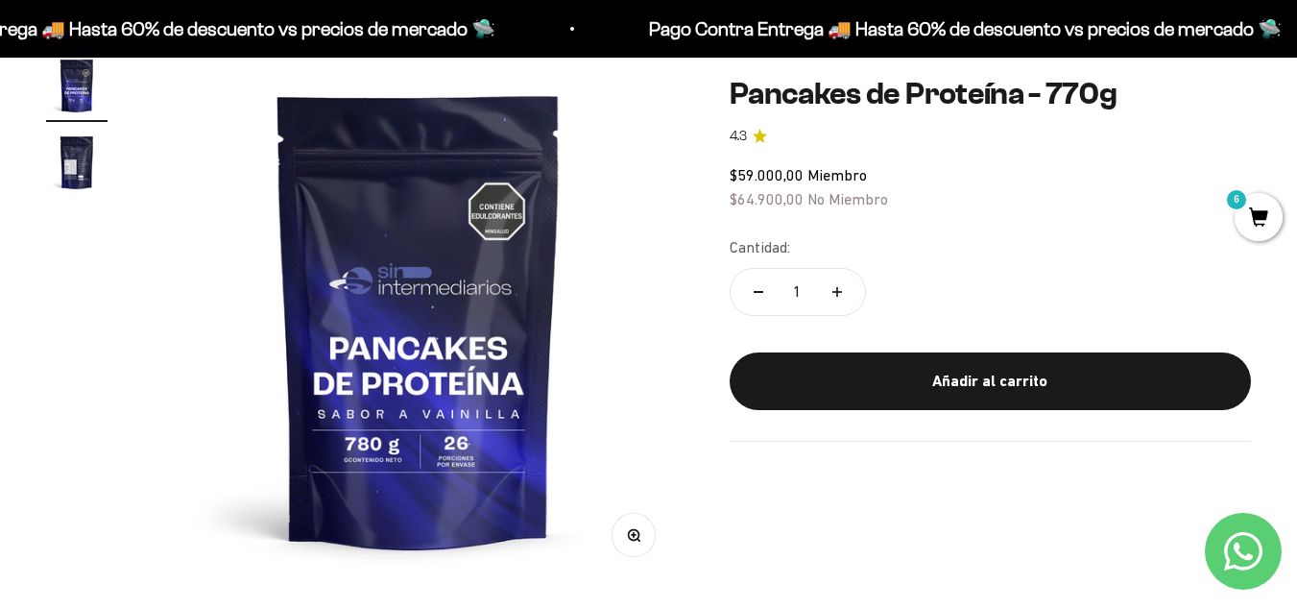
click at [77, 172] on img "Ir al artículo 2" at bounding box center [76, 162] width 61 height 61
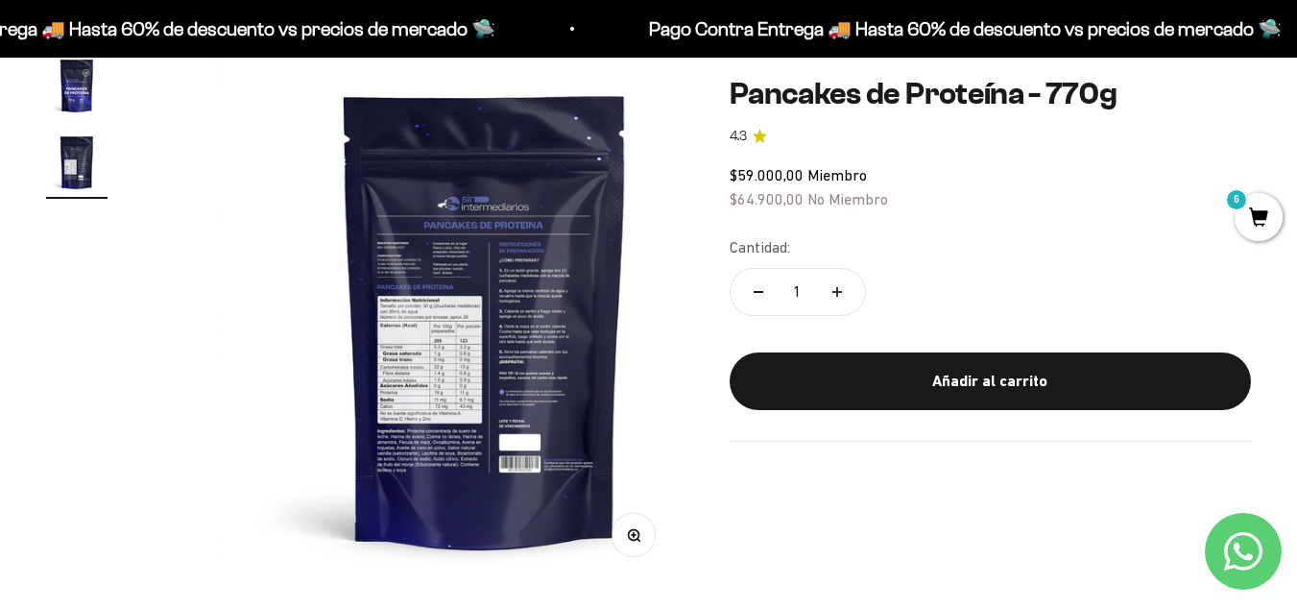
scroll to position [0, 541]
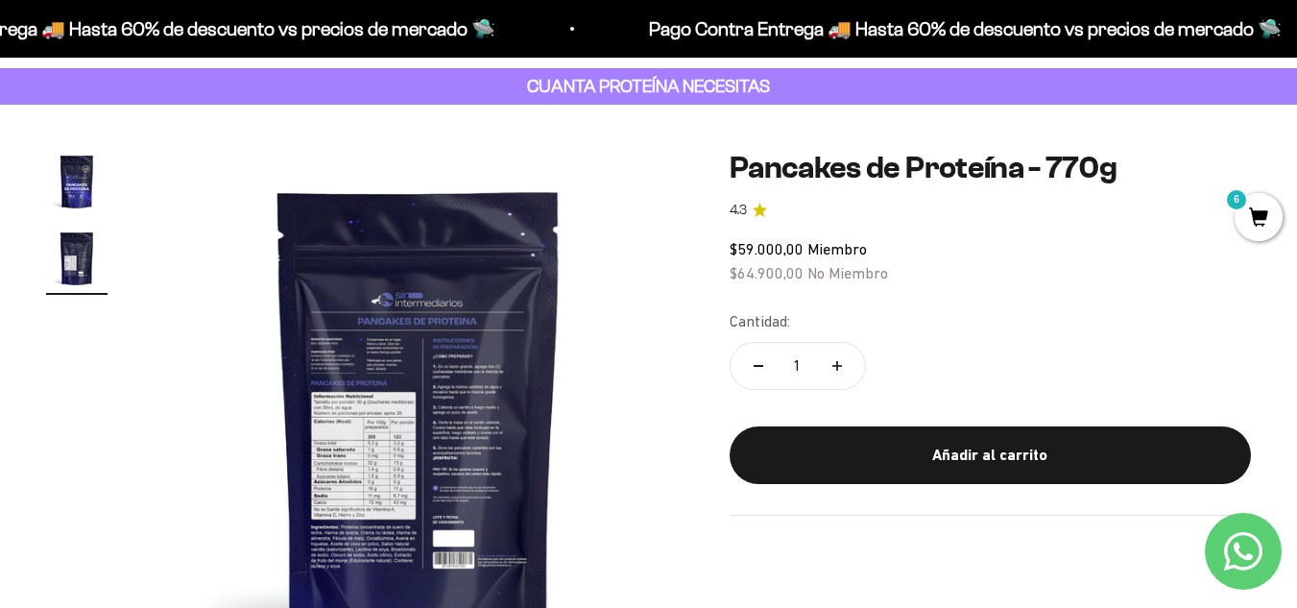
click at [640, 536] on img at bounding box center [419, 416] width 530 height 530
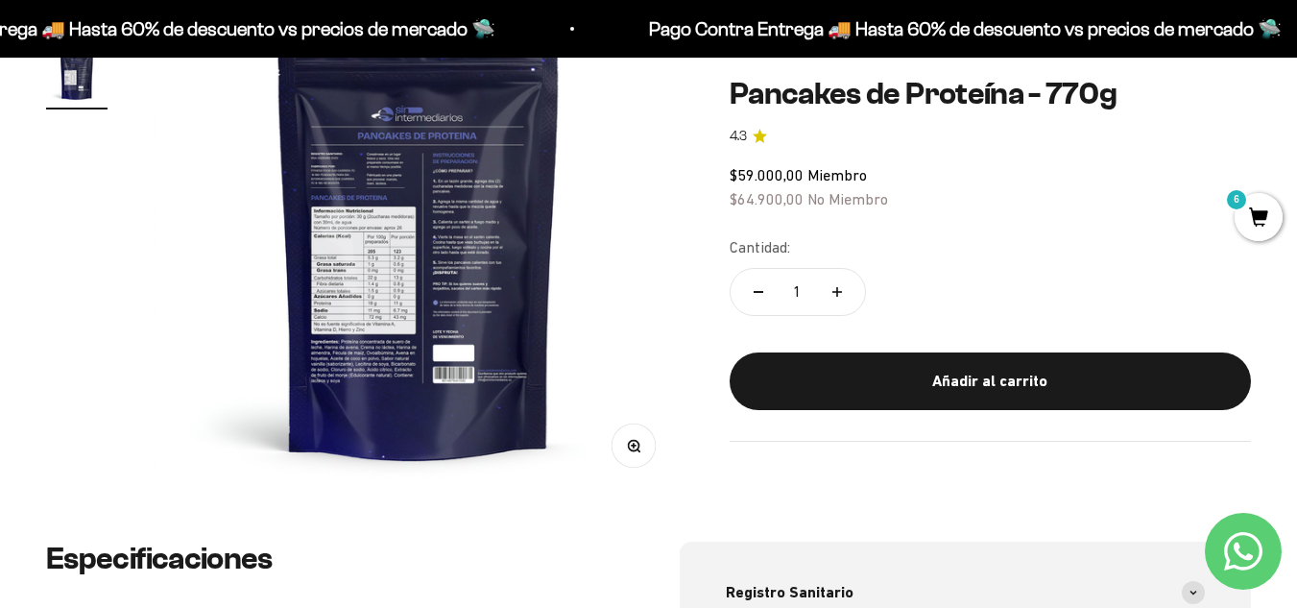
scroll to position [288, 0]
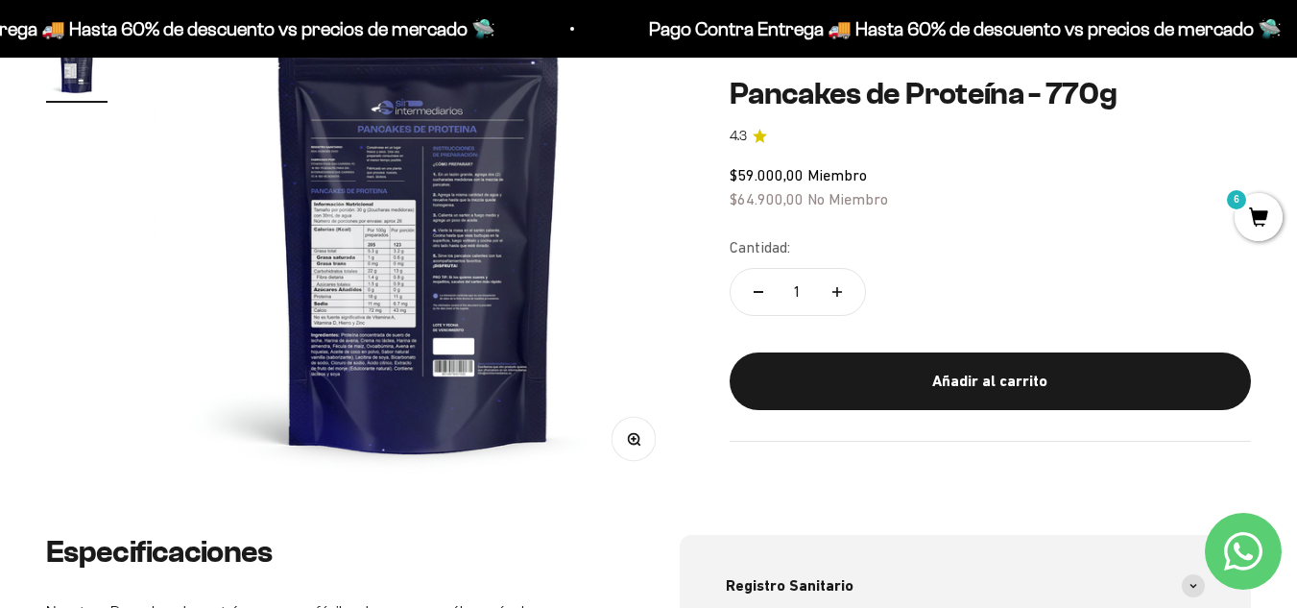
click at [642, 447] on button "Zoom" at bounding box center [632, 439] width 43 height 43
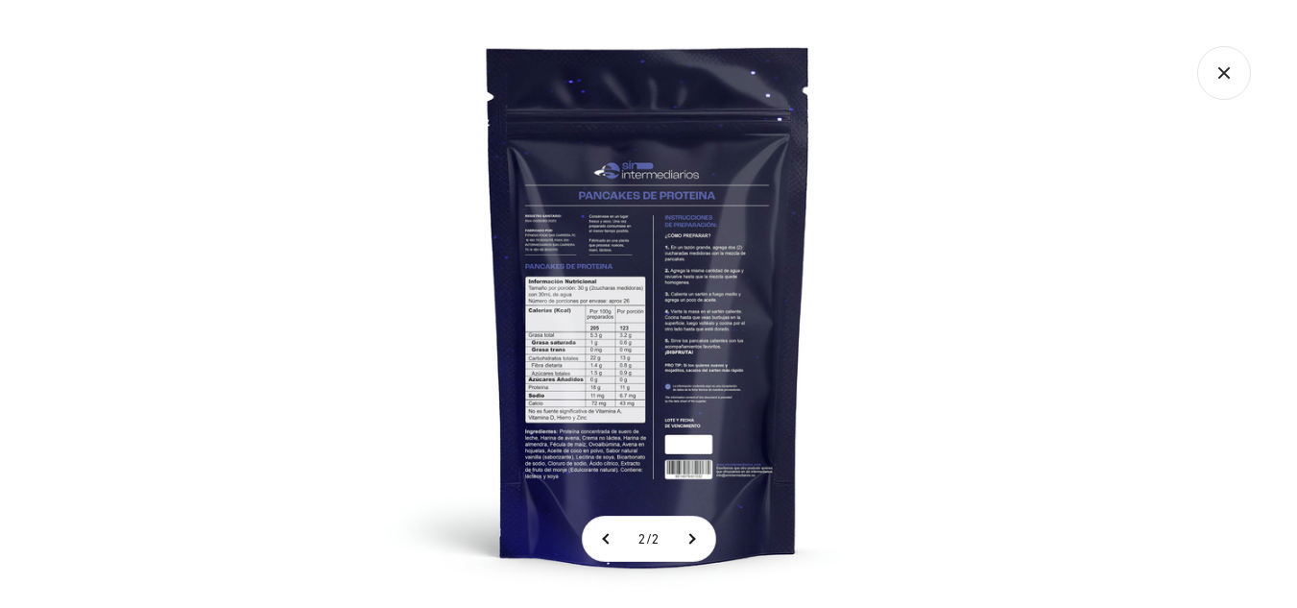
click at [612, 394] on img at bounding box center [649, 304] width 608 height 608
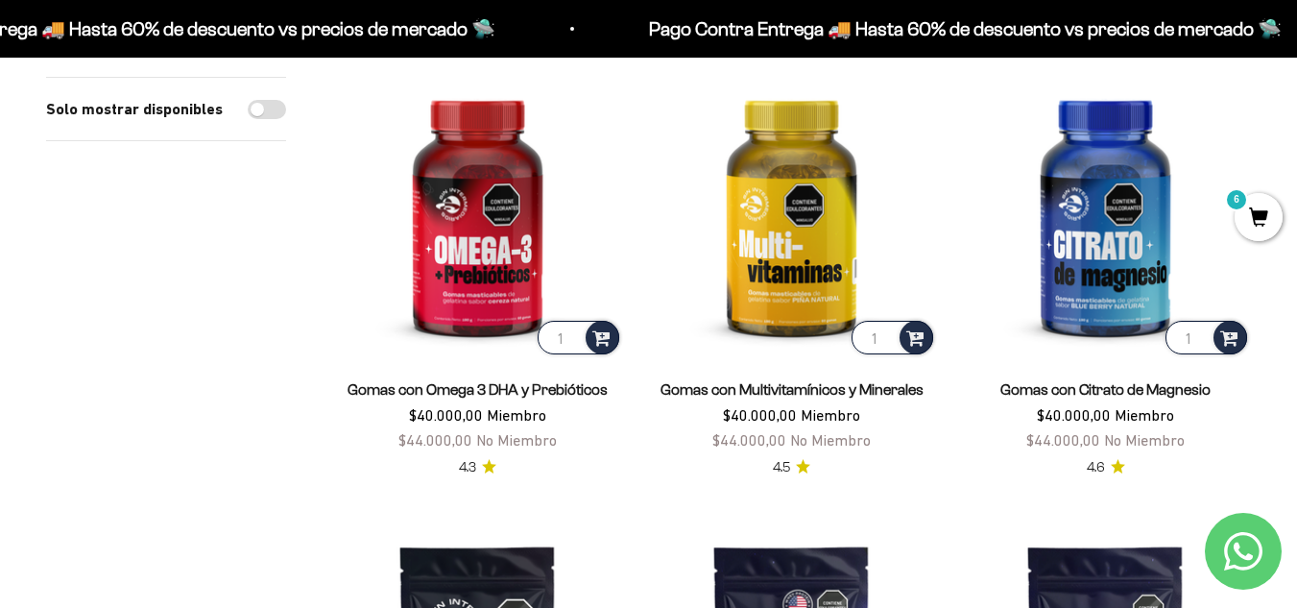
scroll to position [672, 0]
